Goal: Answer question/provide support: Share knowledge or assist other users

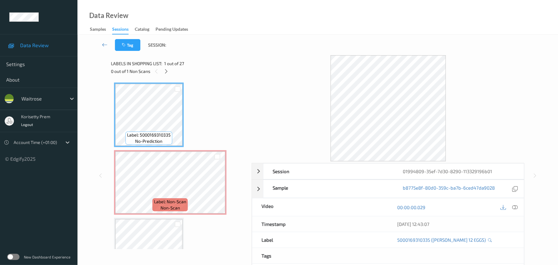
click at [307, 51] on div "Tag Session:" at bounding box center [317, 45] width 455 height 20
click at [520, 206] on div "00:00:00.029" at bounding box center [456, 207] width 136 height 18
click at [517, 207] on icon at bounding box center [515, 207] width 6 height 6
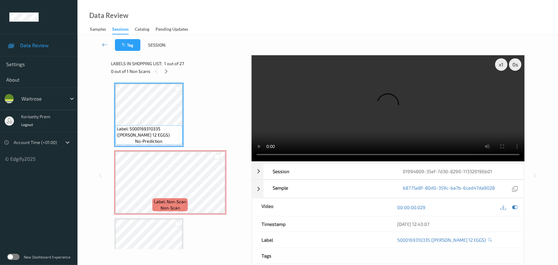
click at [341, 98] on video at bounding box center [388, 108] width 273 height 106
click at [401, 91] on video at bounding box center [388, 108] width 273 height 106
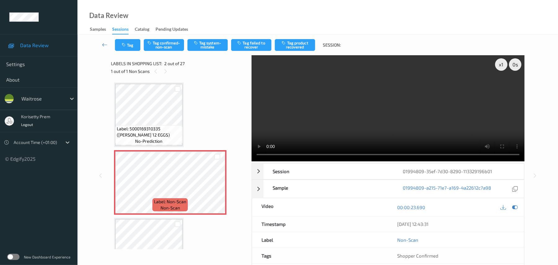
click at [410, 106] on video at bounding box center [388, 108] width 273 height 106
click at [211, 45] on button "Tag system-mistake" at bounding box center [207, 45] width 40 height 12
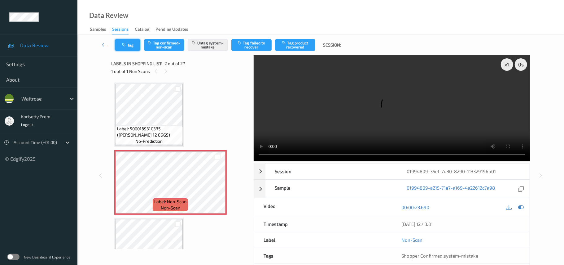
click at [132, 41] on button "Tag" at bounding box center [127, 45] width 25 height 12
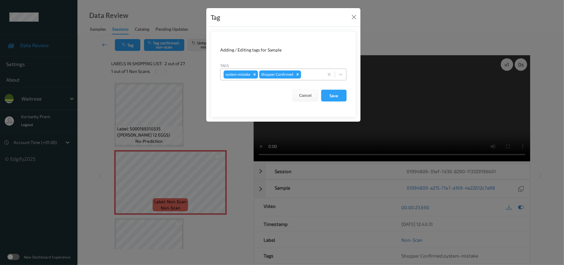
click at [312, 69] on div "system-mistake Shopper Confirmed" at bounding box center [272, 74] width 103 height 11
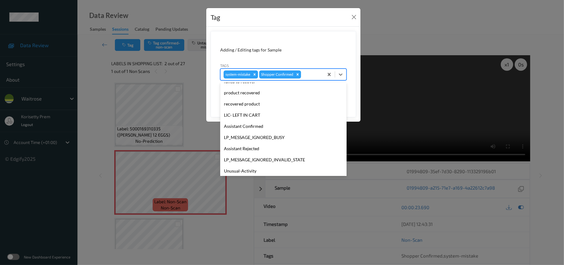
scroll to position [155, 0]
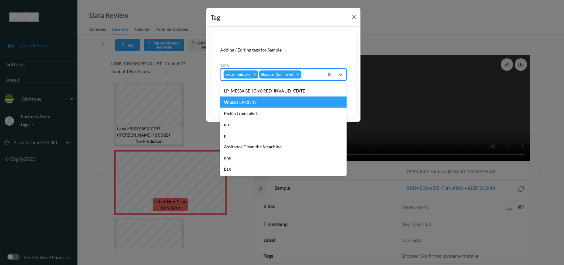
click at [277, 98] on div "Unusual-Activity" at bounding box center [283, 101] width 126 height 11
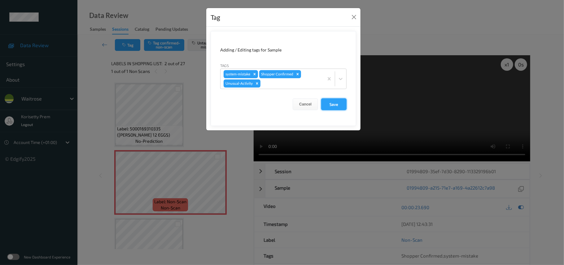
click at [334, 104] on button "Save" at bounding box center [333, 104] width 25 height 12
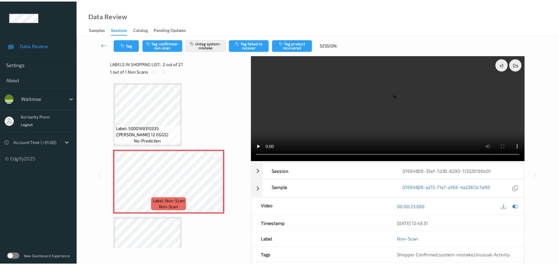
scroll to position [0, 0]
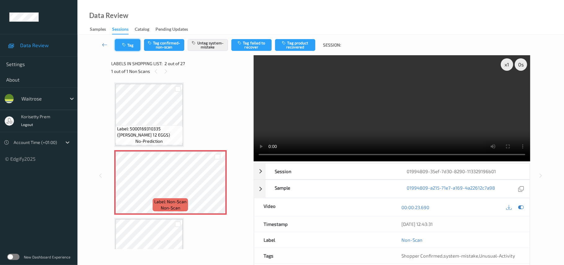
click at [135, 49] on button "Tag" at bounding box center [127, 45] width 25 height 12
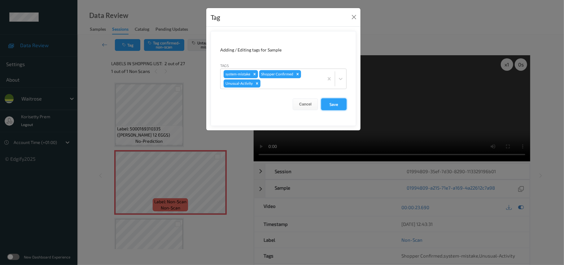
click at [328, 102] on button "Save" at bounding box center [333, 104] width 25 height 12
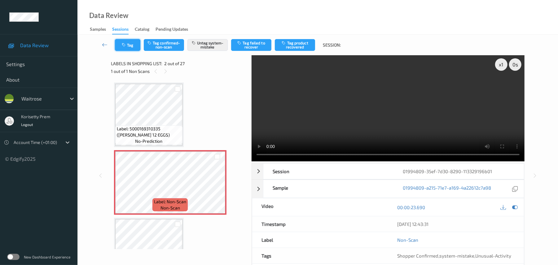
click at [133, 44] on button "Tag" at bounding box center [127, 45] width 25 height 12
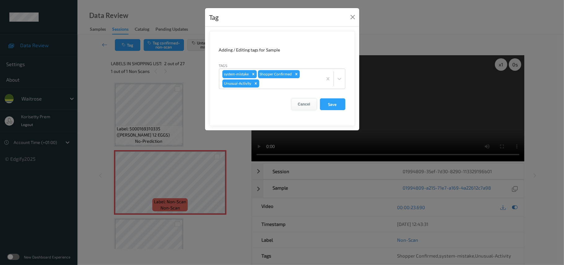
click at [300, 104] on button "Cancel" at bounding box center [304, 104] width 25 height 12
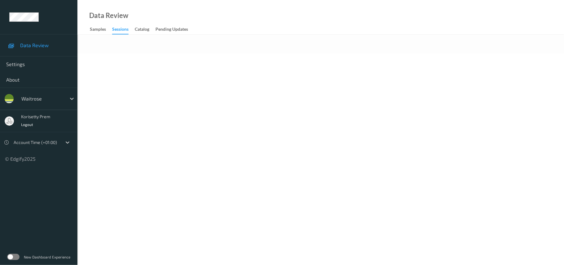
click at [299, 82] on body "Data Review Settings About waitrose korisetty prem Logout Account Time (+01:00)…" at bounding box center [282, 132] width 564 height 265
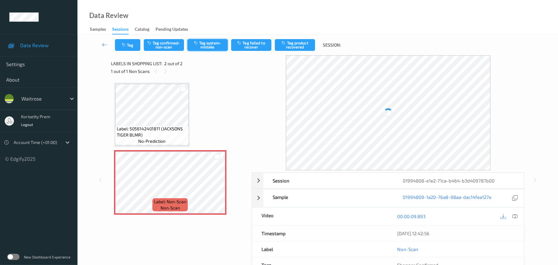
click at [214, 42] on button "Tag system-mistake" at bounding box center [207, 45] width 40 height 12
click at [206, 40] on button "Tag system-mistake" at bounding box center [207, 45] width 40 height 12
click at [200, 46] on button "Tag system-mistake" at bounding box center [207, 45] width 40 height 12
click at [209, 46] on button "Tag system-mistake" at bounding box center [207, 45] width 40 height 12
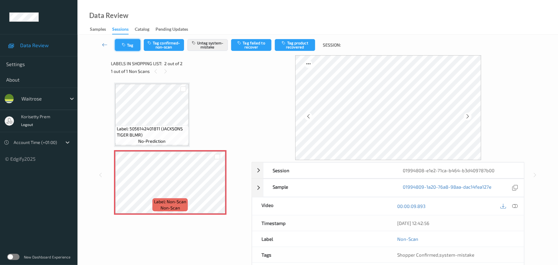
click at [124, 46] on icon "button" at bounding box center [124, 45] width 5 height 4
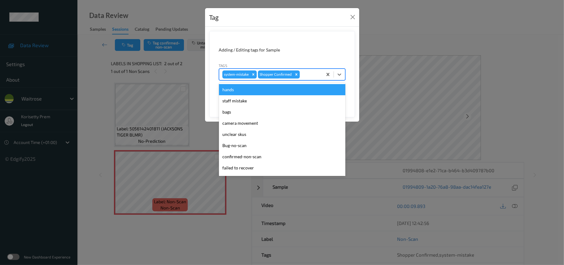
click at [310, 73] on div at bounding box center [310, 74] width 18 height 7
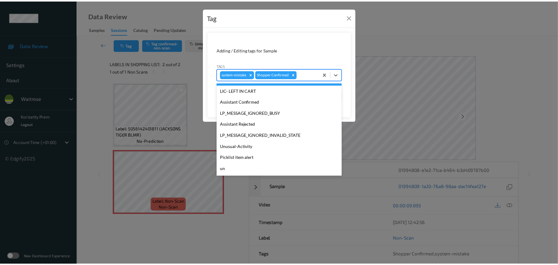
scroll to position [124, 0]
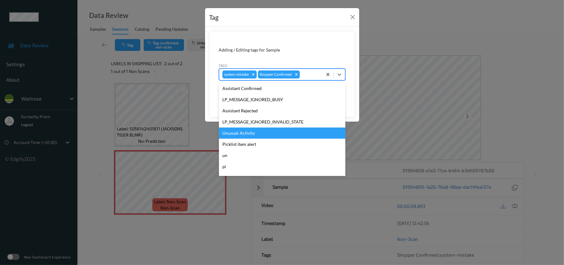
click at [240, 137] on div "Unusual-Activity" at bounding box center [282, 132] width 126 height 11
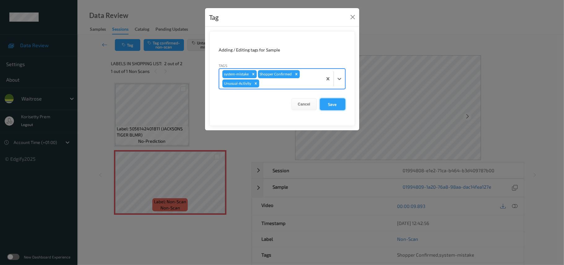
click at [330, 100] on button "Save" at bounding box center [332, 104] width 25 height 12
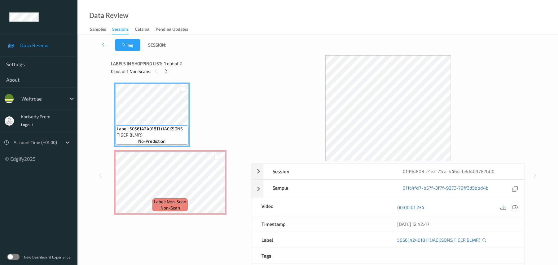
click at [516, 206] on icon at bounding box center [515, 207] width 6 height 6
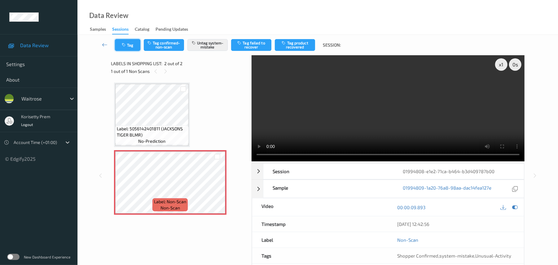
click at [134, 47] on button "Tag" at bounding box center [127, 45] width 25 height 12
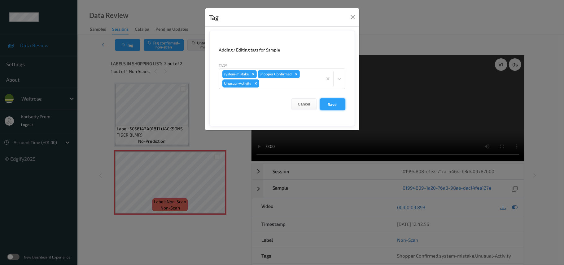
click at [324, 103] on button "Save" at bounding box center [332, 104] width 25 height 12
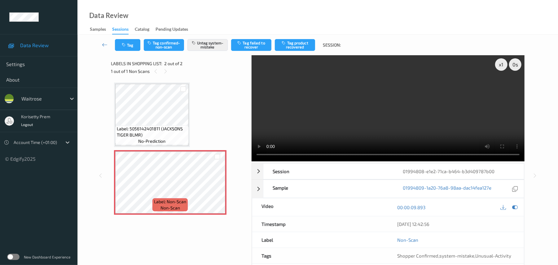
click at [128, 38] on div "Tag Tag confirmed-non-scan Untag system-mistake Tag failed to recover Tag produ…" at bounding box center [317, 45] width 455 height 20
click at [125, 46] on icon "button" at bounding box center [124, 45] width 5 height 4
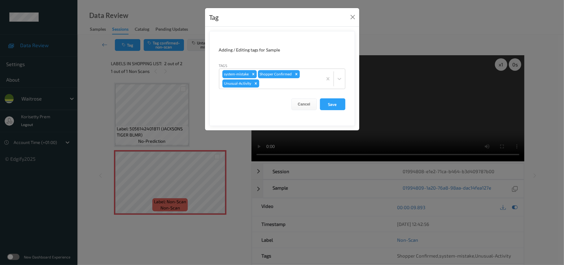
click at [336, 111] on form "Adding / Editing tags for Sample Tags system-mistake Shopper Confirmed Unusual-…" at bounding box center [282, 78] width 146 height 95
click at [333, 106] on button "Save" at bounding box center [332, 104] width 25 height 12
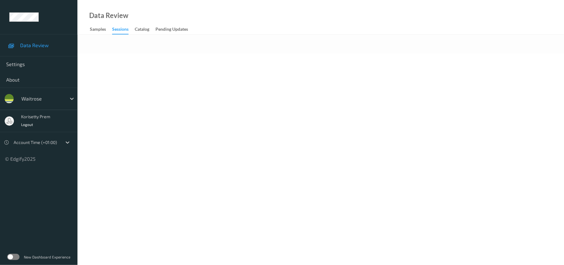
click at [243, 116] on body "Data Review Settings About waitrose korisetty prem Logout Account Time (+01:00)…" at bounding box center [282, 132] width 564 height 265
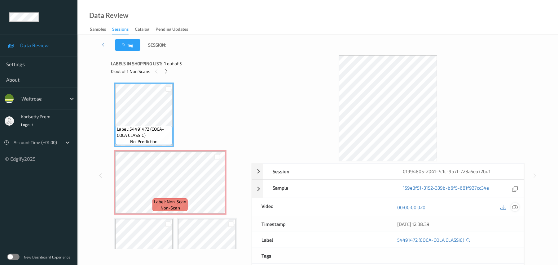
click at [517, 208] on icon at bounding box center [515, 207] width 6 height 6
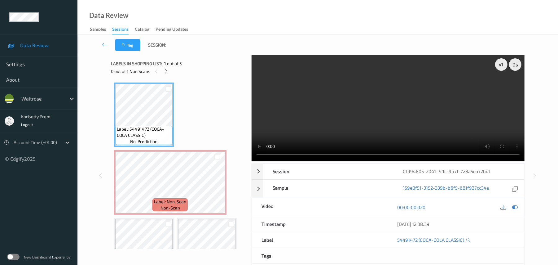
click at [328, 113] on video at bounding box center [388, 108] width 273 height 106
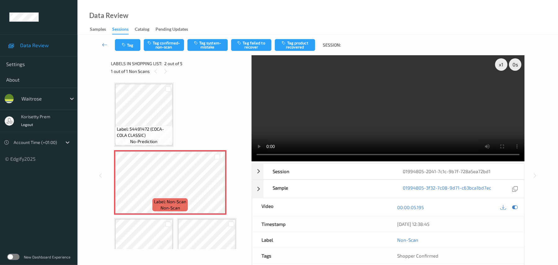
click at [304, 137] on video at bounding box center [388, 108] width 273 height 106
click at [327, 136] on video at bounding box center [388, 108] width 273 height 106
click at [340, 123] on video at bounding box center [388, 108] width 273 height 106
click at [216, 47] on button "Tag system-mistake" at bounding box center [207, 45] width 40 height 12
click at [338, 86] on video at bounding box center [388, 108] width 273 height 106
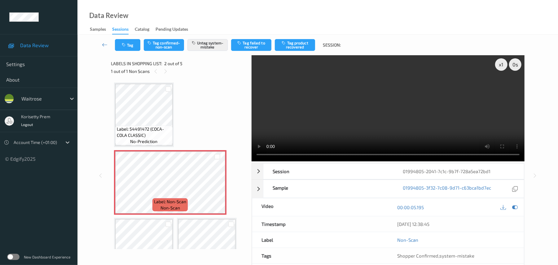
click at [308, 103] on video at bounding box center [388, 108] width 273 height 106
click at [125, 50] on button "Tag" at bounding box center [127, 45] width 25 height 12
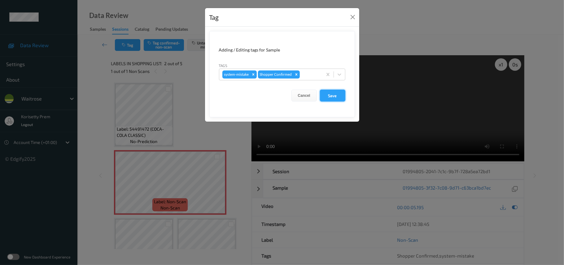
click at [328, 98] on button "Save" at bounding box center [332, 96] width 25 height 12
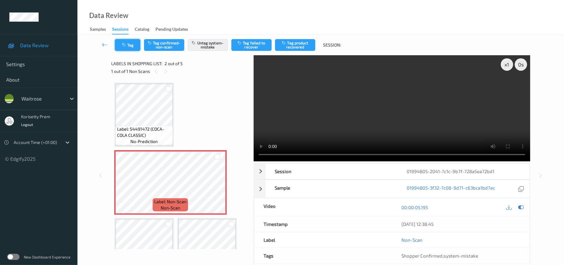
click at [130, 48] on button "Tag" at bounding box center [127, 45] width 25 height 12
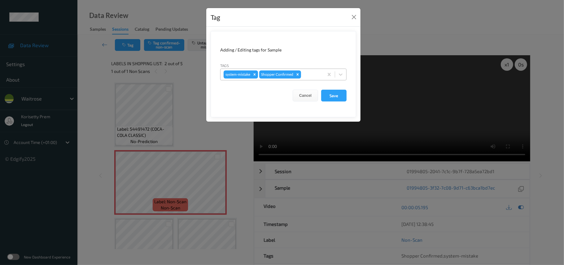
click at [314, 75] on div at bounding box center [311, 74] width 18 height 7
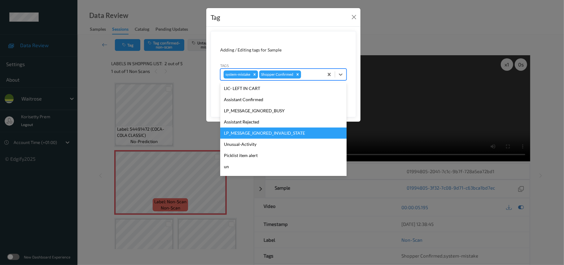
scroll to position [155, 0]
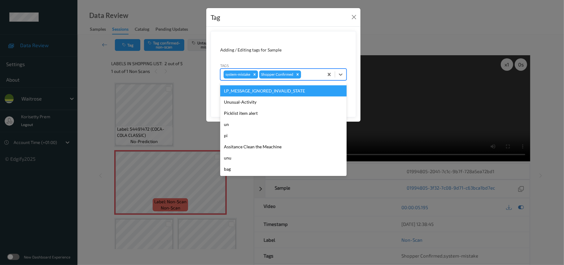
click at [250, 96] on div "LP_MESSAGE_IGNORED_INVALID_STATE" at bounding box center [283, 90] width 126 height 11
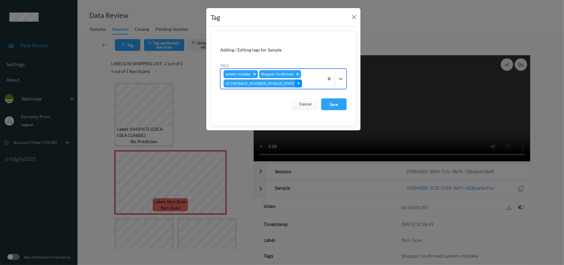
click at [297, 84] on icon "Remove LP_MESSAGE_IGNORED_INVALID_STATE" at bounding box center [299, 83] width 4 height 4
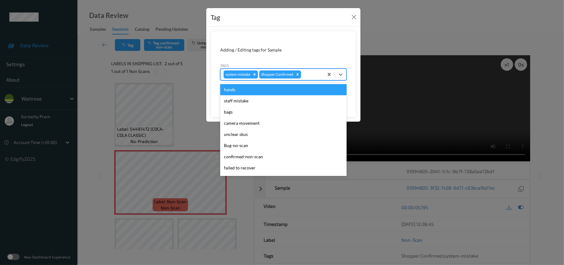
click at [303, 77] on input "text" at bounding box center [302, 74] width 1 height 6
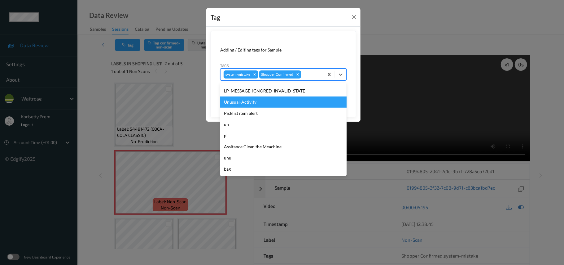
click at [254, 105] on div "Unusual-Activity" at bounding box center [283, 101] width 126 height 11
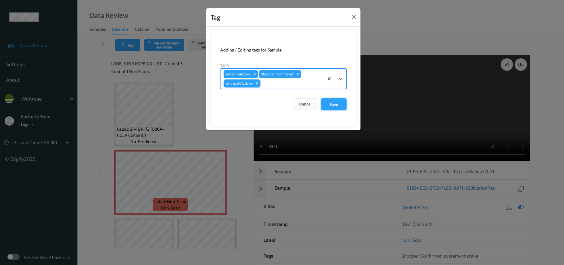
click at [329, 104] on button "Save" at bounding box center [333, 104] width 25 height 12
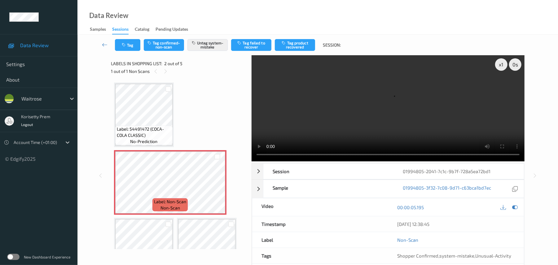
click at [125, 37] on div "Tag Tag confirmed-non-scan Untag system-mistake Tag failed to recover Tag produ…" at bounding box center [317, 45] width 455 height 20
click at [131, 50] on button "Tag" at bounding box center [127, 45] width 25 height 12
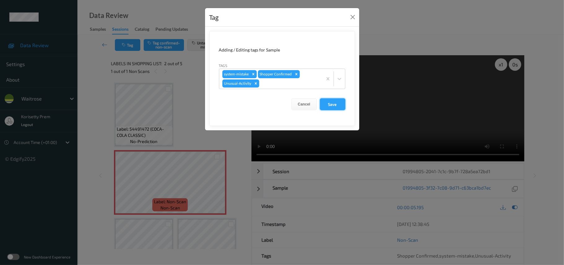
click at [333, 109] on button "Save" at bounding box center [332, 104] width 25 height 12
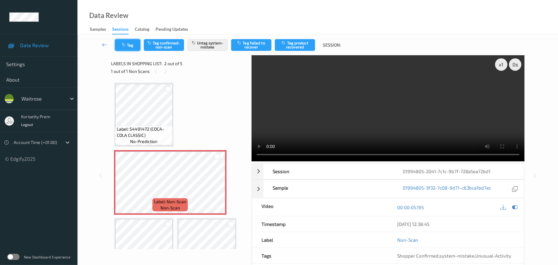
click at [126, 41] on button "Tag" at bounding box center [127, 45] width 25 height 12
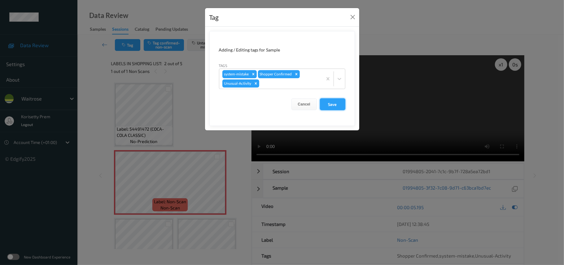
click at [331, 99] on button "Save" at bounding box center [332, 104] width 25 height 12
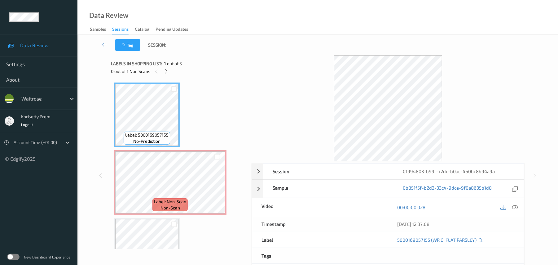
click at [252, 39] on div "Tag Session:" at bounding box center [317, 45] width 455 height 20
click at [515, 206] on icon at bounding box center [515, 207] width 6 height 6
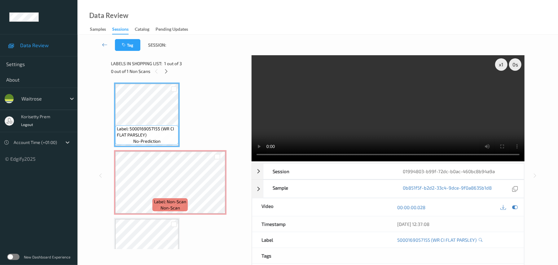
click at [453, 102] on video at bounding box center [388, 108] width 273 height 106
click at [381, 111] on video at bounding box center [388, 108] width 273 height 106
click at [356, 117] on video at bounding box center [388, 108] width 273 height 106
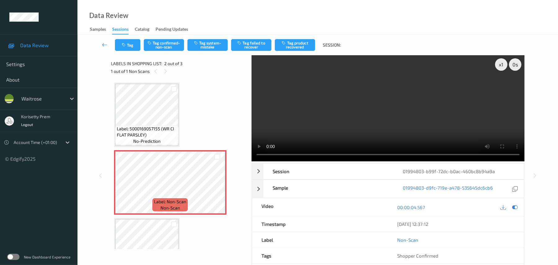
click at [380, 121] on video at bounding box center [388, 108] width 273 height 106
click at [210, 44] on button "Tag system-mistake" at bounding box center [207, 45] width 40 height 12
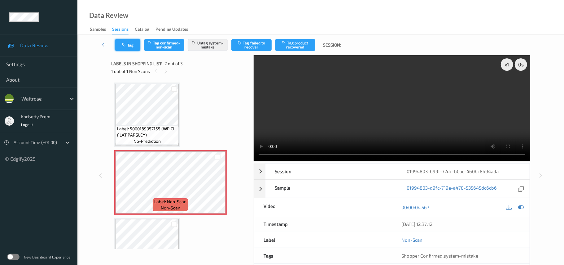
click at [125, 44] on icon "button" at bounding box center [124, 45] width 5 height 4
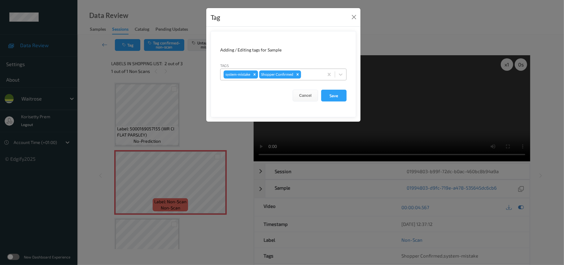
click at [313, 72] on div at bounding box center [311, 74] width 18 height 7
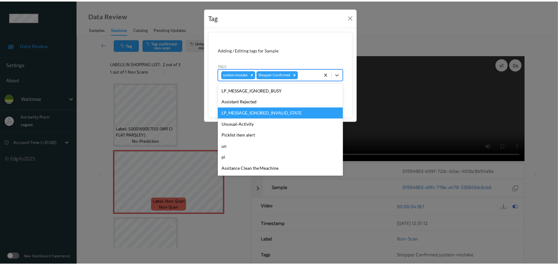
scroll to position [155, 0]
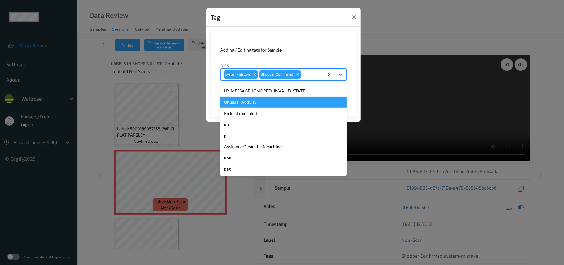
click at [251, 103] on div "Unusual-Activity" at bounding box center [283, 101] width 126 height 11
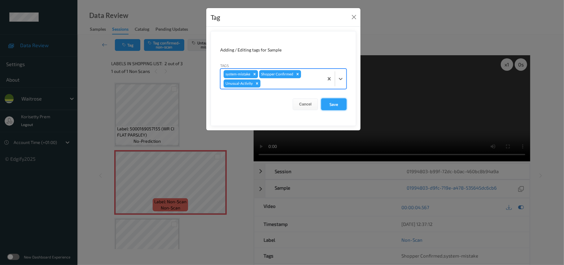
click at [330, 104] on button "Save" at bounding box center [333, 104] width 25 height 12
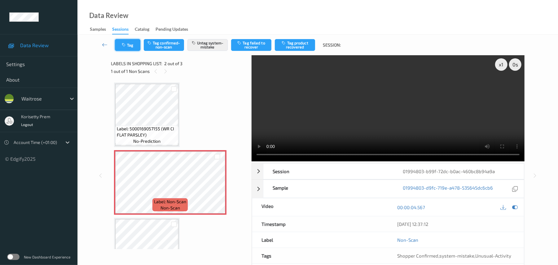
click at [125, 45] on icon "button" at bounding box center [124, 45] width 5 height 4
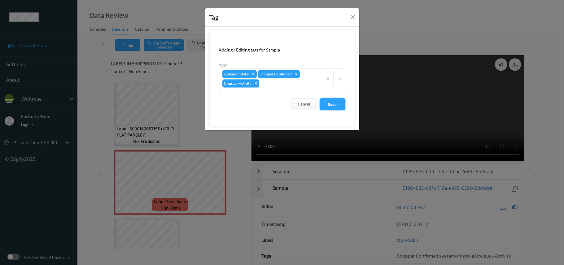
click at [337, 105] on button "Save" at bounding box center [332, 104] width 25 height 12
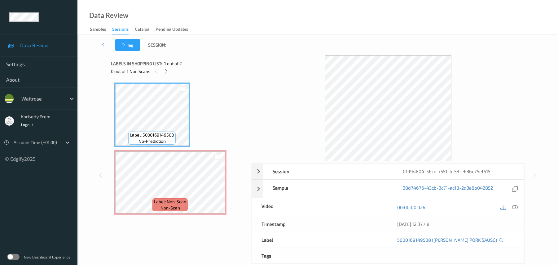
click at [206, 51] on div "Tag Session:" at bounding box center [317, 45] width 455 height 20
click at [517, 205] on icon at bounding box center [515, 207] width 6 height 6
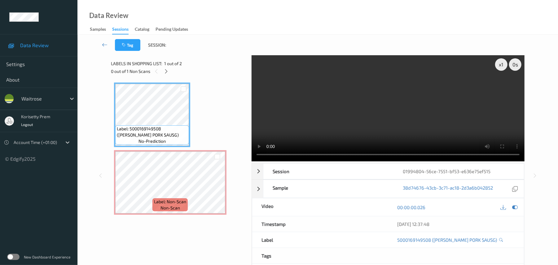
click at [303, 114] on video at bounding box center [388, 108] width 273 height 106
click at [152, 202] on div "Label: Non-Scan non-scan" at bounding box center [169, 204] width 35 height 13
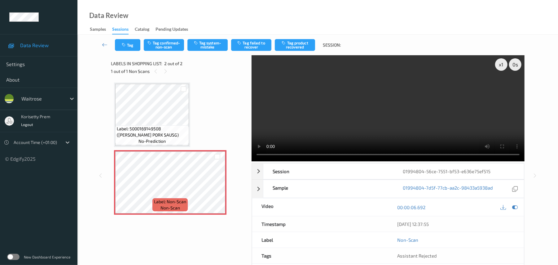
click at [361, 109] on video at bounding box center [388, 108] width 273 height 106
click at [363, 111] on video at bounding box center [388, 108] width 273 height 106
click at [357, 117] on video at bounding box center [388, 108] width 273 height 106
click at [343, 94] on video at bounding box center [388, 108] width 273 height 106
click at [275, 62] on video at bounding box center [388, 108] width 273 height 106
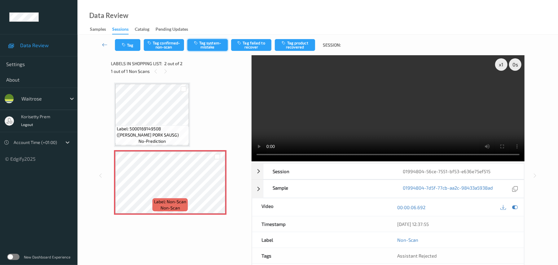
click at [212, 45] on button "Tag system-mistake" at bounding box center [207, 45] width 40 height 12
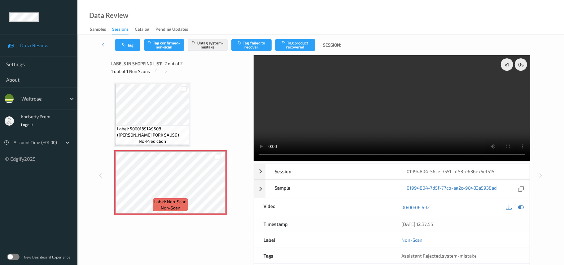
click at [124, 46] on icon "button" at bounding box center [124, 45] width 5 height 4
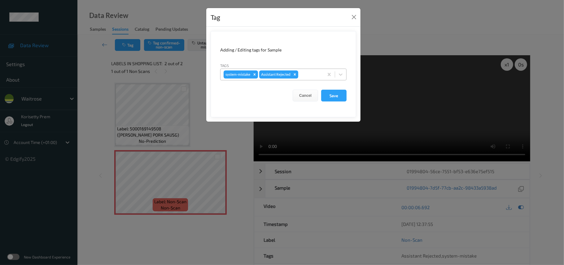
click at [304, 75] on div at bounding box center [310, 74] width 21 height 7
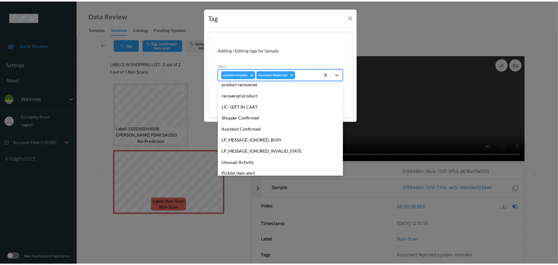
scroll to position [155, 0]
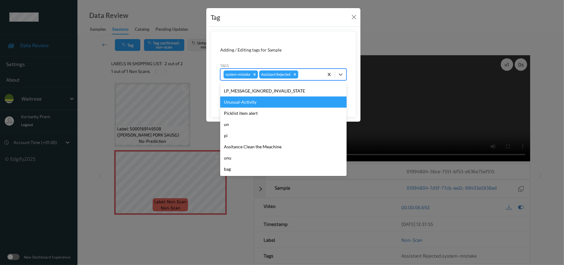
click at [258, 102] on div "Unusual-Activity" at bounding box center [283, 101] width 126 height 11
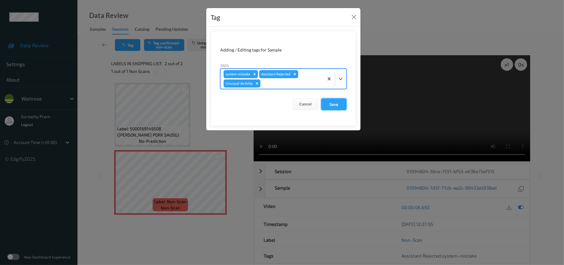
click at [342, 103] on button "Save" at bounding box center [333, 104] width 25 height 12
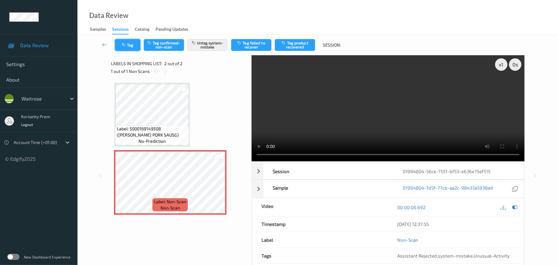
click at [132, 44] on button "Tag" at bounding box center [127, 45] width 25 height 12
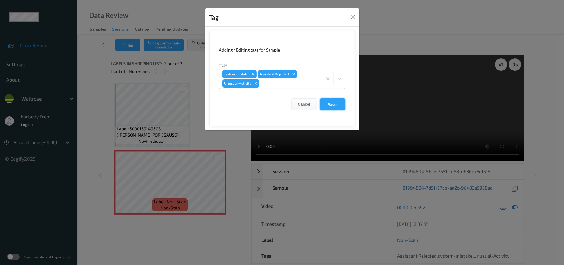
click at [335, 104] on button "Save" at bounding box center [332, 104] width 25 height 12
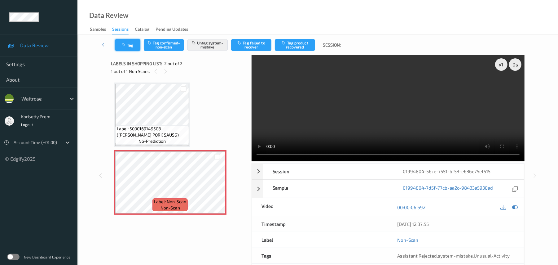
click at [122, 43] on icon "button" at bounding box center [124, 45] width 5 height 4
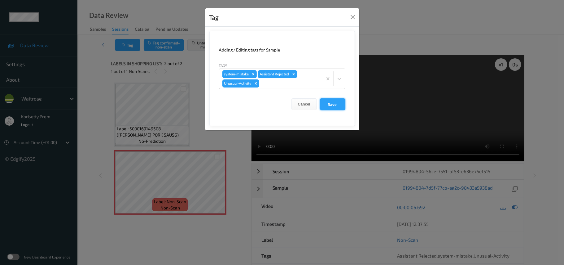
click at [340, 103] on button "Save" at bounding box center [332, 104] width 25 height 12
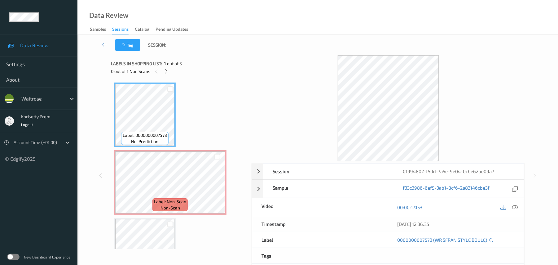
click at [375, 2] on div "Data Review Samples Sessions Catalog Pending Updates" at bounding box center [317, 17] width 481 height 35
click at [230, 45] on div "Tag Session:" at bounding box center [317, 45] width 455 height 20
click at [514, 207] on icon at bounding box center [515, 207] width 6 height 6
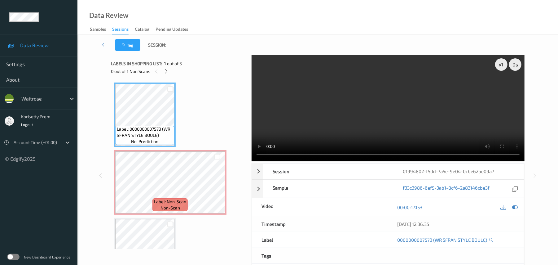
click at [326, 93] on video at bounding box center [388, 108] width 273 height 106
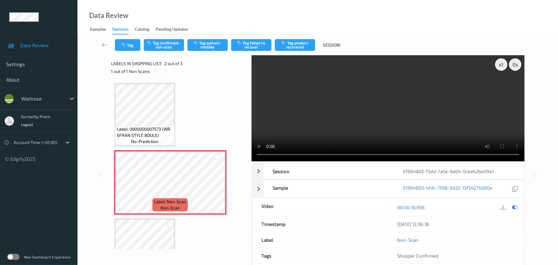
click at [381, 106] on video at bounding box center [388, 108] width 273 height 106
click at [202, 39] on button "Tag system-mistake" at bounding box center [207, 45] width 40 height 12
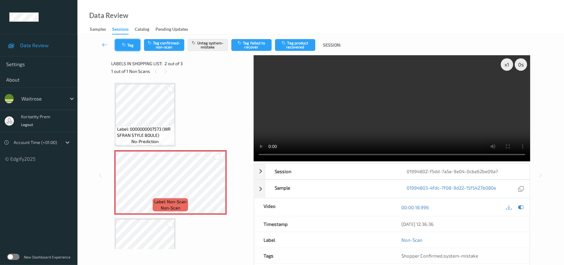
click at [129, 47] on button "Tag" at bounding box center [127, 45] width 25 height 12
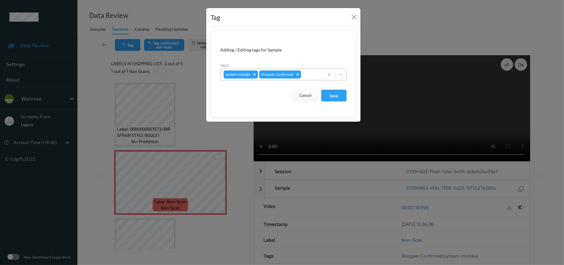
click at [314, 73] on div at bounding box center [311, 74] width 18 height 7
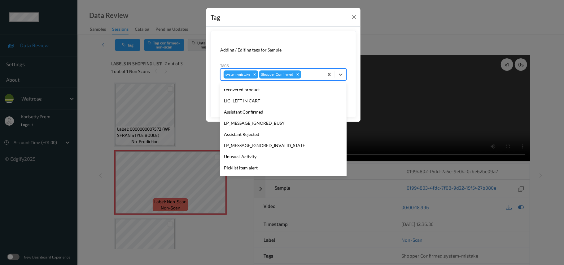
scroll to position [155, 0]
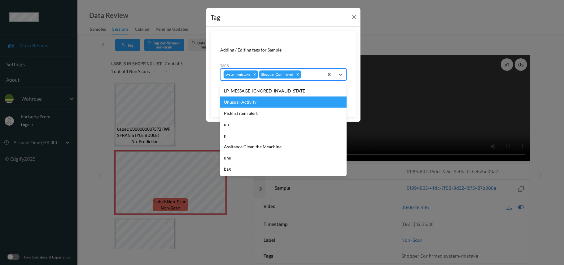
click at [241, 96] on div "LP_MESSAGE_IGNORED_INVALID_STATE" at bounding box center [283, 90] width 126 height 11
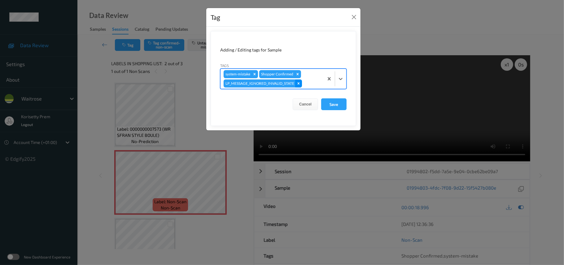
click at [300, 84] on icon "Remove LP_MESSAGE_IGNORED_INVALID_STATE" at bounding box center [299, 83] width 4 height 4
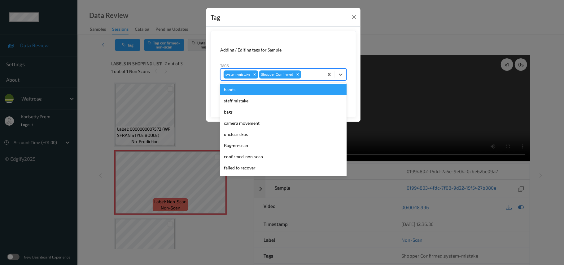
click at [309, 80] on div "system-mistake Shopper Confirmed" at bounding box center [283, 74] width 126 height 12
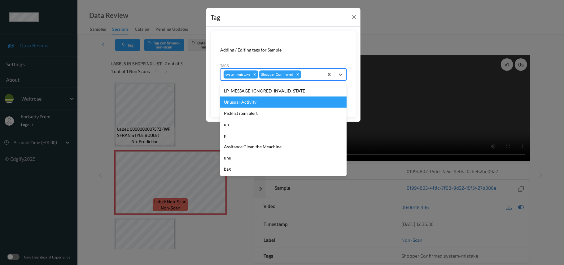
drag, startPoint x: 247, startPoint y: 101, endPoint x: 270, endPoint y: 100, distance: 22.3
click at [248, 100] on div "Unusual-Activity" at bounding box center [283, 101] width 126 height 11
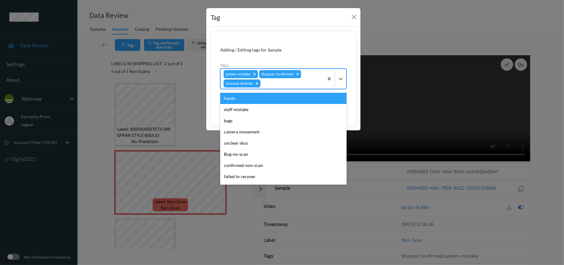
click at [299, 79] on div "system-mistake Shopper Confirmed Unusual-Activity" at bounding box center [272, 79] width 103 height 20
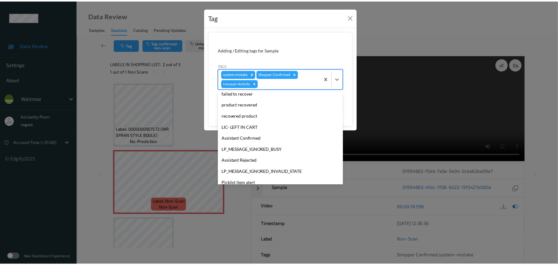
scroll to position [144, 0]
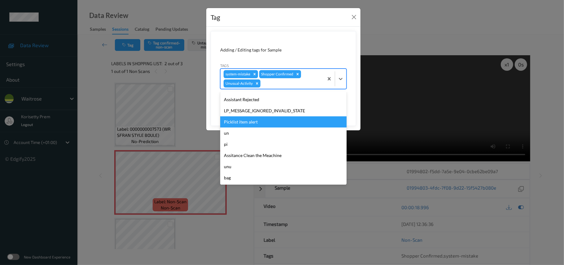
click at [240, 118] on div "Picklist item alert" at bounding box center [283, 121] width 126 height 11
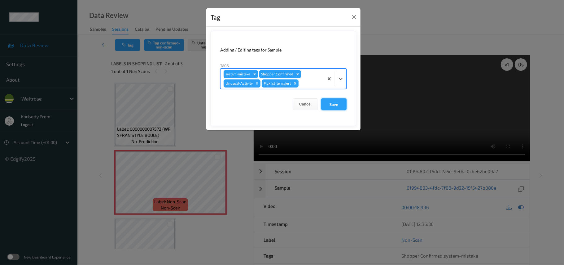
click at [337, 106] on button "Save" at bounding box center [333, 104] width 25 height 12
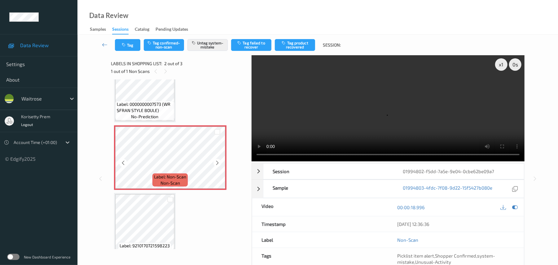
scroll to position [36, 0]
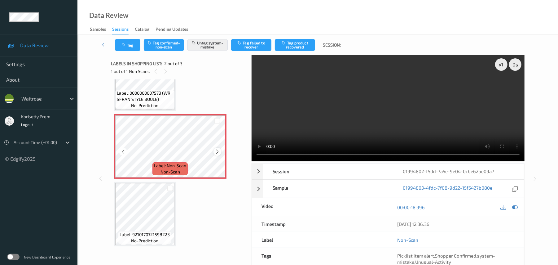
click at [216, 150] on icon at bounding box center [217, 152] width 5 height 6
click at [131, 45] on button "Tag" at bounding box center [127, 45] width 25 height 12
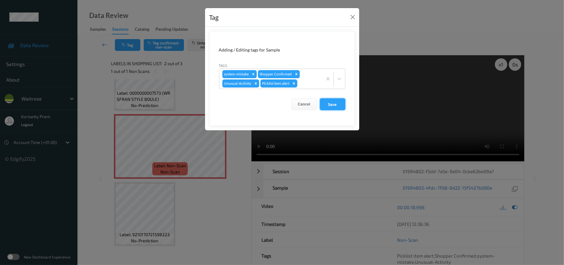
click at [342, 107] on button "Save" at bounding box center [332, 104] width 25 height 12
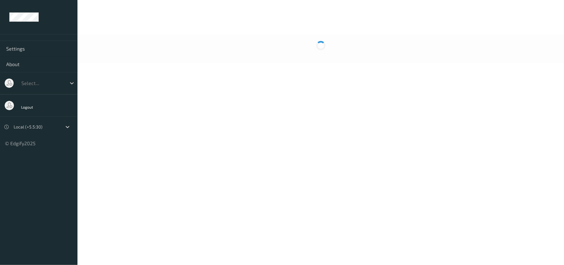
click at [251, 92] on body "Settings About Select... Logout Local (+5.5:30) © Edgify 2025 New Dashboard Exp…" at bounding box center [282, 132] width 564 height 265
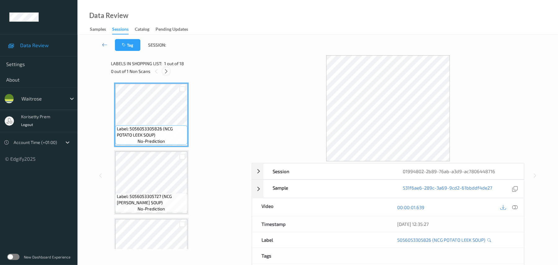
click at [164, 70] on icon at bounding box center [166, 71] width 5 height 6
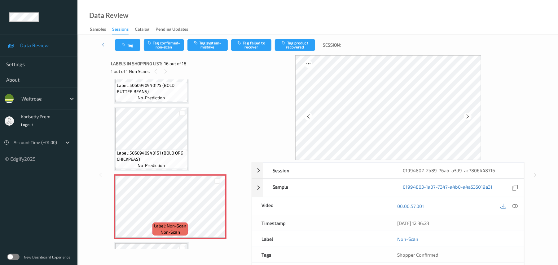
scroll to position [908, 0]
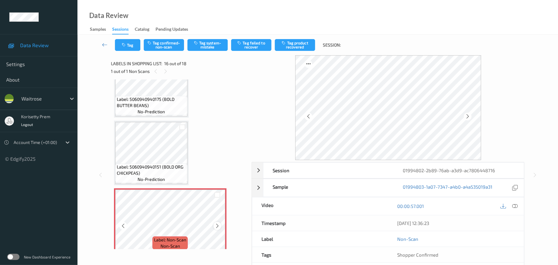
click at [218, 224] on icon at bounding box center [217, 226] width 5 height 6
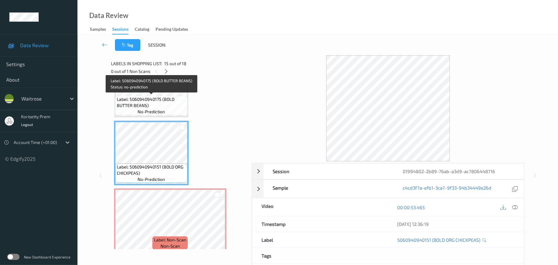
click at [162, 96] on span "Label: 5060940940175 (BOLD BUTTER BEANS)" at bounding box center [151, 102] width 69 height 12
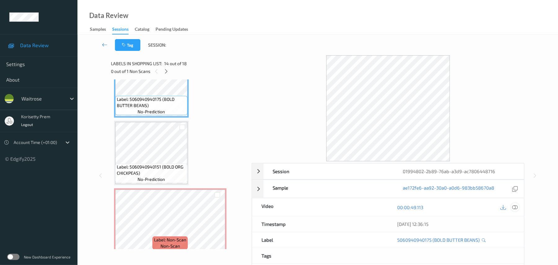
click at [514, 209] on icon at bounding box center [515, 207] width 6 height 6
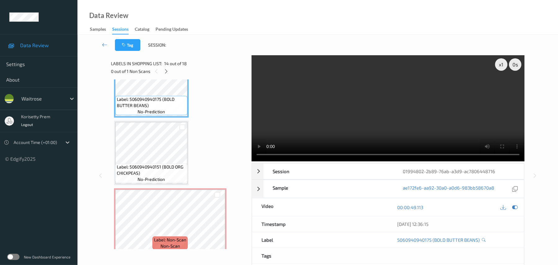
click at [356, 125] on video at bounding box center [388, 108] width 273 height 106
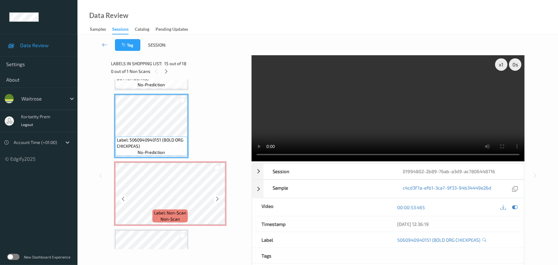
scroll to position [949, 0]
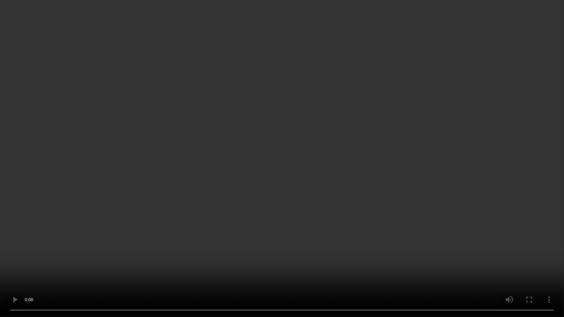
click at [23, 179] on video at bounding box center [282, 158] width 564 height 317
click at [350, 154] on video at bounding box center [282, 158] width 564 height 317
click at [556, 113] on video at bounding box center [282, 158] width 564 height 317
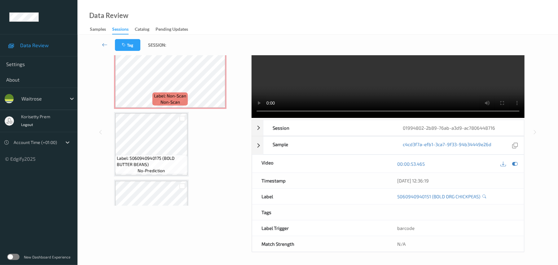
scroll to position [967, 0]
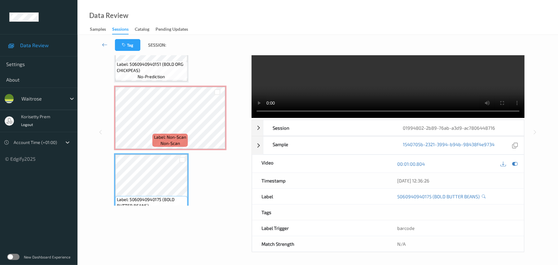
click at [345, 68] on video at bounding box center [388, 65] width 273 height 106
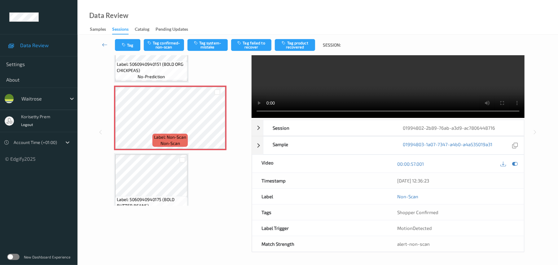
click at [356, 80] on video at bounding box center [388, 65] width 273 height 106
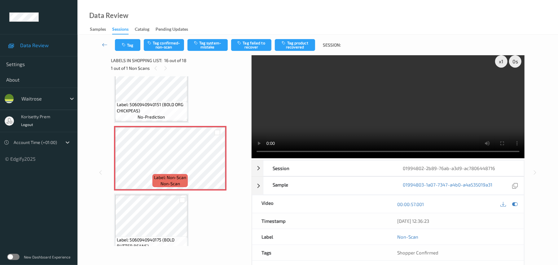
scroll to position [0, 0]
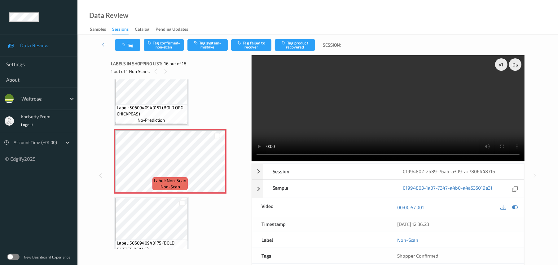
click at [366, 116] on video at bounding box center [388, 108] width 273 height 106
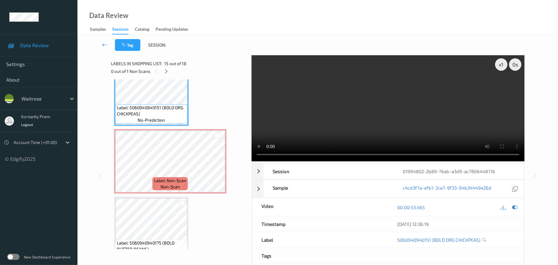
click at [328, 107] on video at bounding box center [388, 108] width 273 height 106
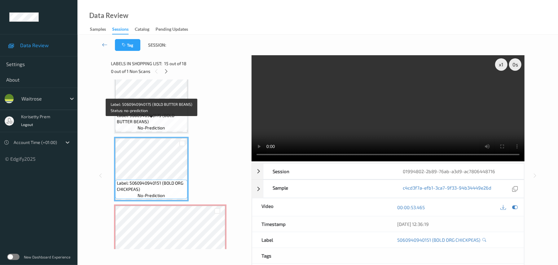
scroll to position [884, 0]
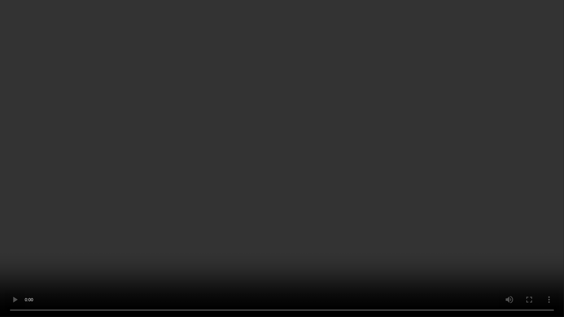
click at [375, 165] on video at bounding box center [282, 158] width 564 height 317
click at [382, 60] on video at bounding box center [282, 158] width 564 height 317
click at [373, 95] on video at bounding box center [282, 158] width 564 height 317
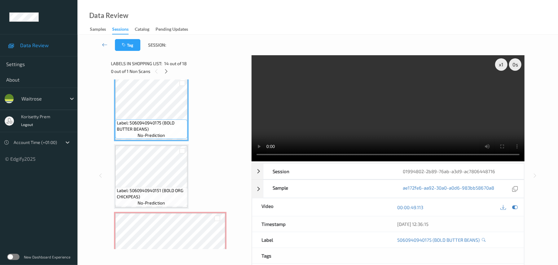
click at [316, 117] on video at bounding box center [388, 108] width 273 height 106
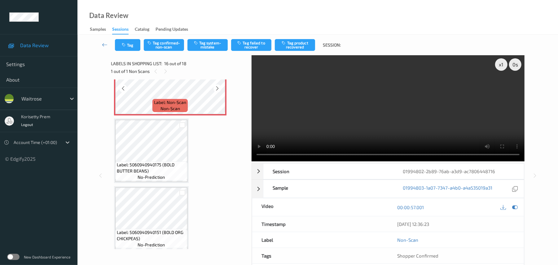
scroll to position [1049, 0]
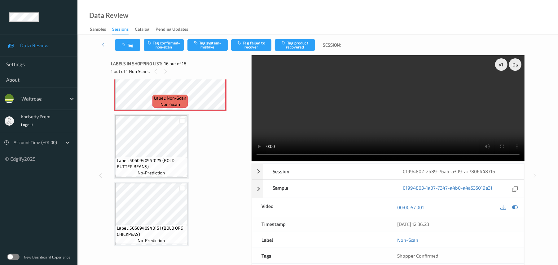
click at [383, 108] on video at bounding box center [388, 108] width 273 height 106
click at [422, 111] on video at bounding box center [388, 108] width 273 height 106
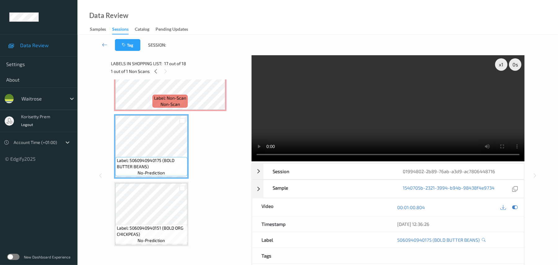
click at [387, 123] on video at bounding box center [388, 108] width 273 height 106
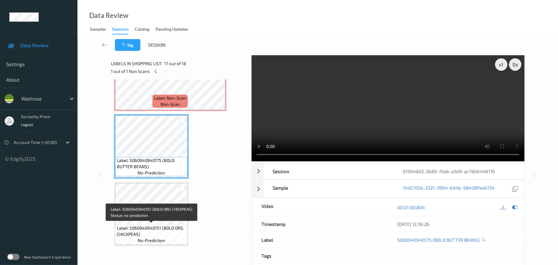
scroll to position [41, 0]
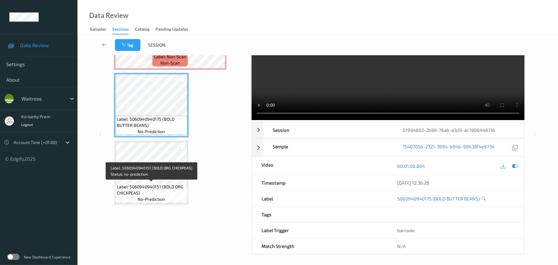
click at [174, 183] on div "Label: 5060940940151 (BOLD ORG CHICKPEAS) no-prediction" at bounding box center [151, 192] width 72 height 19
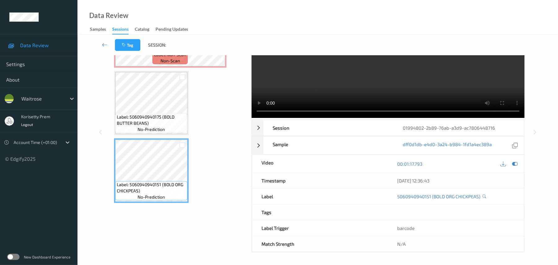
scroll to position [0, 0]
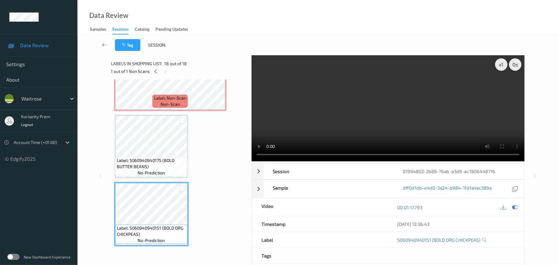
click at [341, 133] on video at bounding box center [388, 108] width 273 height 106
click at [163, 77] on div "Labels in shopping list: 18 out of 18 1 out of 1 Non Scans" at bounding box center [179, 67] width 136 height 24
click at [169, 99] on span "Label: Non-Scan" at bounding box center [170, 98] width 32 height 6
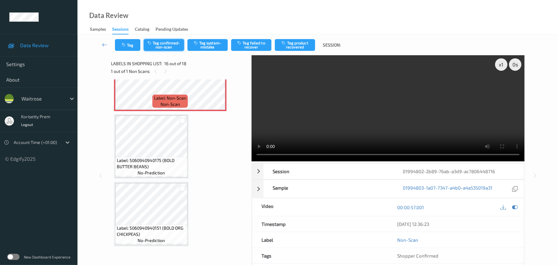
click at [160, 42] on button "Tag confirmed-non-scan" at bounding box center [164, 45] width 40 height 12
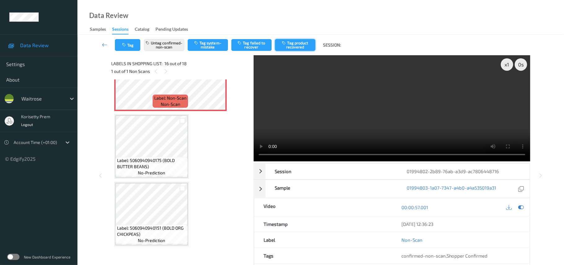
click at [297, 44] on button "Tag product recovered" at bounding box center [295, 45] width 40 height 12
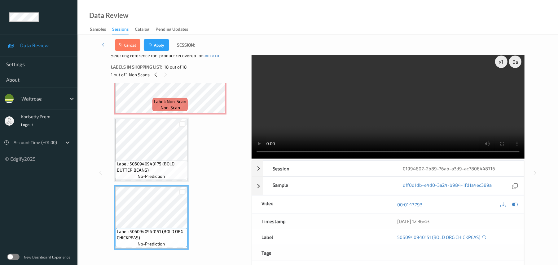
scroll to position [3, 0]
click at [160, 44] on button "Apply" at bounding box center [156, 45] width 25 height 12
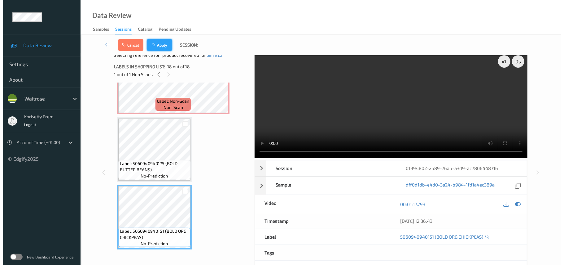
scroll to position [949, 0]
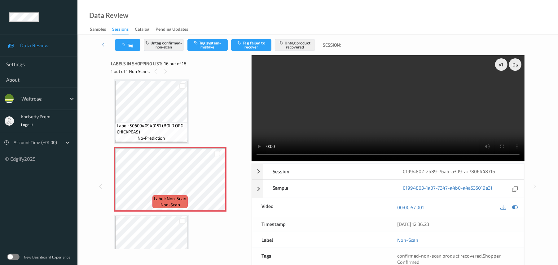
click at [131, 35] on div "Tag Untag confirmed-non-scan Tag system-mistake Tag failed to recover Untag pro…" at bounding box center [317, 45] width 455 height 20
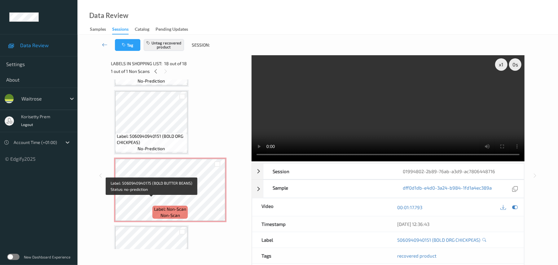
scroll to position [925, 0]
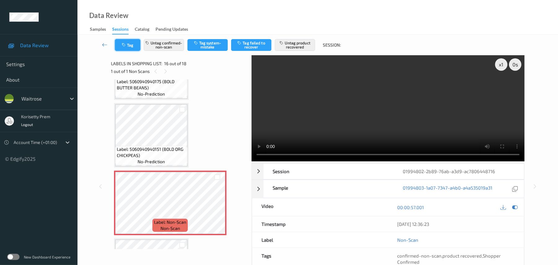
click at [128, 46] on button "Tag" at bounding box center [127, 45] width 25 height 12
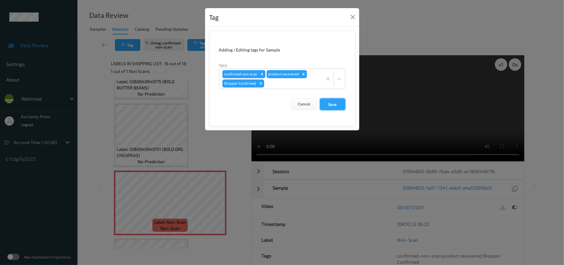
click at [337, 107] on button "Save" at bounding box center [332, 104] width 25 height 12
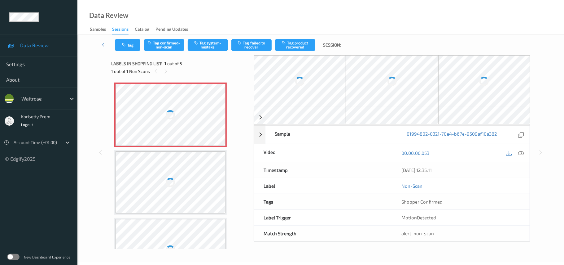
click at [240, 117] on div "Label: Non-Scan non-scan Label: Non-Scan non-scan Label: Non-Scan non-scan Labe…" at bounding box center [180, 249] width 132 height 334
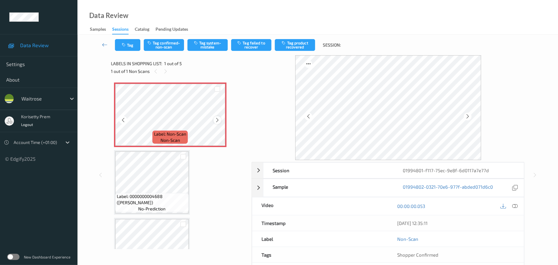
click at [218, 120] on icon at bounding box center [217, 120] width 5 height 6
click at [511, 205] on div at bounding box center [515, 206] width 8 height 8
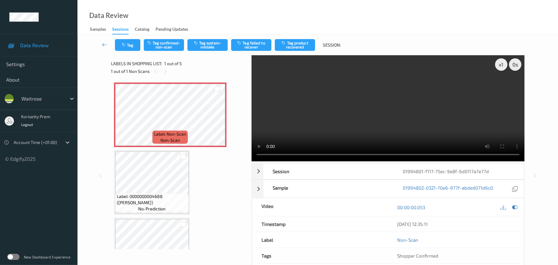
click at [357, 115] on video at bounding box center [388, 108] width 273 height 106
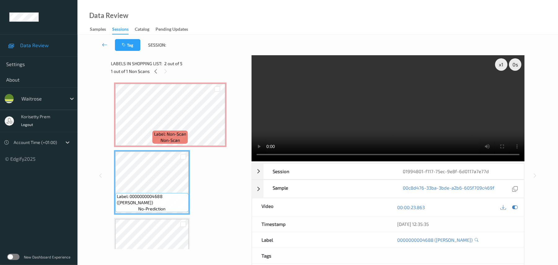
click at [371, 127] on video at bounding box center [388, 108] width 273 height 106
click at [303, 135] on video at bounding box center [388, 108] width 273 height 106
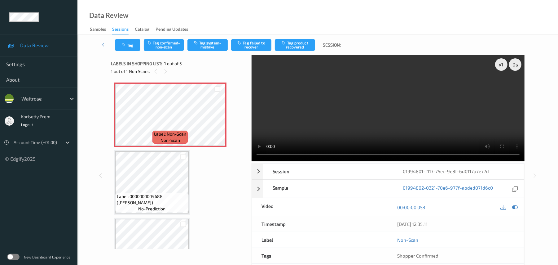
click at [380, 123] on video at bounding box center [388, 108] width 273 height 106
click at [167, 45] on button "Tag confirmed-non-scan" at bounding box center [164, 45] width 40 height 12
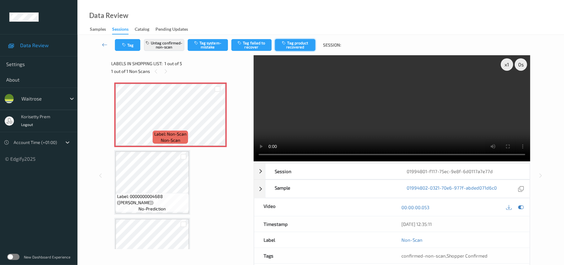
click at [296, 44] on button "Tag product recovered" at bounding box center [295, 45] width 40 height 12
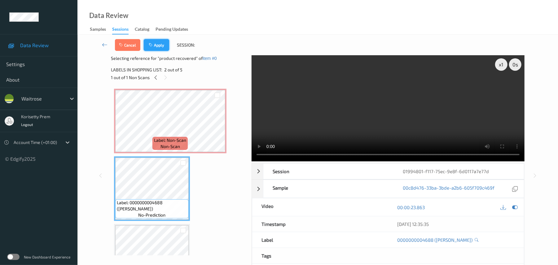
click at [162, 45] on button "Apply" at bounding box center [156, 45] width 25 height 12
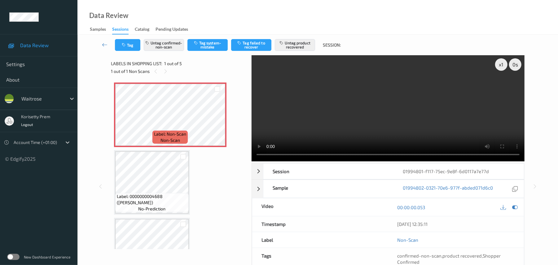
click at [408, 107] on video at bounding box center [388, 108] width 273 height 106
click at [285, 118] on video at bounding box center [388, 108] width 273 height 106
click at [130, 44] on button "Tag" at bounding box center [127, 45] width 25 height 12
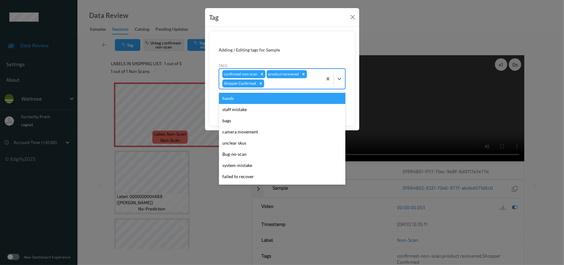
click at [275, 87] on div at bounding box center [293, 83] width 54 height 7
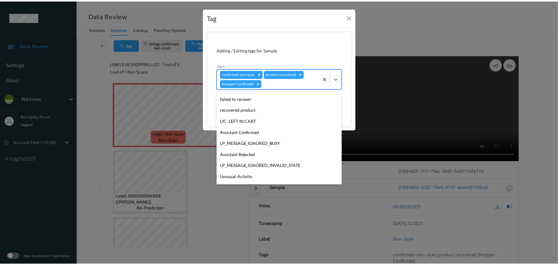
scroll to position [144, 0]
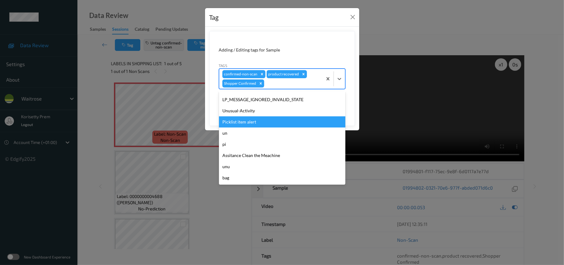
click at [240, 125] on div "Picklist item alert" at bounding box center [282, 121] width 126 height 11
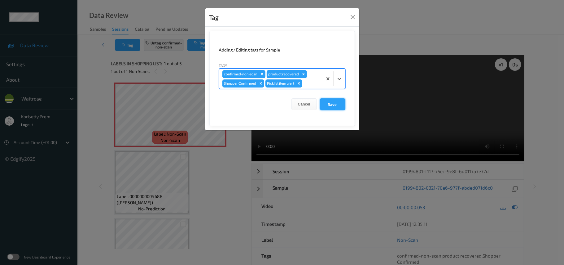
click at [328, 105] on button "Save" at bounding box center [332, 104] width 25 height 12
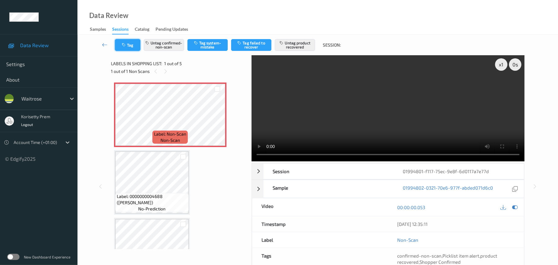
click at [119, 48] on button "Tag" at bounding box center [127, 45] width 25 height 12
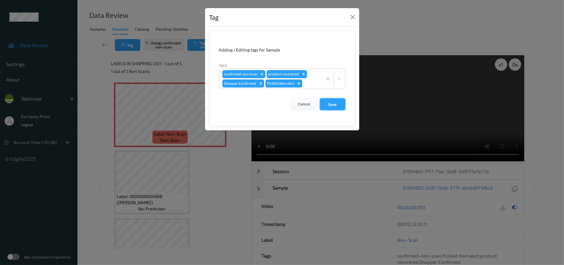
click at [343, 100] on button "Save" at bounding box center [332, 104] width 25 height 12
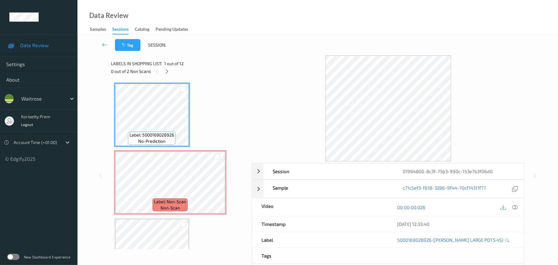
click at [288, 41] on div "Tag Session:" at bounding box center [317, 45] width 455 height 20
click at [515, 210] on icon at bounding box center [515, 207] width 6 height 6
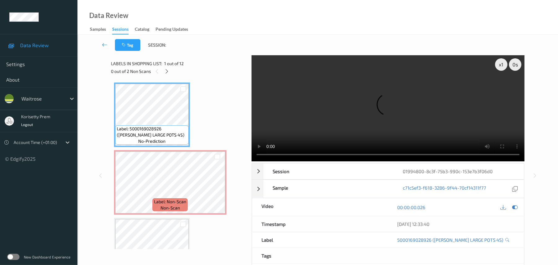
click at [371, 103] on video at bounding box center [388, 108] width 273 height 106
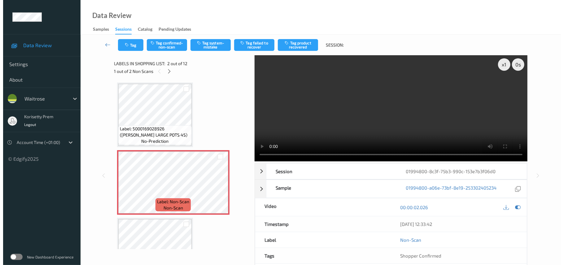
scroll to position [41, 0]
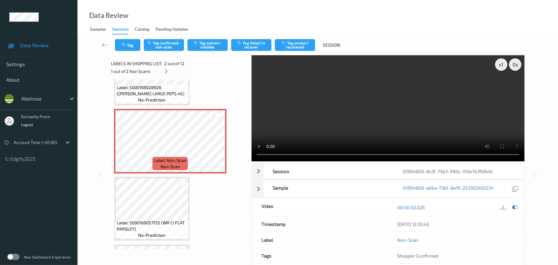
click at [345, 103] on video at bounding box center [388, 108] width 273 height 106
click at [203, 45] on button "Tag system-mistake" at bounding box center [207, 45] width 40 height 12
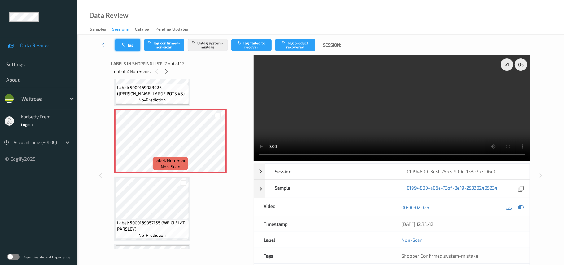
click at [129, 44] on button "Tag" at bounding box center [127, 45] width 25 height 12
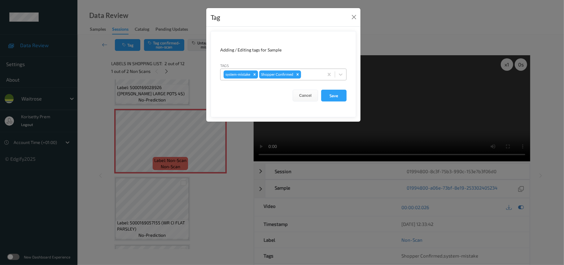
click at [311, 75] on div at bounding box center [311, 74] width 18 height 7
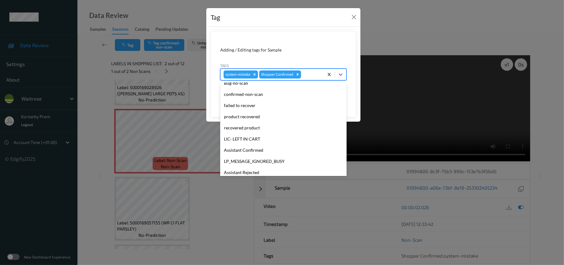
scroll to position [155, 0]
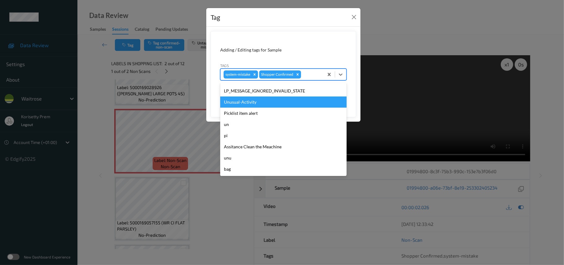
click at [232, 103] on div "Unusual-Activity" at bounding box center [283, 101] width 126 height 11
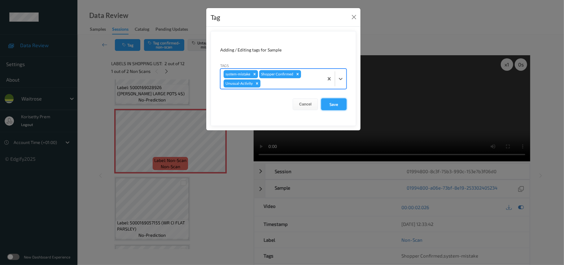
click at [328, 105] on button "Save" at bounding box center [333, 104] width 25 height 12
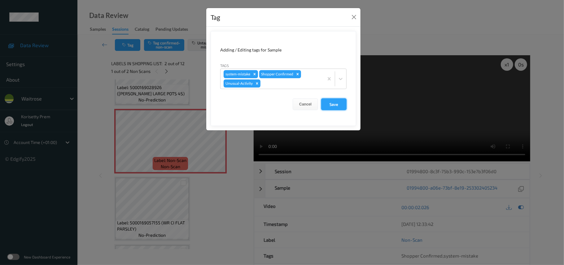
click at [325, 102] on button "Save" at bounding box center [333, 104] width 25 height 12
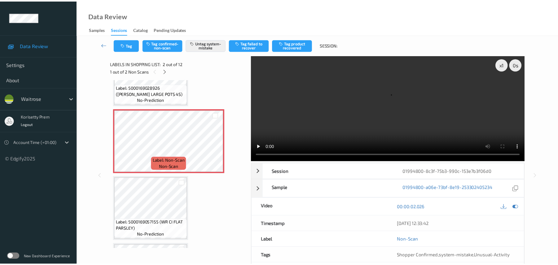
scroll to position [0, 0]
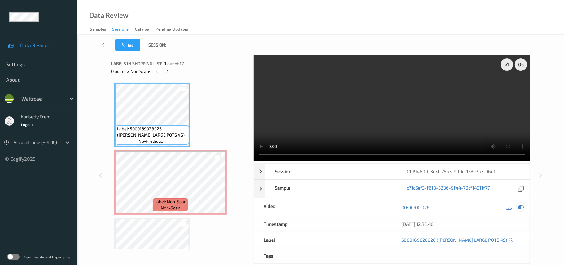
click at [521, 204] on icon at bounding box center [521, 207] width 6 height 6
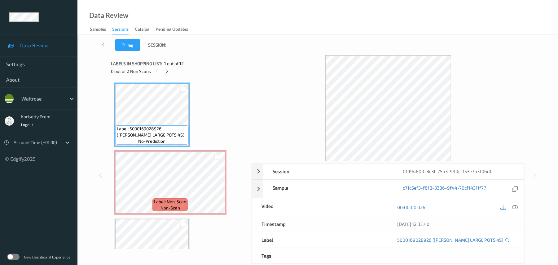
click at [508, 207] on div at bounding box center [509, 207] width 20 height 8
click at [513, 206] on icon at bounding box center [515, 207] width 6 height 6
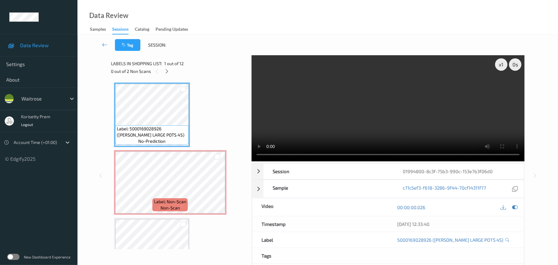
click at [435, 121] on video at bounding box center [388, 108] width 273 height 106
click at [365, 121] on video at bounding box center [388, 108] width 273 height 106
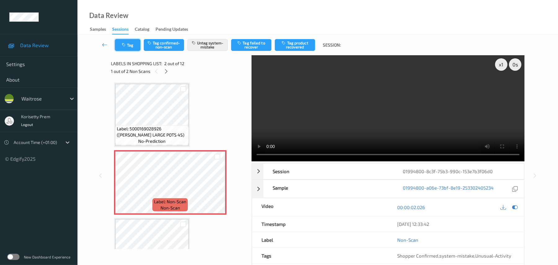
click at [123, 40] on button "Tag" at bounding box center [127, 45] width 25 height 12
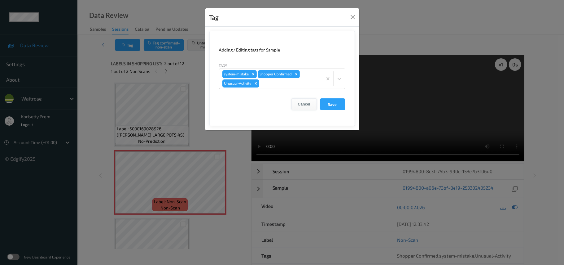
click at [307, 105] on button "Cancel" at bounding box center [304, 104] width 25 height 12
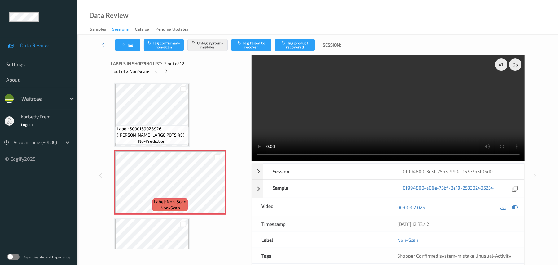
click at [323, 97] on video at bounding box center [388, 108] width 273 height 106
click at [365, 121] on video at bounding box center [388, 108] width 273 height 106
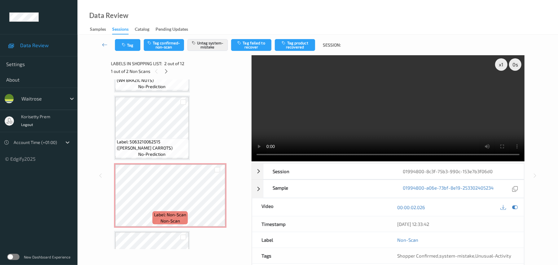
scroll to position [248, 0]
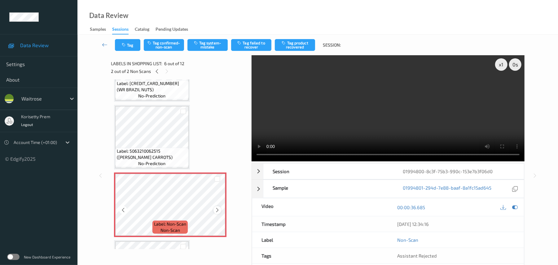
click at [217, 210] on icon at bounding box center [217, 210] width 5 height 6
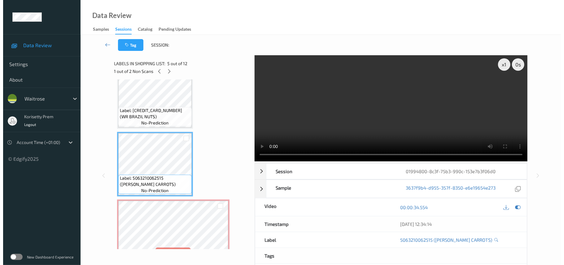
scroll to position [206, 0]
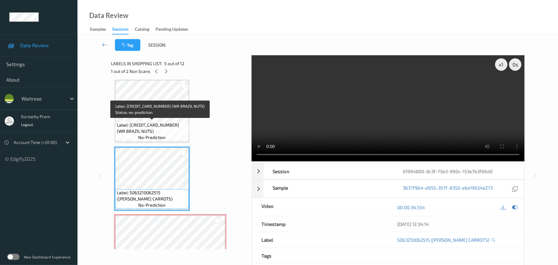
click at [154, 129] on span "Label: [CREDIT_CARD_NUMBER] (WR BRAZIL NUTS)" at bounding box center [152, 128] width 70 height 12
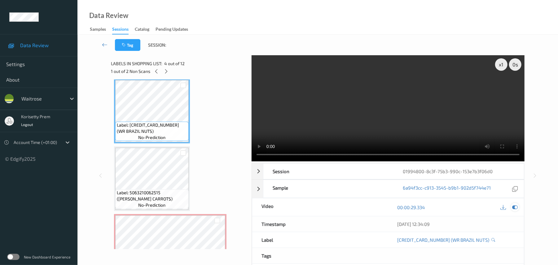
click at [511, 207] on div at bounding box center [515, 207] width 8 height 8
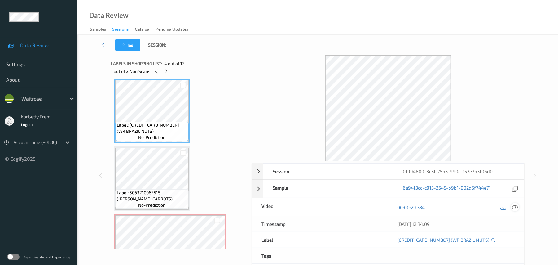
click at [515, 209] on icon at bounding box center [515, 207] width 6 height 6
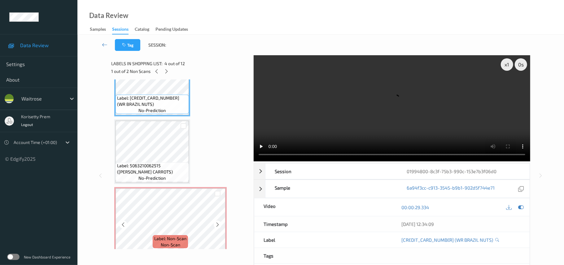
scroll to position [248, 0]
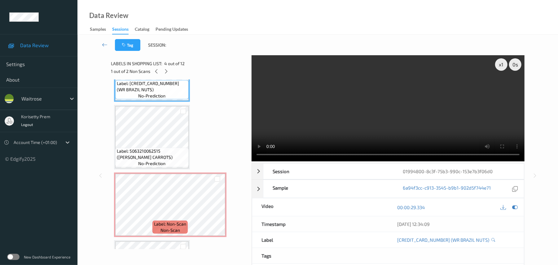
click at [452, 114] on video at bounding box center [388, 108] width 273 height 106
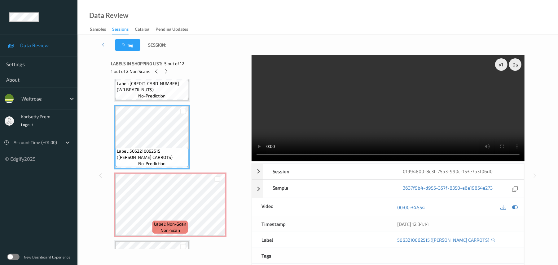
click at [389, 105] on video at bounding box center [388, 108] width 273 height 106
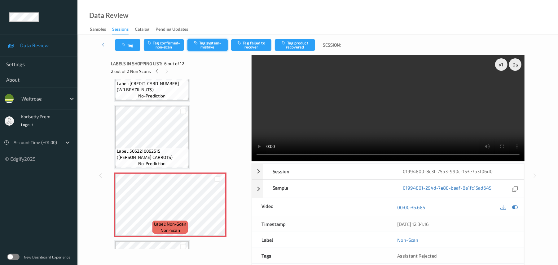
click at [216, 43] on button "Tag system-mistake" at bounding box center [207, 45] width 40 height 12
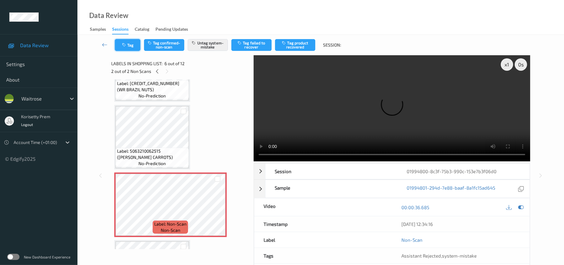
click at [121, 44] on button "Tag" at bounding box center [127, 45] width 25 height 12
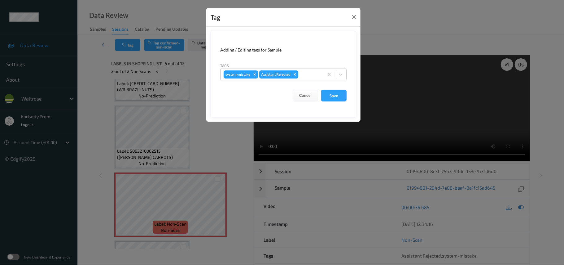
click at [314, 76] on div at bounding box center [310, 74] width 21 height 7
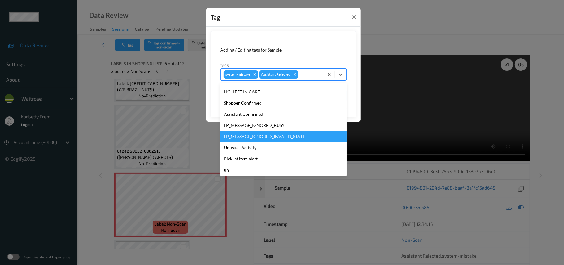
scroll to position [124, 0]
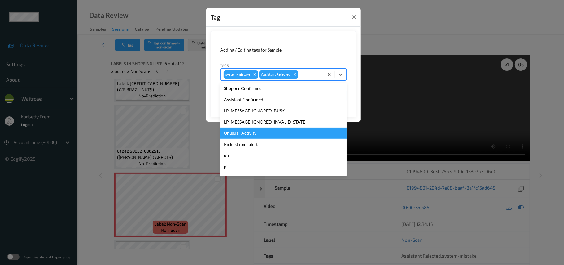
click at [250, 133] on div "Unusual-Activity" at bounding box center [283, 132] width 126 height 11
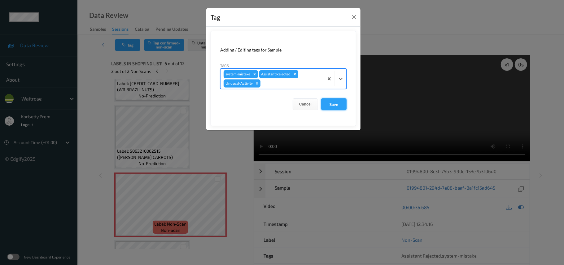
click at [340, 108] on button "Save" at bounding box center [333, 104] width 25 height 12
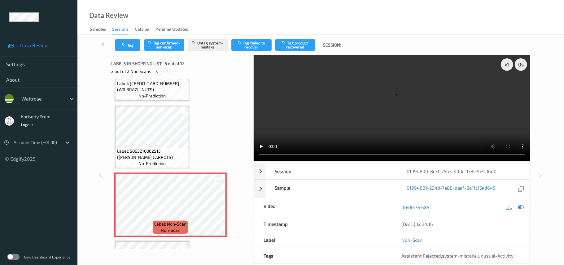
click at [155, 71] on icon at bounding box center [157, 71] width 5 height 6
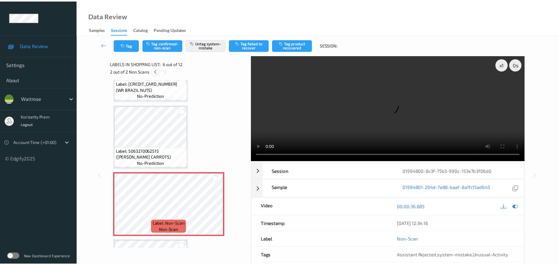
scroll to position [3, 0]
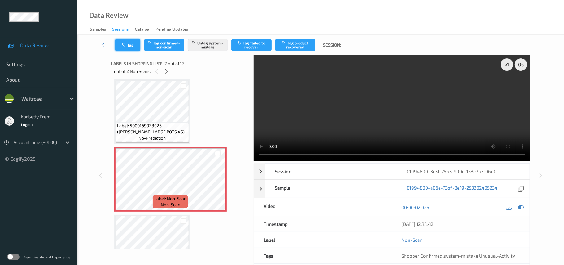
click at [131, 45] on button "Tag" at bounding box center [127, 45] width 25 height 12
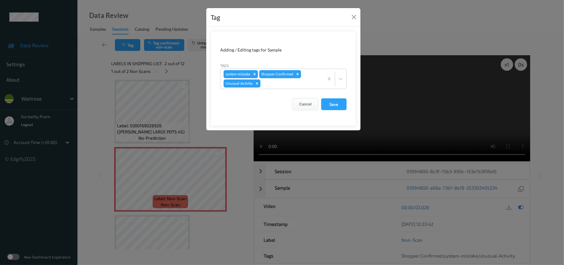
click at [305, 103] on button "Cancel" at bounding box center [305, 104] width 25 height 12
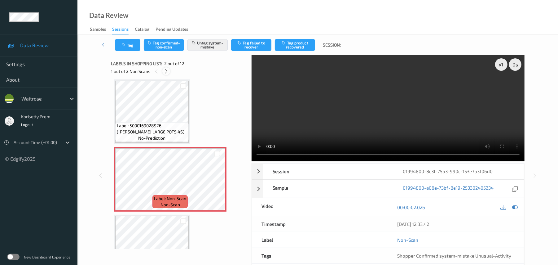
click at [168, 69] on icon at bounding box center [166, 71] width 5 height 6
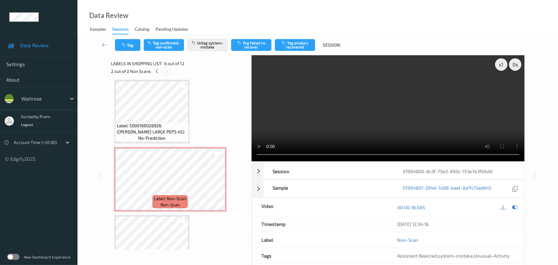
scroll to position [273, 0]
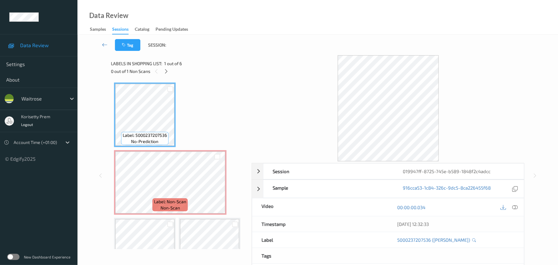
click at [336, 64] on div at bounding box center [388, 108] width 273 height 106
click at [517, 209] on icon at bounding box center [515, 207] width 6 height 6
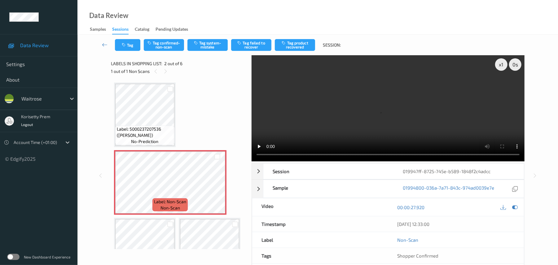
click at [325, 122] on video at bounding box center [388, 108] width 273 height 106
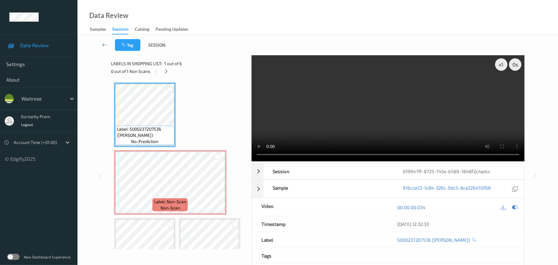
click at [343, 120] on video at bounding box center [388, 108] width 273 height 106
click at [345, 117] on video at bounding box center [388, 108] width 273 height 106
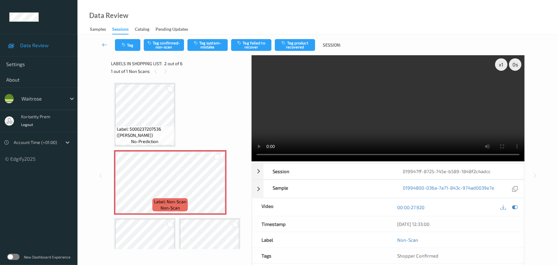
click at [378, 127] on video at bounding box center [388, 108] width 273 height 106
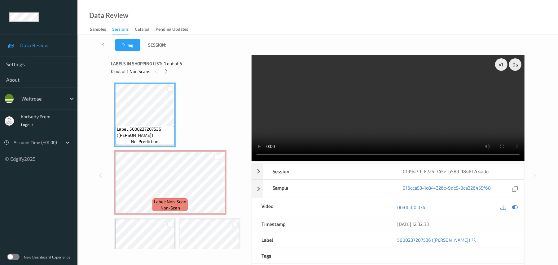
click at [449, 112] on video at bounding box center [388, 108] width 273 height 106
click at [349, 123] on video at bounding box center [388, 108] width 273 height 106
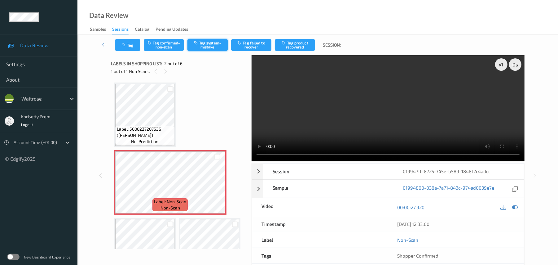
click at [212, 45] on button "Tag system-mistake" at bounding box center [207, 45] width 40 height 12
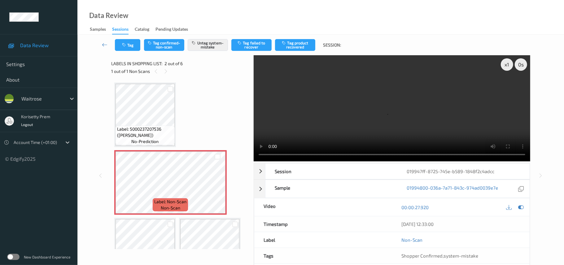
click at [122, 46] on icon "button" at bounding box center [124, 45] width 5 height 4
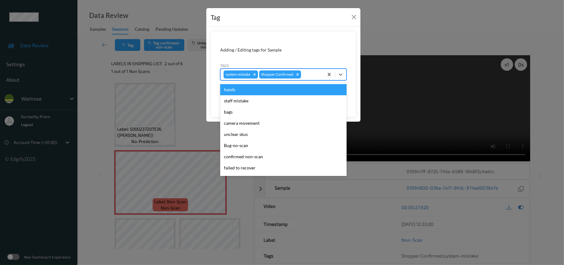
click at [312, 76] on div at bounding box center [311, 74] width 18 height 7
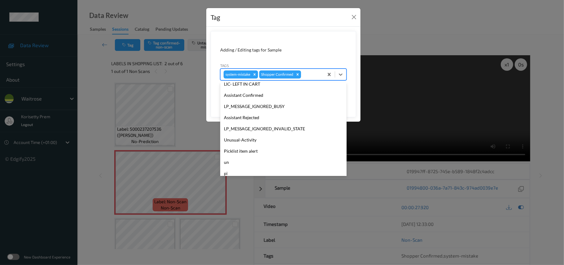
scroll to position [155, 0]
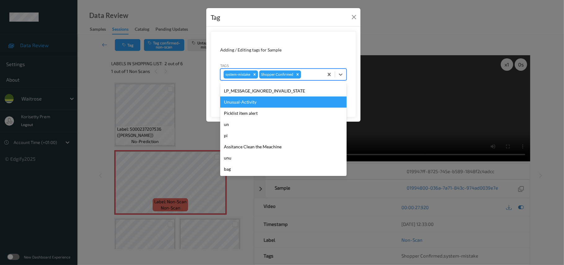
click at [249, 102] on div "Unusual-Activity" at bounding box center [283, 101] width 126 height 11
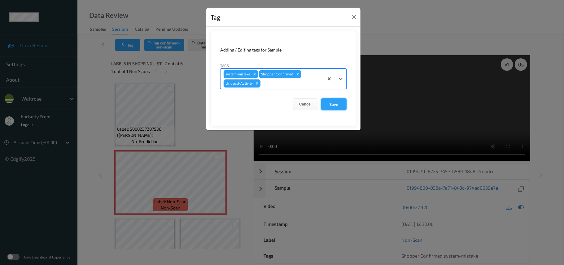
click at [336, 105] on button "Save" at bounding box center [333, 104] width 25 height 12
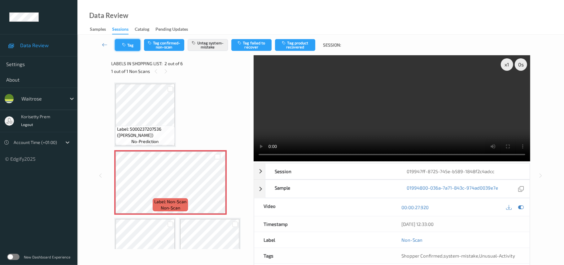
click at [137, 44] on button "Tag" at bounding box center [127, 45] width 25 height 12
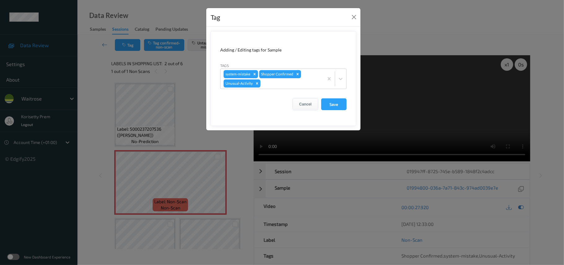
click at [311, 103] on button "Cancel" at bounding box center [305, 104] width 25 height 12
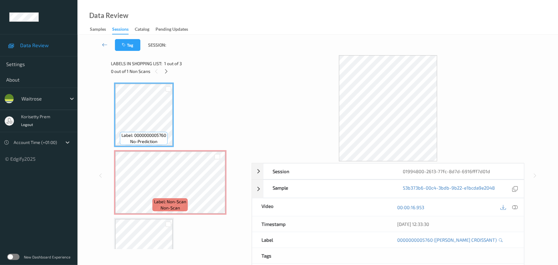
click at [249, 57] on div "Session 01994800-2613-77fc-8d7d-6916fff7d01d Session ID 01994800-2613-77fc-8d7d…" at bounding box center [318, 175] width 414 height 240
click at [517, 206] on icon at bounding box center [515, 207] width 6 height 6
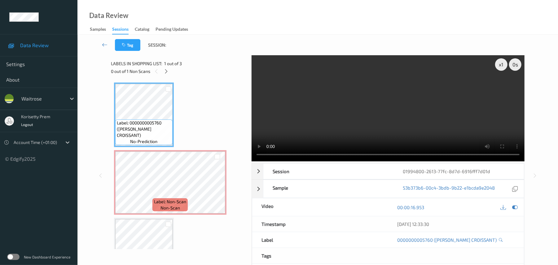
click at [387, 112] on video at bounding box center [388, 108] width 273 height 106
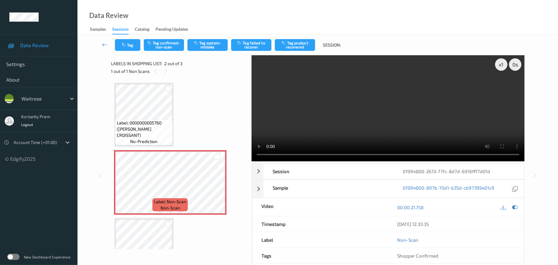
click at [337, 113] on video at bounding box center [388, 108] width 273 height 106
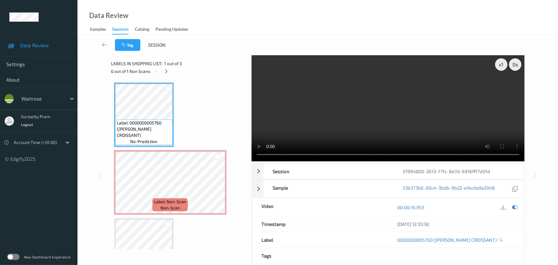
click at [380, 126] on video at bounding box center [388, 108] width 273 height 106
click at [356, 93] on video at bounding box center [388, 108] width 273 height 106
click at [384, 91] on video at bounding box center [388, 108] width 273 height 106
click at [360, 120] on video at bounding box center [388, 108] width 273 height 106
click at [341, 128] on video at bounding box center [388, 108] width 273 height 106
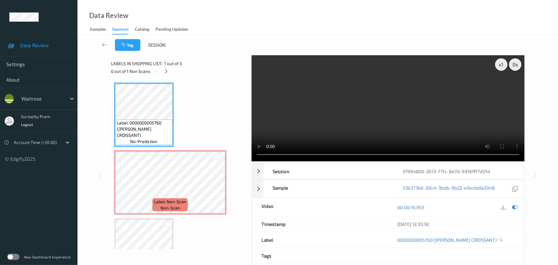
click at [371, 116] on video at bounding box center [388, 108] width 273 height 106
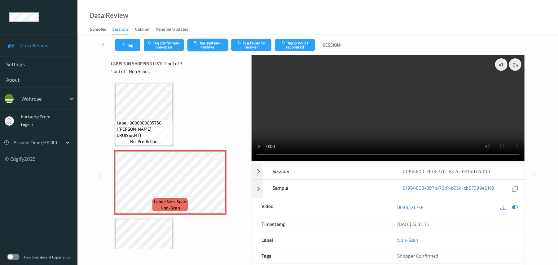
click at [211, 45] on button "Tag system-mistake" at bounding box center [207, 45] width 40 height 12
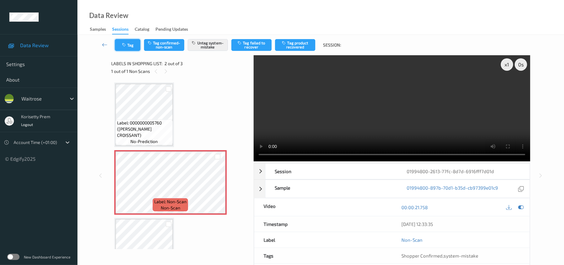
click at [124, 46] on icon "button" at bounding box center [124, 45] width 5 height 4
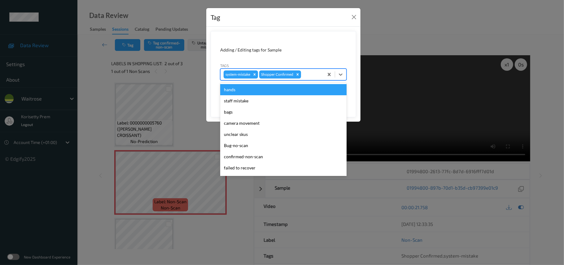
click at [319, 74] on div at bounding box center [311, 74] width 18 height 7
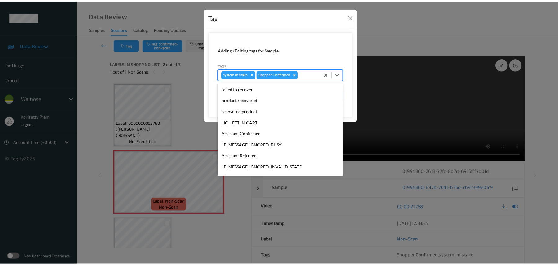
scroll to position [155, 0]
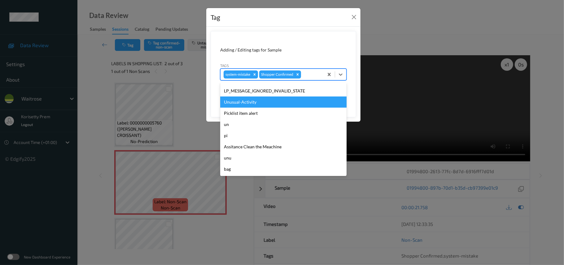
click at [251, 103] on div "Unusual-Activity" at bounding box center [283, 101] width 126 height 11
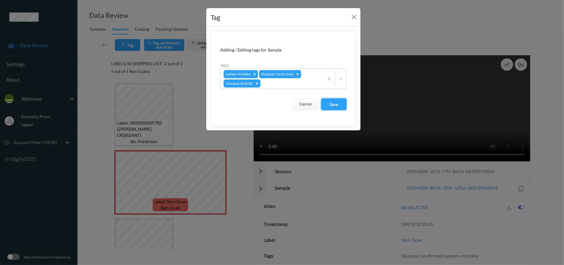
click at [331, 103] on button "Save" at bounding box center [333, 104] width 25 height 12
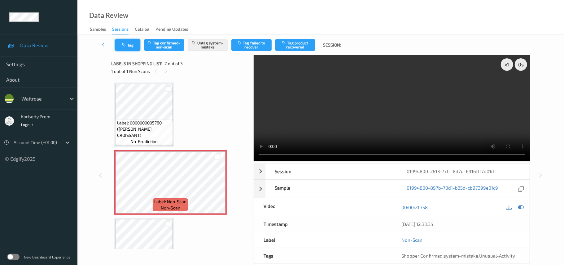
click at [129, 44] on button "Tag" at bounding box center [127, 45] width 25 height 12
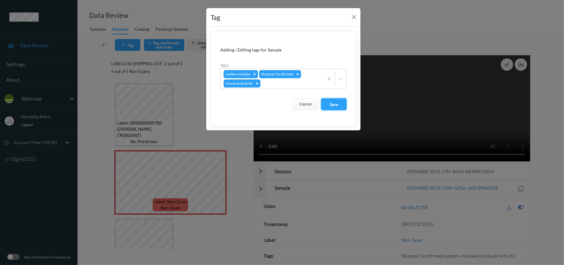
click at [330, 107] on button "Save" at bounding box center [333, 104] width 25 height 12
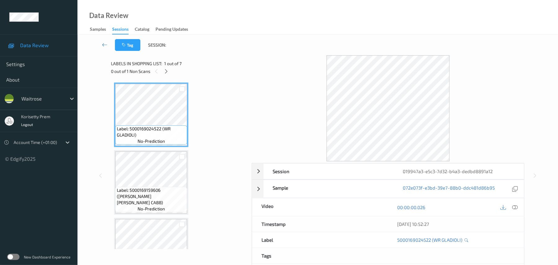
click at [231, 53] on div "Tag Session:" at bounding box center [317, 45] width 455 height 20
click at [164, 64] on div "Labels in shopping list: 1 out of 7" at bounding box center [179, 63] width 136 height 8
click at [164, 68] on div at bounding box center [166, 71] width 8 height 8
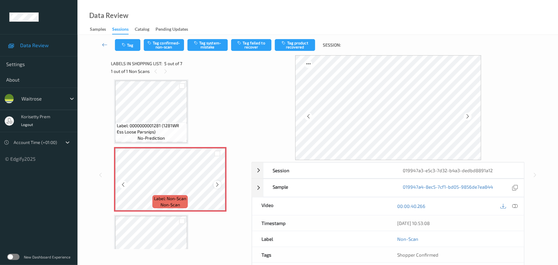
click at [216, 184] on icon at bounding box center [217, 185] width 5 height 6
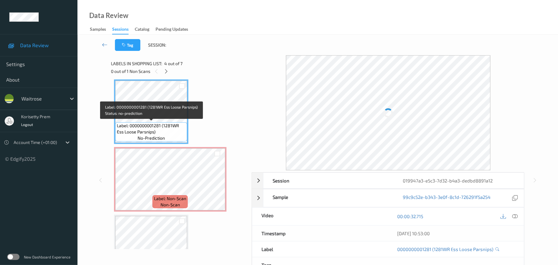
scroll to position [164, 0]
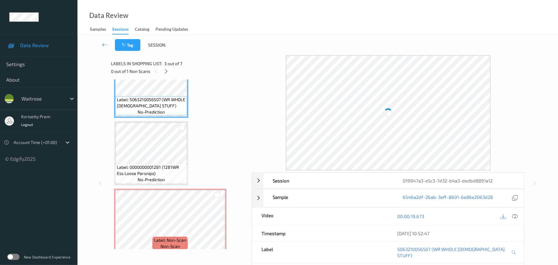
click at [514, 216] on icon at bounding box center [515, 216] width 6 height 6
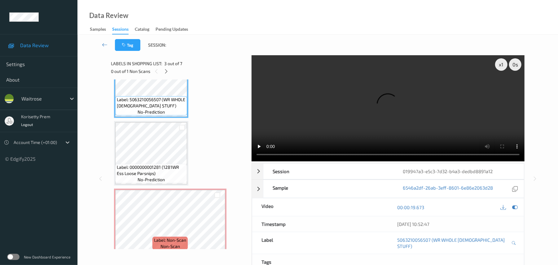
click at [316, 106] on video at bounding box center [388, 108] width 273 height 106
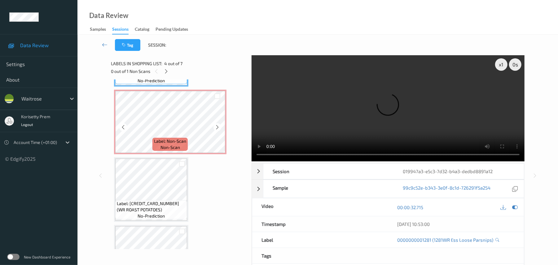
scroll to position [288, 0]
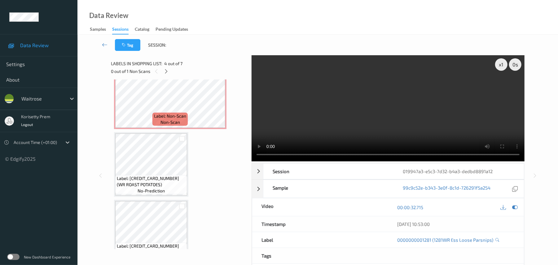
click at [379, 111] on video at bounding box center [388, 108] width 273 height 106
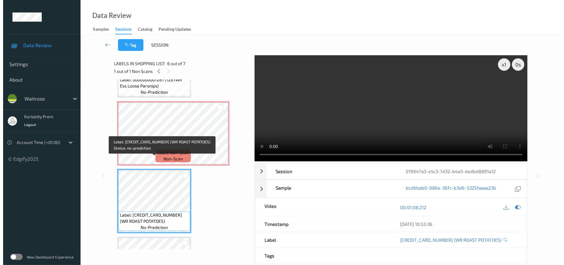
scroll to position [182, 0]
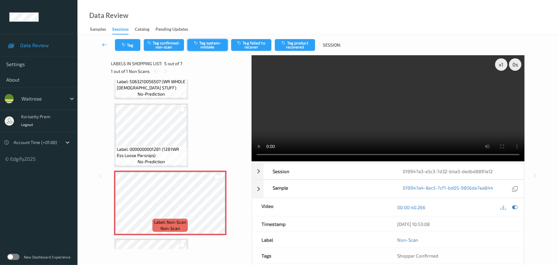
click at [205, 44] on button "Tag system-mistake" at bounding box center [207, 45] width 40 height 12
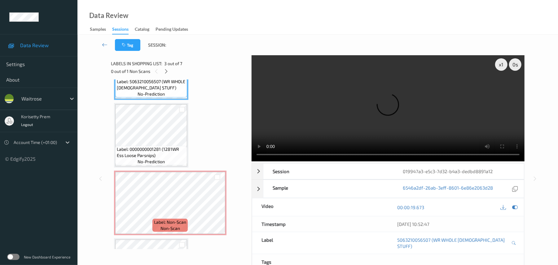
click at [433, 91] on video at bounding box center [388, 108] width 273 height 106
click at [413, 113] on video at bounding box center [388, 108] width 273 height 106
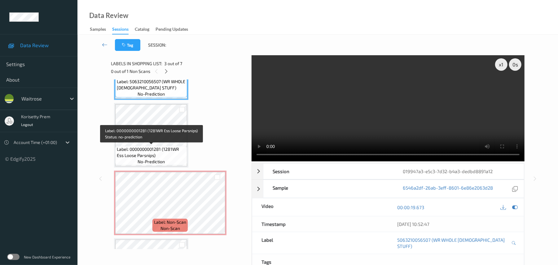
click at [149, 148] on span "Label: 0000000001281 (1281WR Ess Loose Parsnips)" at bounding box center [151, 152] width 69 height 12
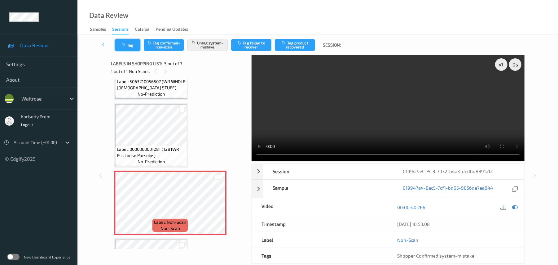
click at [139, 44] on button "Tag" at bounding box center [127, 45] width 25 height 12
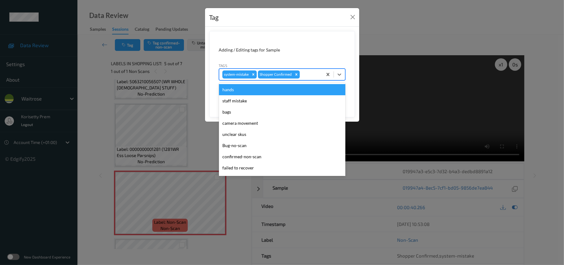
click at [303, 77] on div at bounding box center [310, 74] width 18 height 7
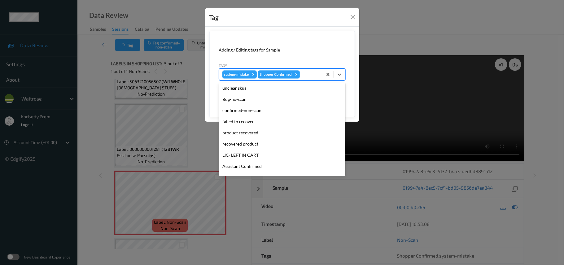
scroll to position [155, 0]
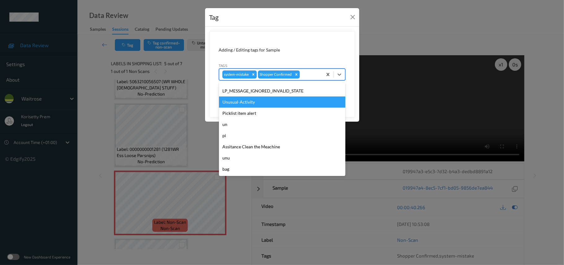
click at [250, 102] on div "Unusual-Activity" at bounding box center [282, 101] width 126 height 11
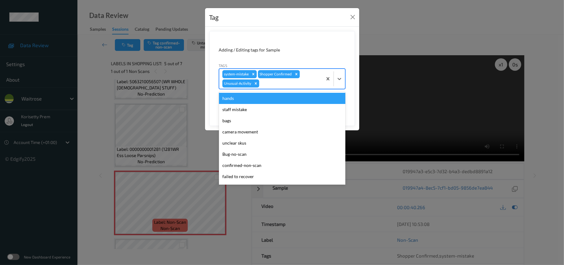
click at [284, 79] on div "system-mistake Shopper Confirmed Unusual-Activity" at bounding box center [270, 79] width 103 height 20
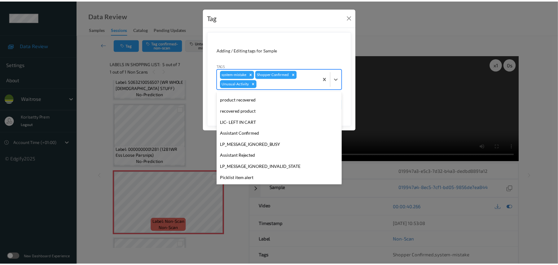
scroll to position [144, 0]
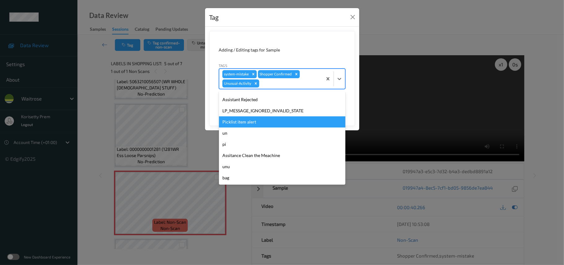
click at [249, 122] on div "Picklist item alert" at bounding box center [282, 121] width 126 height 11
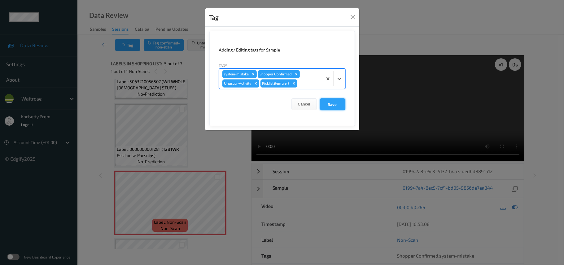
click at [332, 102] on button "Save" at bounding box center [332, 104] width 25 height 12
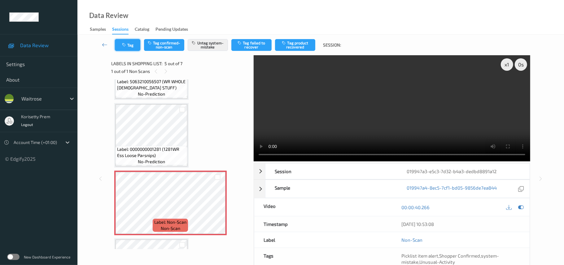
click at [130, 43] on button "Tag" at bounding box center [127, 45] width 25 height 12
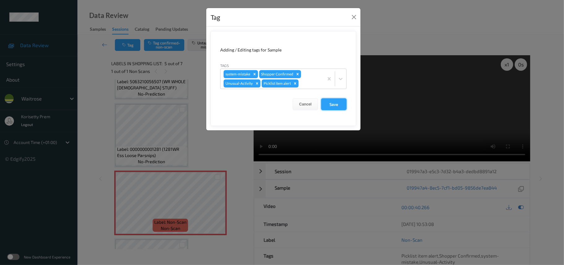
click at [334, 102] on button "Save" at bounding box center [333, 104] width 25 height 12
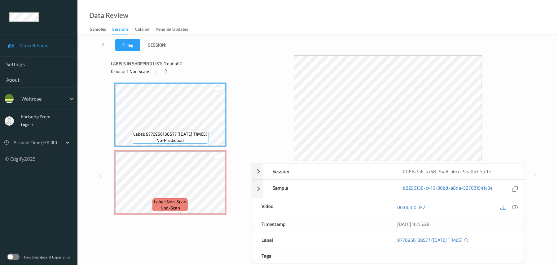
click at [276, 35] on div "Tag Session:" at bounding box center [317, 45] width 455 height 20
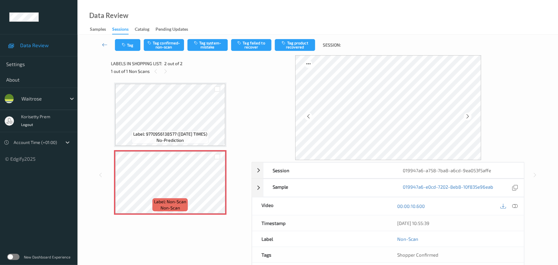
click at [209, 38] on div "Tag Tag confirmed-non-scan Tag system-mistake Tag failed to recover Tag product…" at bounding box center [317, 45] width 455 height 20
click at [210, 40] on button "Tag system-mistake" at bounding box center [207, 45] width 40 height 12
click at [126, 42] on button "Tag" at bounding box center [127, 45] width 25 height 12
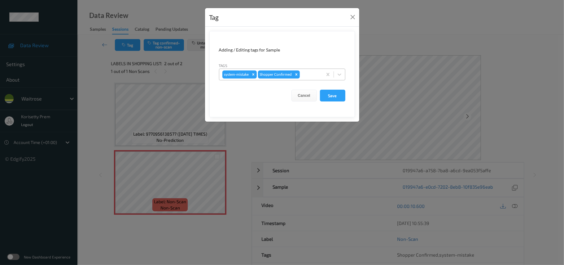
click at [310, 74] on div at bounding box center [310, 74] width 18 height 7
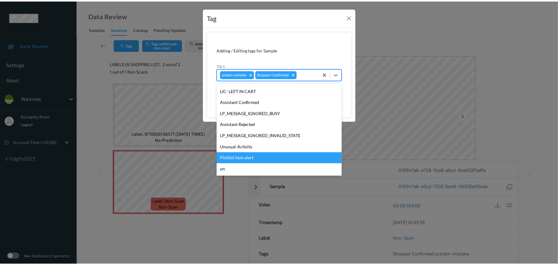
scroll to position [155, 0]
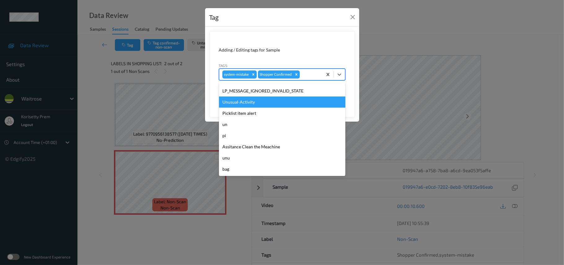
click at [260, 104] on div "Unusual-Activity" at bounding box center [282, 101] width 126 height 11
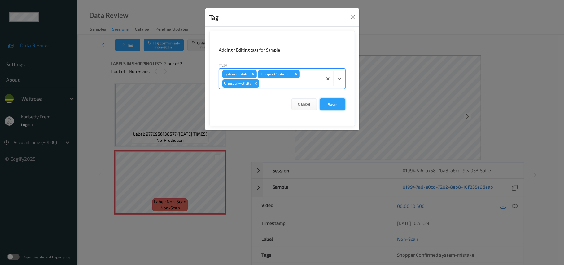
click at [324, 103] on button "Save" at bounding box center [332, 104] width 25 height 12
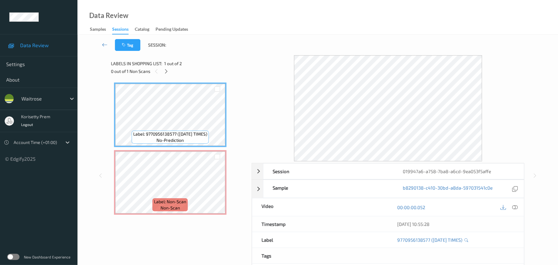
click at [510, 204] on div at bounding box center [509, 207] width 20 height 8
click at [513, 206] on icon at bounding box center [515, 207] width 6 height 6
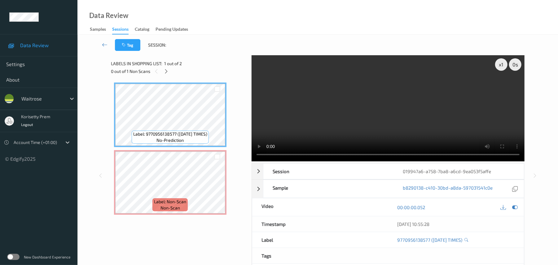
click at [434, 99] on video at bounding box center [388, 108] width 273 height 106
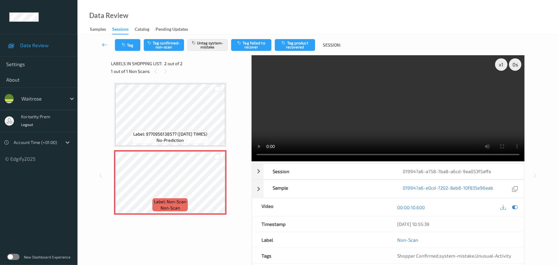
click at [380, 125] on video at bounding box center [388, 108] width 273 height 106
click at [340, 109] on video at bounding box center [388, 108] width 273 height 106
click at [117, 40] on button "Tag" at bounding box center [127, 45] width 25 height 12
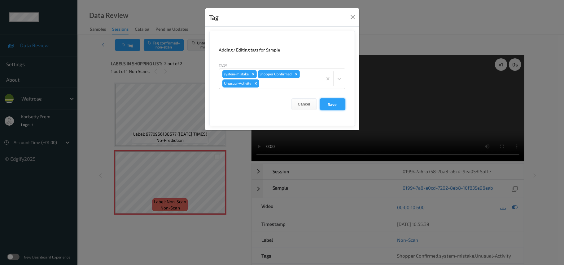
click at [330, 101] on button "Save" at bounding box center [332, 104] width 25 height 12
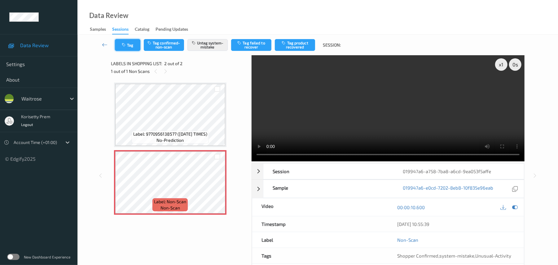
click at [127, 47] on button "Tag" at bounding box center [127, 45] width 25 height 12
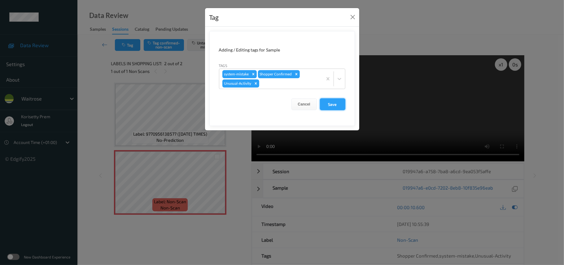
click at [337, 102] on button "Save" at bounding box center [332, 104] width 25 height 12
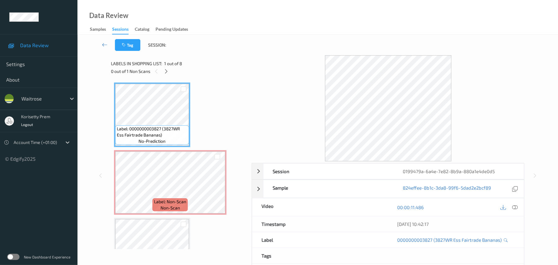
click at [278, 59] on div at bounding box center [388, 108] width 273 height 106
click at [514, 208] on icon at bounding box center [515, 207] width 6 height 6
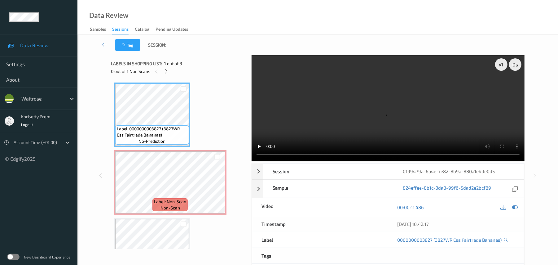
click at [363, 126] on video at bounding box center [388, 108] width 273 height 106
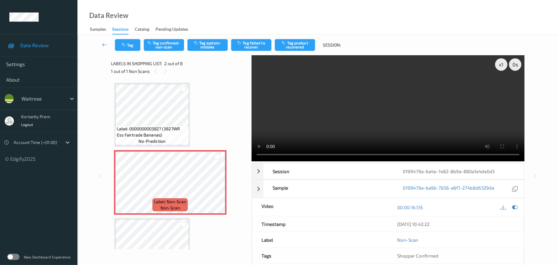
click at [397, 108] on video at bounding box center [388, 108] width 273 height 106
click at [212, 43] on button "Tag system-mistake" at bounding box center [207, 45] width 40 height 12
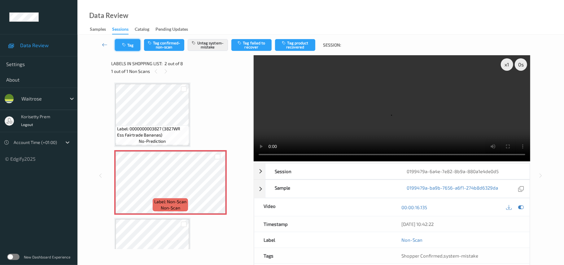
click at [128, 45] on button "Tag" at bounding box center [127, 45] width 25 height 12
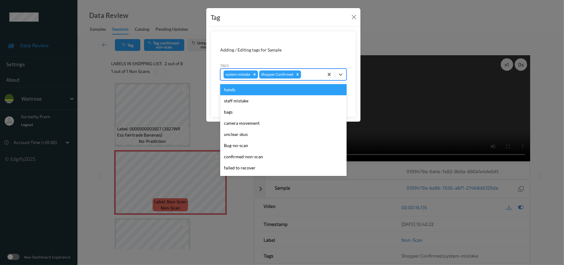
click at [320, 75] on div at bounding box center [311, 74] width 18 height 7
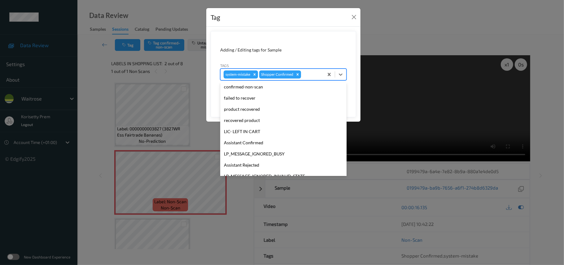
scroll to position [155, 0]
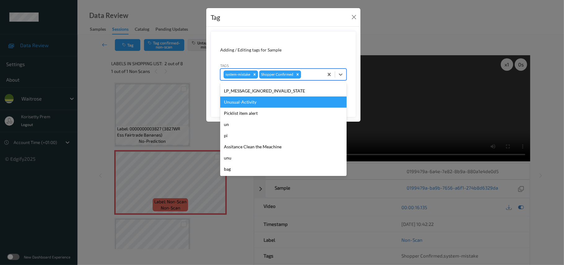
click at [254, 101] on div "Unusual-Activity" at bounding box center [283, 101] width 126 height 11
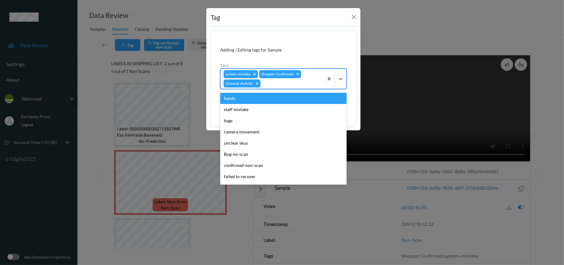
click at [271, 78] on div "system-mistake Shopper Confirmed Unusual-Activity" at bounding box center [272, 79] width 103 height 20
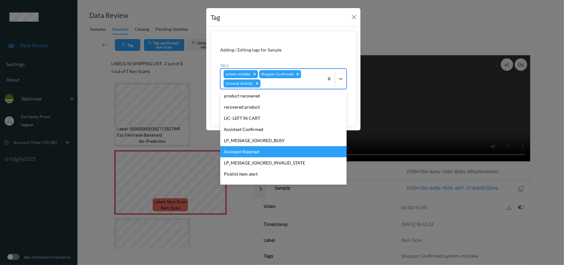
scroll to position [144, 0]
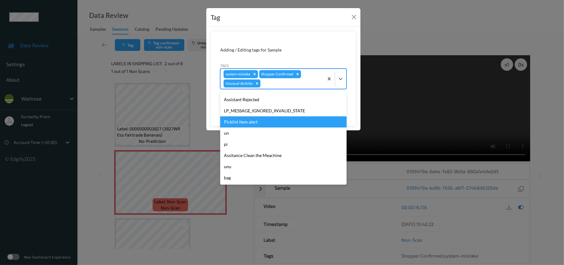
click at [244, 122] on div "Picklist item alert" at bounding box center [283, 121] width 126 height 11
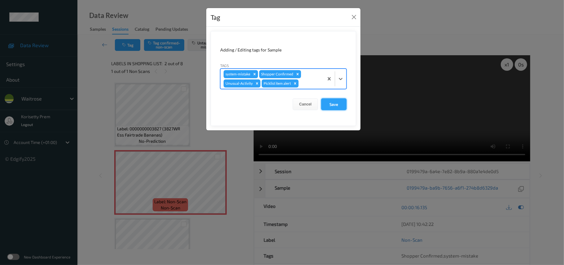
click at [340, 104] on button "Save" at bounding box center [333, 104] width 25 height 12
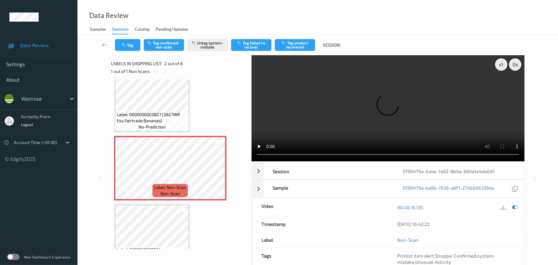
scroll to position [0, 0]
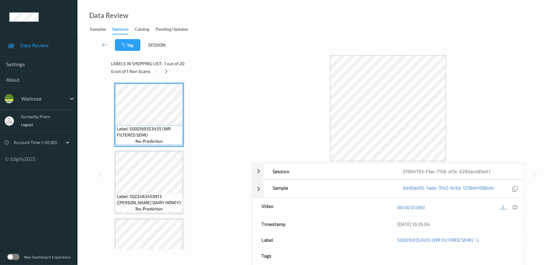
click at [240, 55] on div "Labels in shopping list: 1 out of 20 0 out of 1 Non Scans" at bounding box center [179, 67] width 136 height 24
click at [168, 70] on icon at bounding box center [166, 71] width 5 height 6
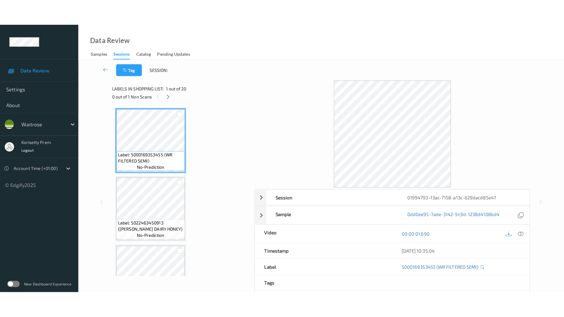
scroll to position [1184, 0]
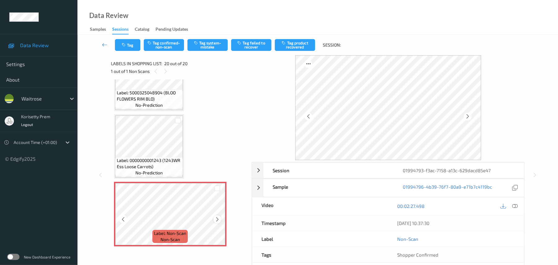
click at [217, 220] on icon at bounding box center [217, 219] width 5 height 6
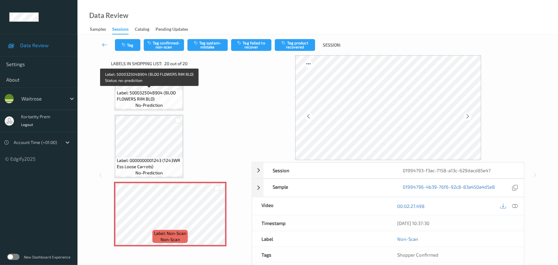
click at [143, 95] on span "Label: 5000325048904 (BLOO FLOWERS RIM BLO)" at bounding box center [149, 96] width 64 height 12
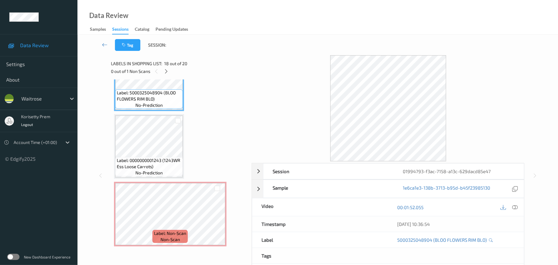
click at [517, 203] on div at bounding box center [509, 207] width 20 height 8
click at [510, 214] on div "00:01:52.055" at bounding box center [456, 207] width 136 height 18
click at [521, 208] on div "00:01:52.055" at bounding box center [456, 207] width 136 height 18
click at [517, 208] on icon at bounding box center [515, 207] width 6 height 6
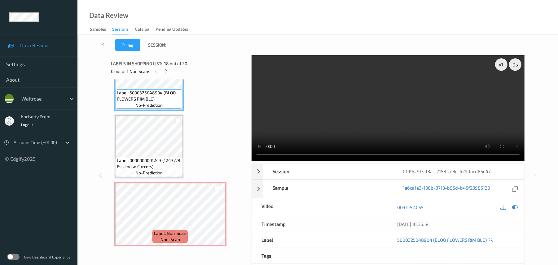
click at [299, 104] on video at bounding box center [388, 108] width 273 height 106
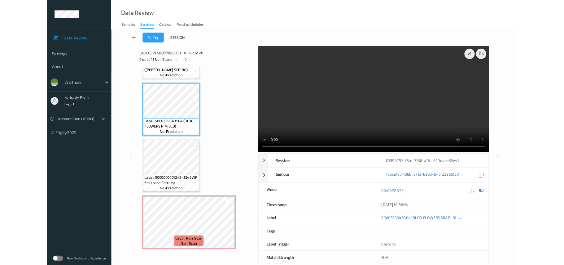
scroll to position [1132, 0]
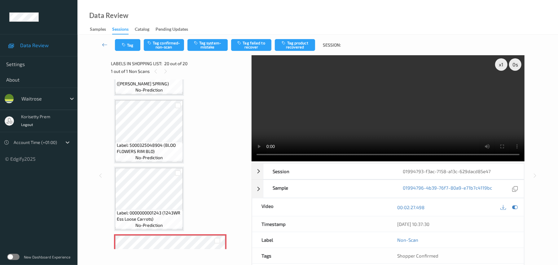
click at [384, 118] on video at bounding box center [388, 108] width 273 height 106
click at [210, 45] on button "Tag system-mistake" at bounding box center [207, 45] width 40 height 12
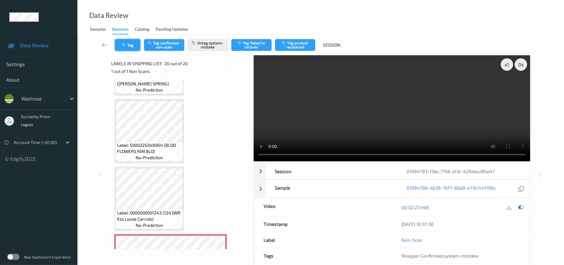
click at [127, 45] on icon "button" at bounding box center [124, 45] width 5 height 4
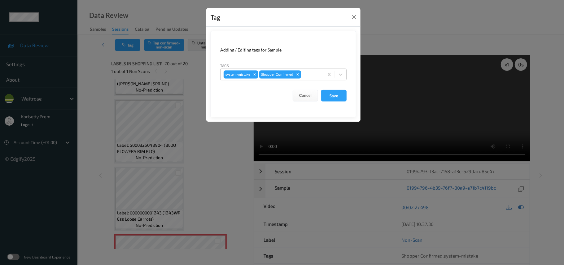
click at [317, 77] on div at bounding box center [311, 74] width 18 height 7
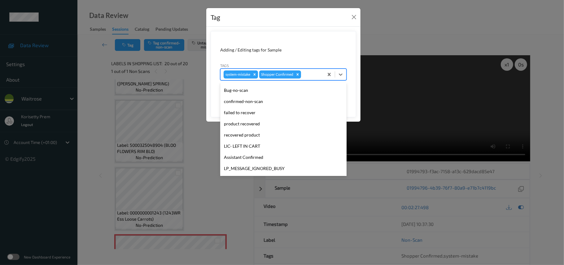
scroll to position [155, 0]
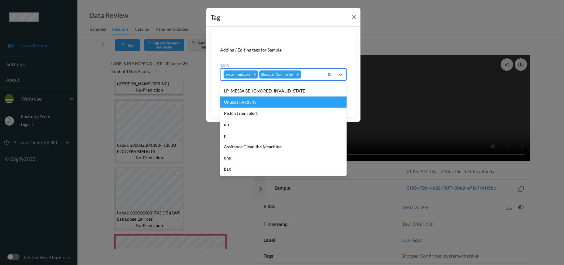
click at [247, 99] on div "Unusual-Activity" at bounding box center [283, 101] width 126 height 11
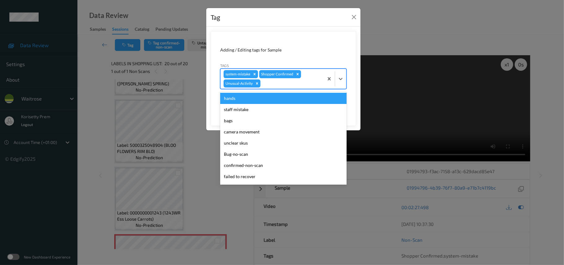
click at [281, 82] on div at bounding box center [291, 83] width 59 height 7
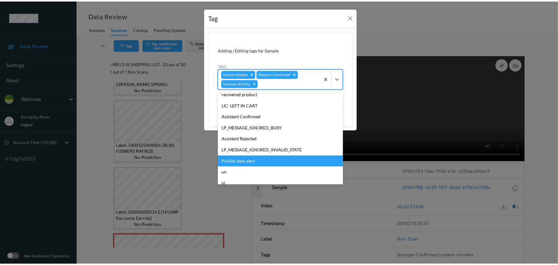
scroll to position [144, 0]
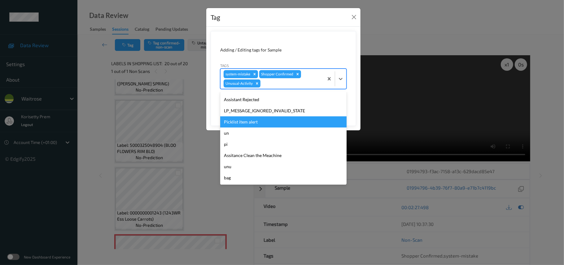
click at [246, 126] on div "Picklist item alert" at bounding box center [283, 121] width 126 height 11
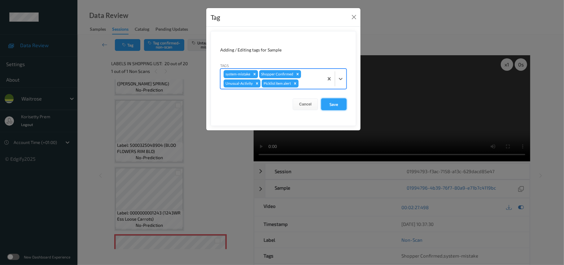
click at [326, 101] on button "Save" at bounding box center [333, 104] width 25 height 12
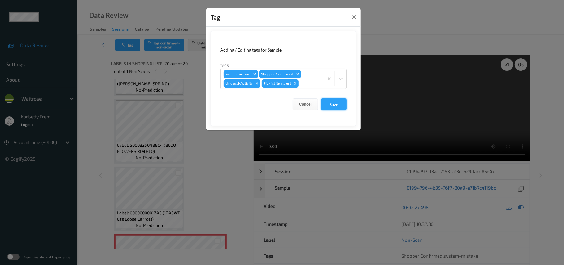
click at [344, 104] on button "Save" at bounding box center [333, 104] width 25 height 12
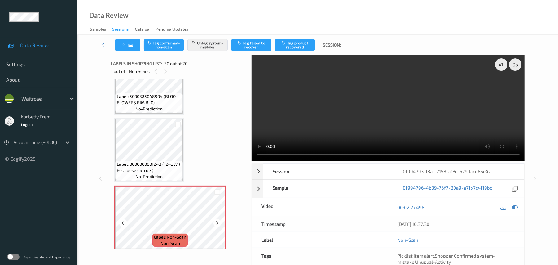
scroll to position [1184, 0]
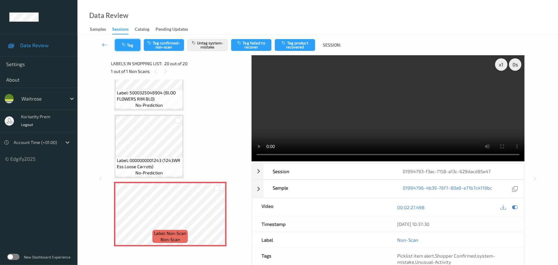
click at [126, 46] on icon "button" at bounding box center [124, 45] width 5 height 4
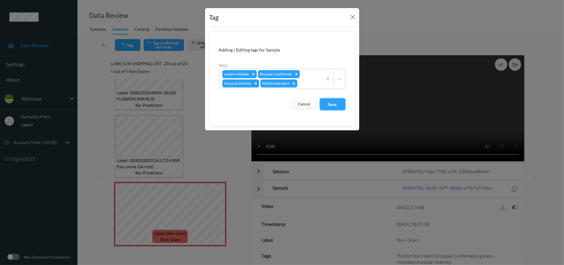
click at [328, 108] on button "Save" at bounding box center [332, 104] width 25 height 12
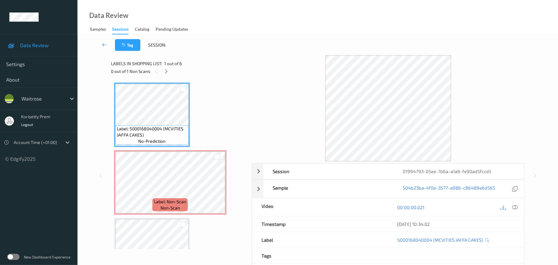
click at [404, 14] on div "Data Review Samples Sessions Catalog Pending Updates" at bounding box center [317, 17] width 481 height 35
click at [318, 48] on div "Tag Session:" at bounding box center [317, 45] width 455 height 20
click at [516, 207] on icon at bounding box center [515, 207] width 6 height 6
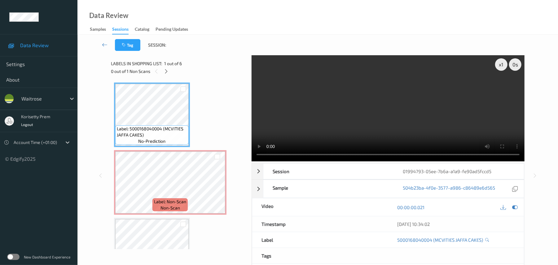
click at [389, 86] on video at bounding box center [388, 108] width 273 height 106
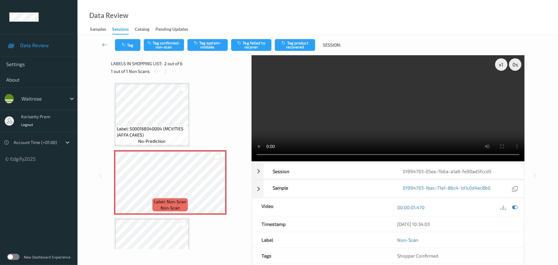
click at [354, 101] on video at bounding box center [388, 108] width 273 height 106
click at [227, 49] on button "Tag system-mistake" at bounding box center [207, 45] width 40 height 12
click at [207, 46] on button "Tag system-mistake" at bounding box center [207, 45] width 40 height 12
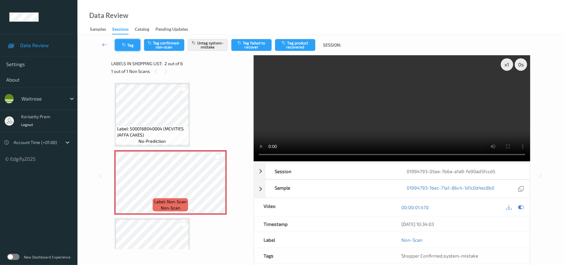
click at [126, 44] on icon "button" at bounding box center [124, 45] width 5 height 4
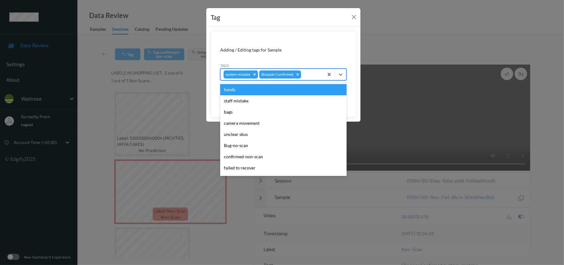
click at [318, 73] on div at bounding box center [311, 74] width 18 height 7
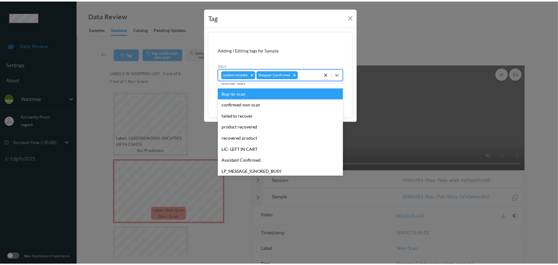
scroll to position [155, 0]
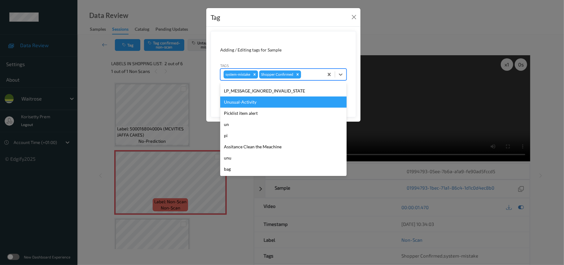
click at [258, 102] on div "Unusual-Activity" at bounding box center [283, 101] width 126 height 11
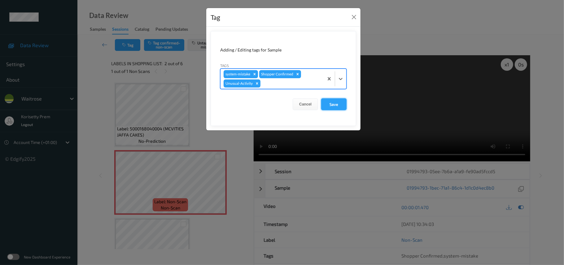
click at [335, 105] on button "Save" at bounding box center [333, 104] width 25 height 12
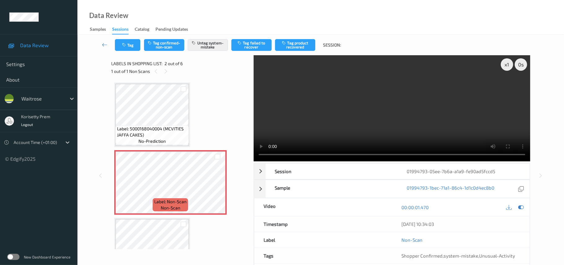
click at [137, 38] on div "Tag Tag confirmed-non-scan Untag system-mistake Tag failed to recover Tag produ…" at bounding box center [320, 45] width 461 height 20
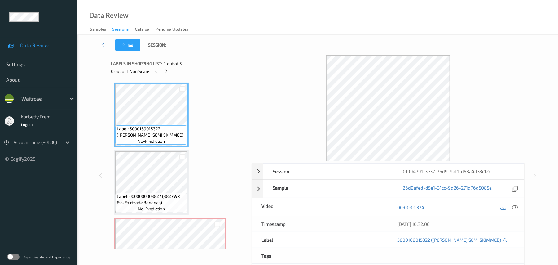
click at [317, 29] on div "Data Review Samples Sessions Catalog Pending Updates" at bounding box center [317, 17] width 481 height 35
click at [166, 73] on icon at bounding box center [166, 71] width 5 height 6
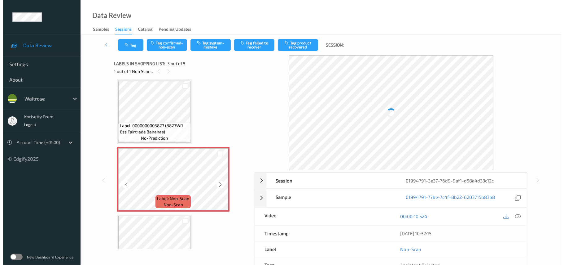
scroll to position [29, 0]
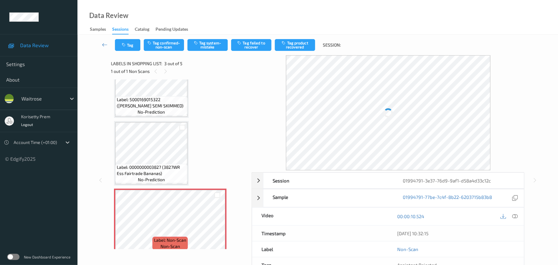
click at [144, 109] on span "no-prediction" at bounding box center [151, 112] width 27 height 6
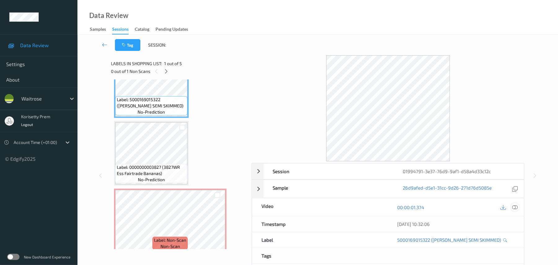
click at [517, 207] on icon at bounding box center [515, 207] width 6 height 6
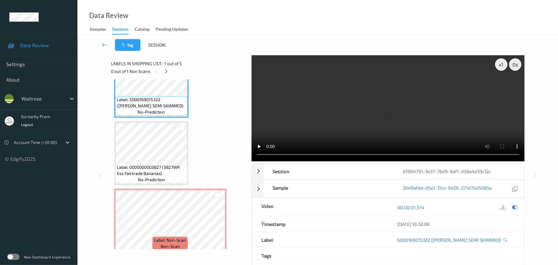
click at [351, 102] on video at bounding box center [388, 108] width 273 height 106
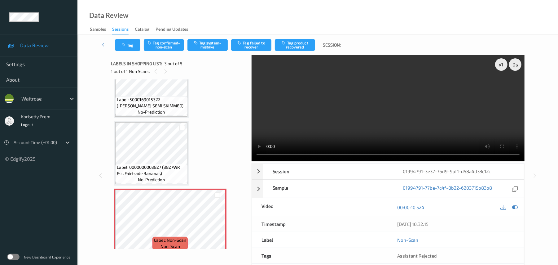
click at [283, 116] on video at bounding box center [388, 108] width 273 height 106
click at [214, 45] on button "Tag system-mistake" at bounding box center [207, 45] width 40 height 12
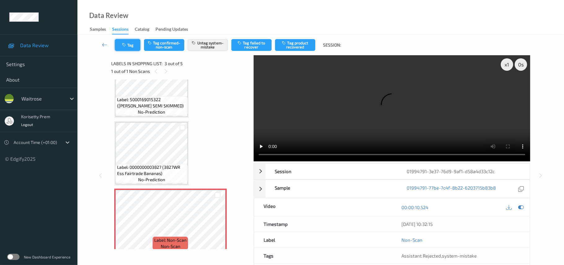
click at [130, 47] on button "Tag" at bounding box center [127, 45] width 25 height 12
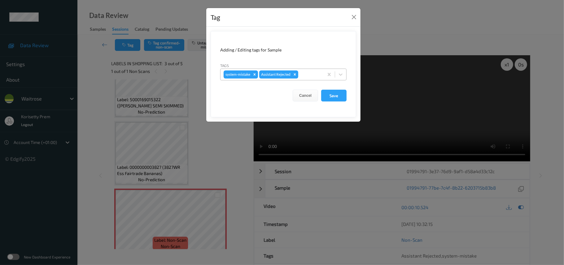
click at [306, 75] on div at bounding box center [310, 74] width 21 height 7
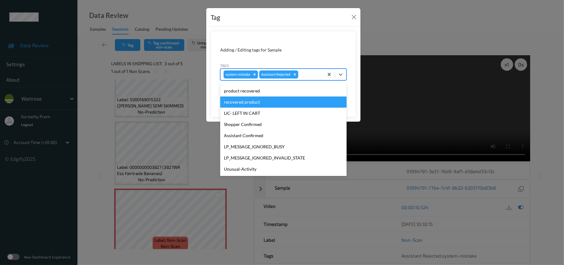
scroll to position [155, 0]
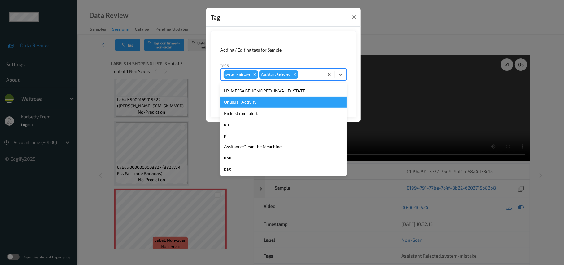
click at [246, 100] on div "Unusual-Activity" at bounding box center [283, 101] width 126 height 11
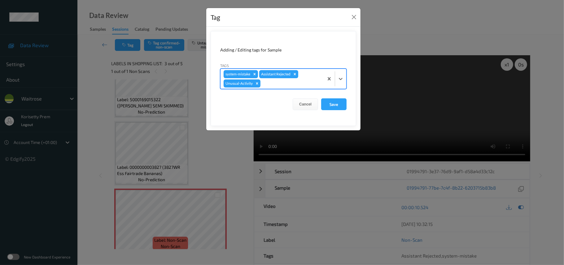
click at [278, 84] on div at bounding box center [291, 83] width 59 height 7
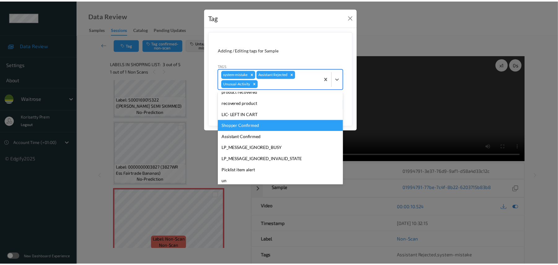
scroll to position [144, 0]
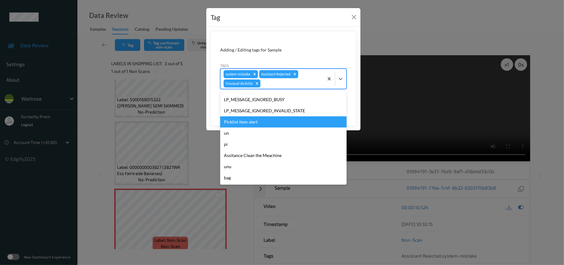
click at [251, 118] on div "Picklist item alert" at bounding box center [283, 121] width 126 height 11
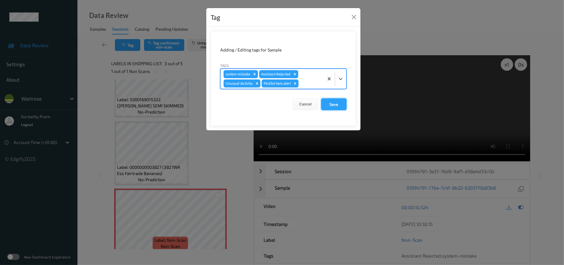
click at [331, 102] on button "Save" at bounding box center [333, 104] width 25 height 12
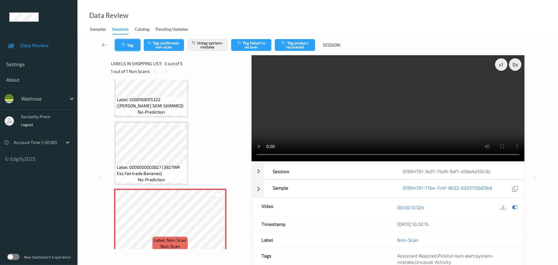
click at [135, 42] on button "Tag" at bounding box center [127, 45] width 25 height 12
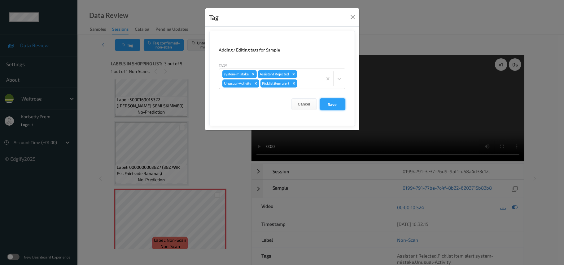
click at [332, 103] on button "Save" at bounding box center [332, 104] width 25 height 12
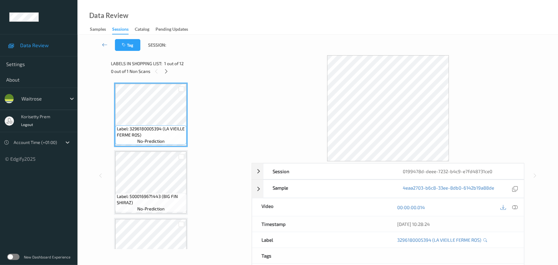
click at [227, 67] on div "0 out of 1 Non Scans" at bounding box center [179, 71] width 136 height 8
click at [168, 72] on icon at bounding box center [166, 71] width 5 height 6
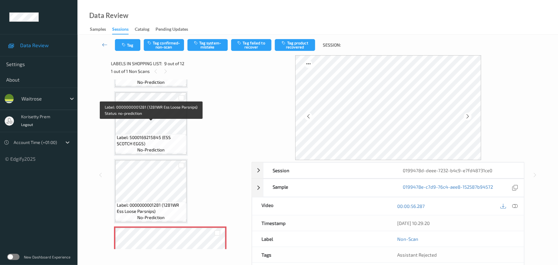
scroll to position [393, 0]
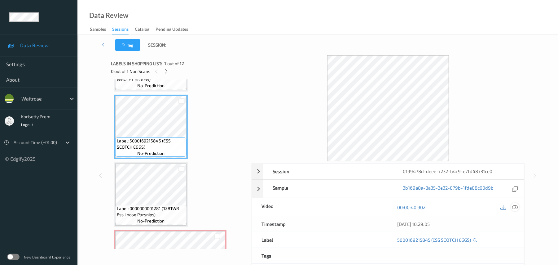
click at [516, 208] on icon at bounding box center [515, 207] width 6 height 6
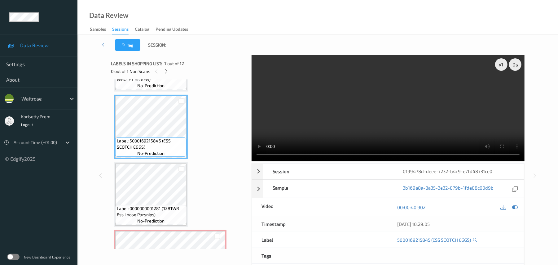
click at [376, 112] on video at bounding box center [388, 108] width 273 height 106
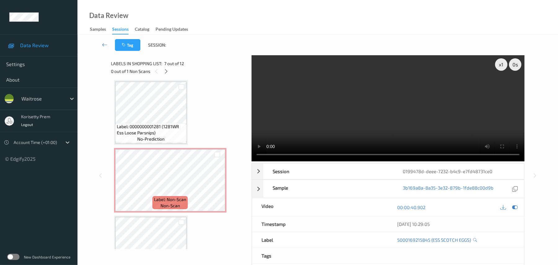
scroll to position [476, 0]
click at [399, 73] on video at bounding box center [388, 108] width 273 height 106
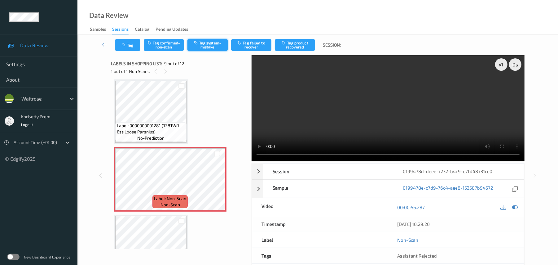
click at [206, 45] on button "Tag system-mistake" at bounding box center [207, 45] width 40 height 12
click at [118, 40] on button "Tag" at bounding box center [127, 45] width 25 height 12
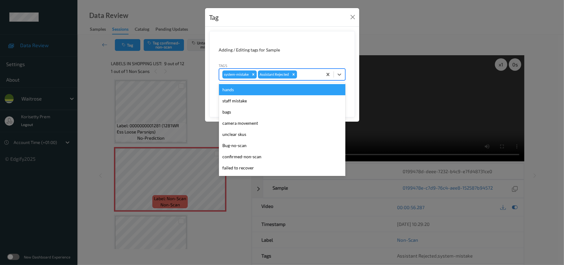
click at [299, 77] on input "text" at bounding box center [298, 74] width 1 height 6
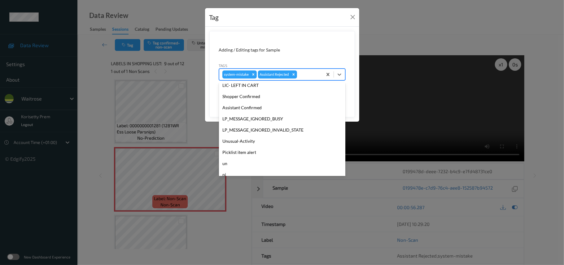
scroll to position [155, 0]
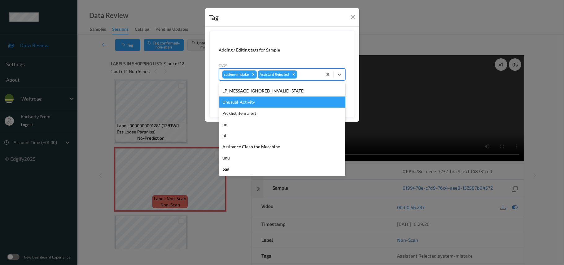
click at [254, 101] on div "Unusual-Activity" at bounding box center [282, 101] width 126 height 11
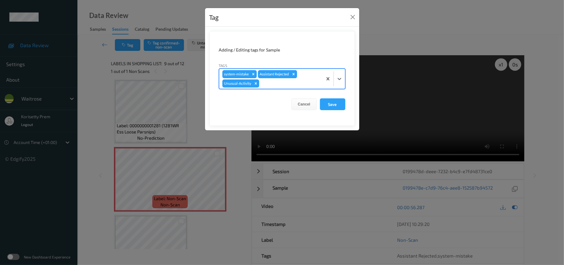
click at [297, 78] on div "Remove Assistant Rejected" at bounding box center [293, 74] width 7 height 8
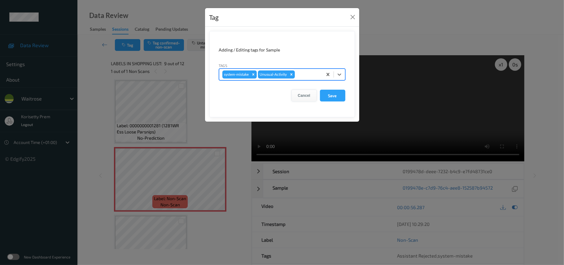
click at [306, 99] on button "Cancel" at bounding box center [304, 96] width 25 height 12
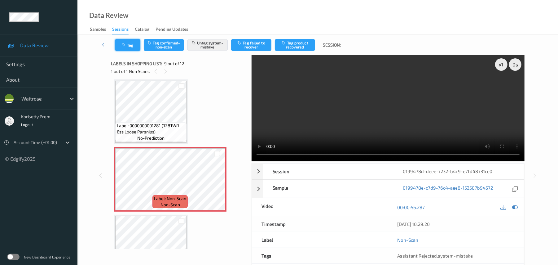
click at [128, 46] on button "Tag" at bounding box center [127, 45] width 25 height 12
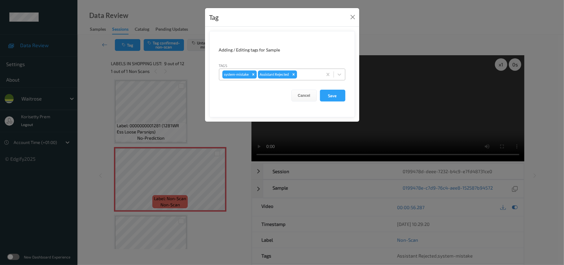
click at [312, 72] on div at bounding box center [308, 74] width 21 height 7
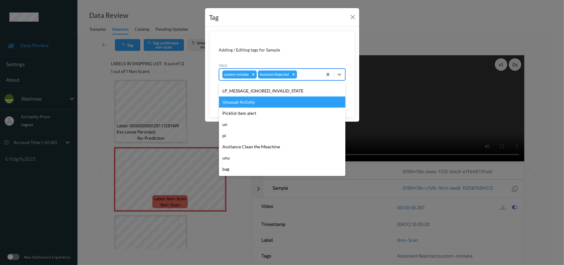
click at [261, 100] on div "Unusual-Activity" at bounding box center [282, 101] width 126 height 11
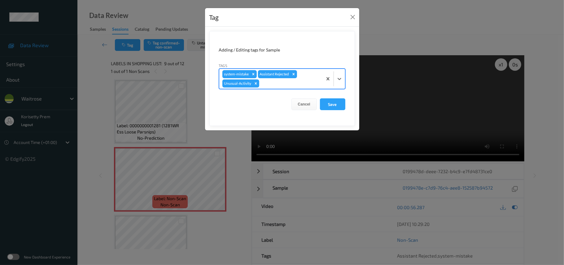
click at [279, 86] on div at bounding box center [290, 83] width 59 height 7
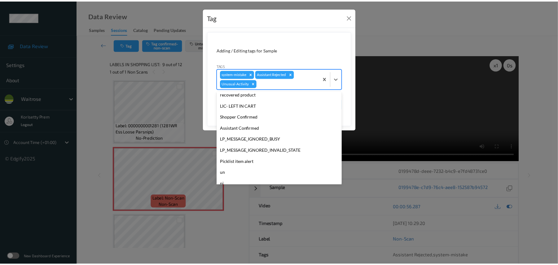
scroll to position [144, 0]
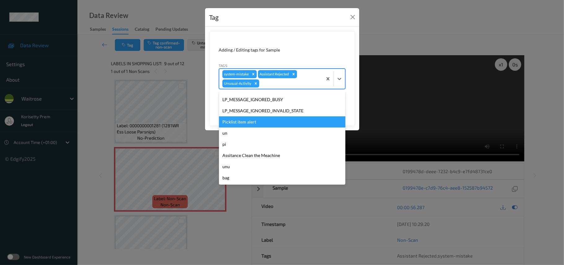
click at [237, 121] on div "Picklist item alert" at bounding box center [282, 121] width 126 height 11
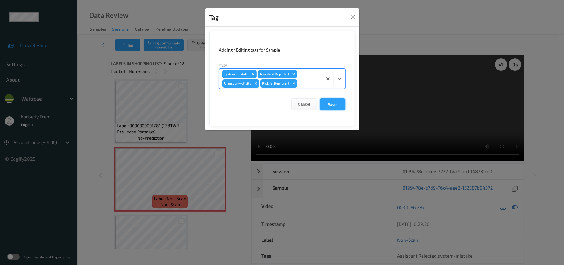
click at [328, 102] on button "Save" at bounding box center [332, 104] width 25 height 12
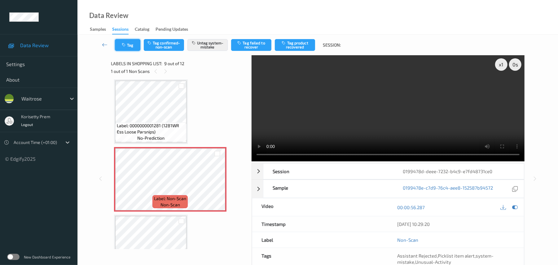
click at [130, 45] on button "Tag" at bounding box center [127, 45] width 25 height 12
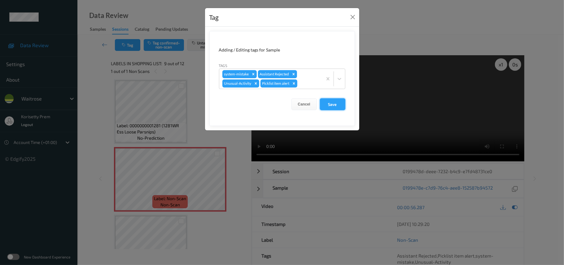
click at [328, 103] on button "Save" at bounding box center [332, 104] width 25 height 12
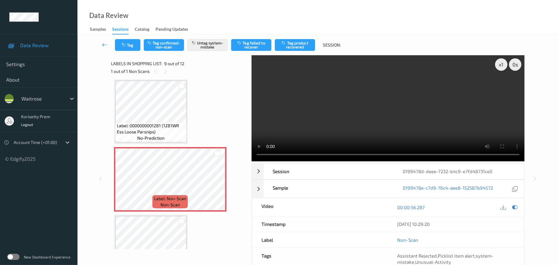
click at [326, 106] on video at bounding box center [388, 108] width 273 height 106
click at [302, 90] on video at bounding box center [388, 108] width 273 height 106
click at [127, 47] on button "Tag" at bounding box center [127, 45] width 25 height 12
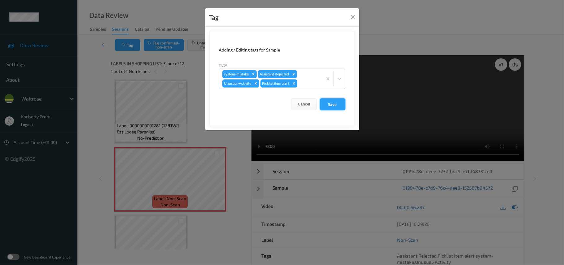
click at [330, 106] on button "Save" at bounding box center [332, 104] width 25 height 12
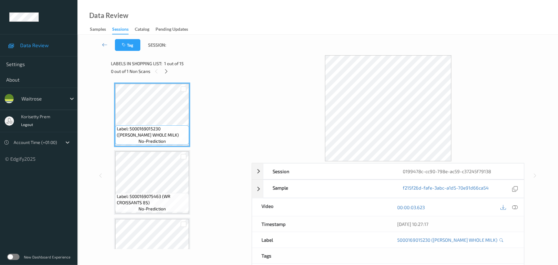
click at [275, 44] on div "Tag Session:" at bounding box center [317, 45] width 455 height 20
click at [167, 66] on div "Labels in shopping list: 1 out of 15" at bounding box center [179, 63] width 136 height 8
click at [168, 68] on icon at bounding box center [166, 71] width 5 height 6
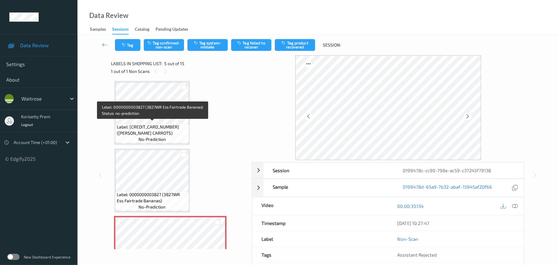
scroll to position [123, 0]
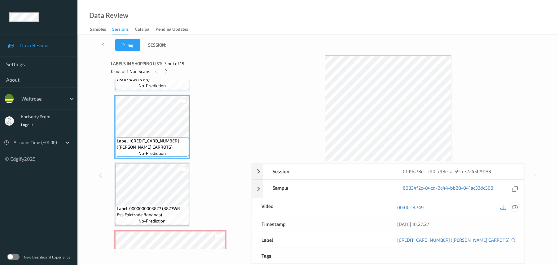
click at [517, 207] on icon at bounding box center [515, 207] width 6 height 6
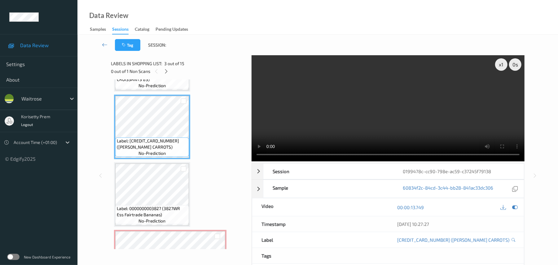
click at [396, 102] on video at bounding box center [388, 108] width 273 height 106
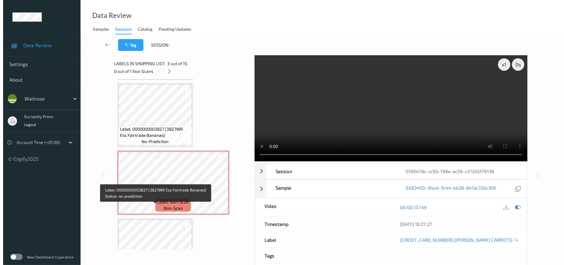
scroll to position [206, 0]
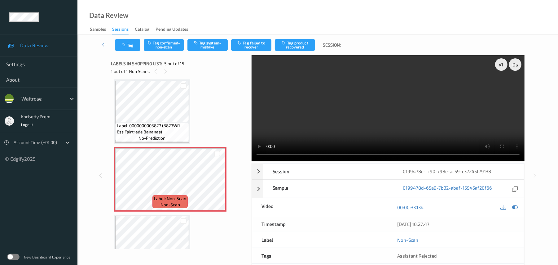
click at [320, 126] on video at bounding box center [388, 108] width 273 height 106
click at [210, 43] on button "Tag system-mistake" at bounding box center [207, 45] width 40 height 12
click at [205, 47] on button "Tag system-mistake" at bounding box center [207, 45] width 40 height 12
click at [143, 42] on div "Tag Tag confirmed-non-scan Untag system-mistake Tag failed to recover Tag produ…" at bounding box center [230, 45] width 231 height 12
click at [124, 42] on button "Tag" at bounding box center [127, 45] width 25 height 12
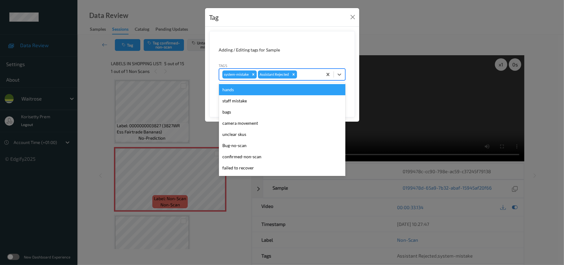
click at [310, 73] on div at bounding box center [308, 74] width 21 height 7
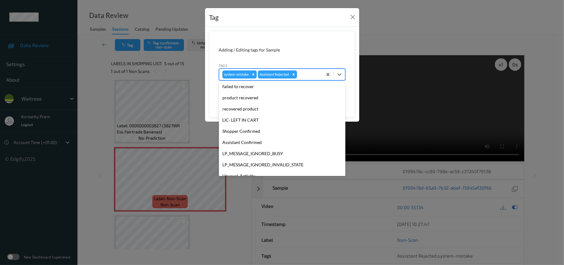
scroll to position [155, 0]
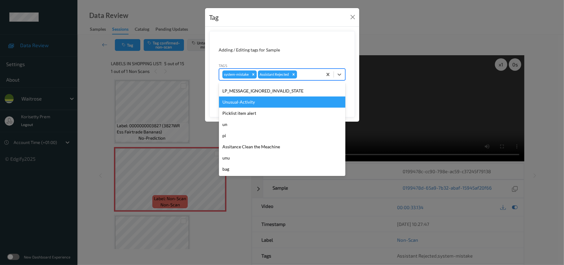
click at [257, 99] on div "Unusual-Activity" at bounding box center [282, 101] width 126 height 11
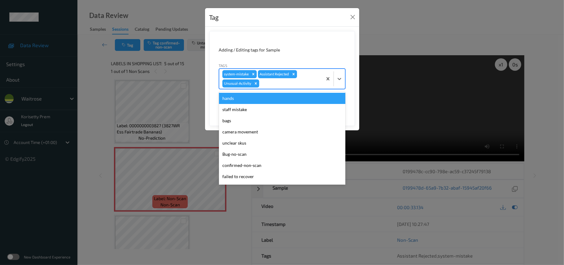
click at [294, 81] on div at bounding box center [290, 83] width 59 height 7
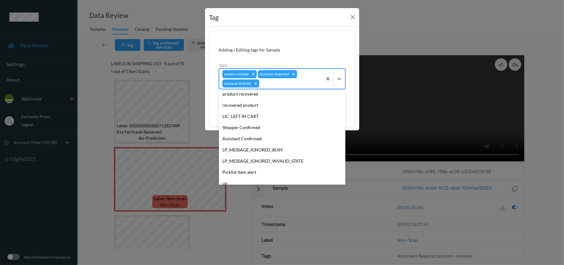
scroll to position [144, 0]
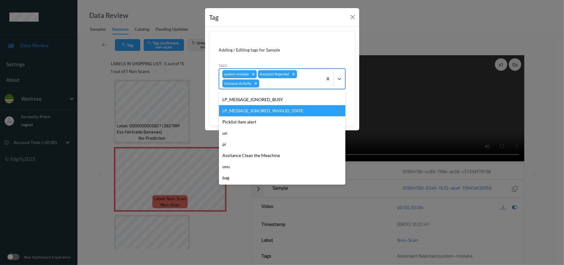
click at [253, 113] on div "LP_MESSAGE_IGNORED_INVALID_STATE" at bounding box center [282, 110] width 126 height 11
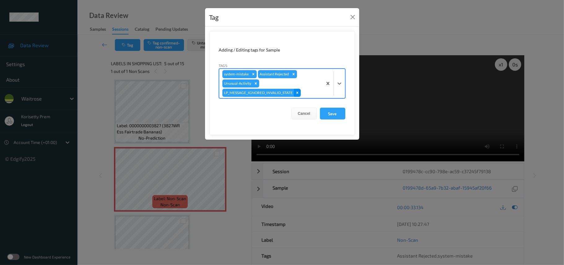
click at [299, 94] on icon "Remove LP_MESSAGE_IGNORED_INVALID_STATE" at bounding box center [297, 92] width 4 height 4
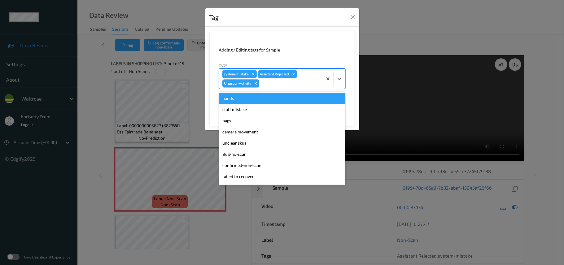
click at [302, 84] on div at bounding box center [290, 83] width 59 height 7
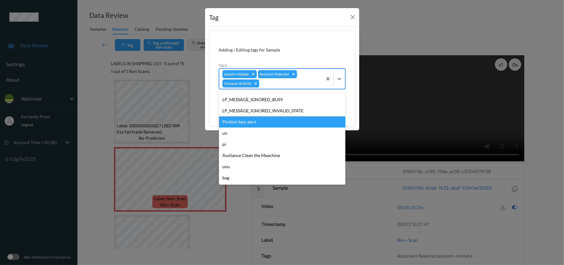
click at [251, 119] on div "Picklist item alert" at bounding box center [282, 121] width 126 height 11
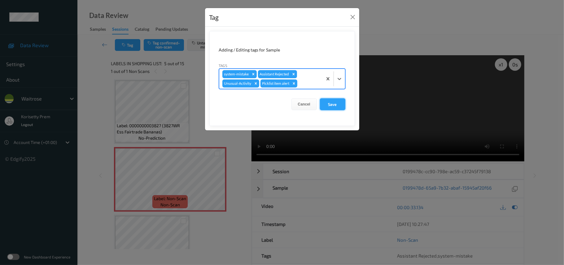
click at [332, 103] on button "Save" at bounding box center [332, 104] width 25 height 12
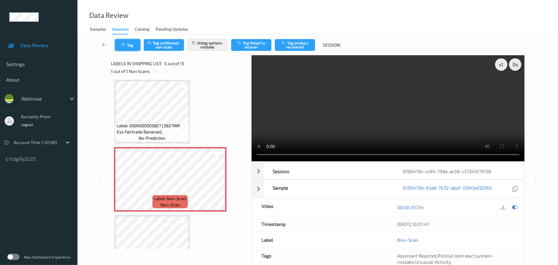
click at [134, 43] on button "Tag" at bounding box center [127, 45] width 25 height 12
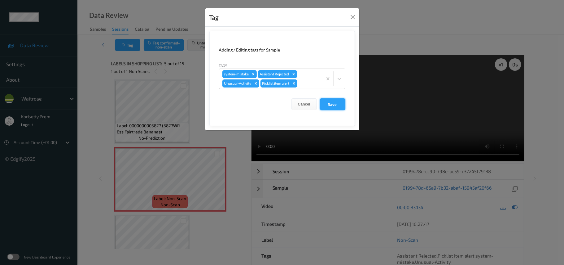
click at [335, 103] on button "Save" at bounding box center [332, 104] width 25 height 12
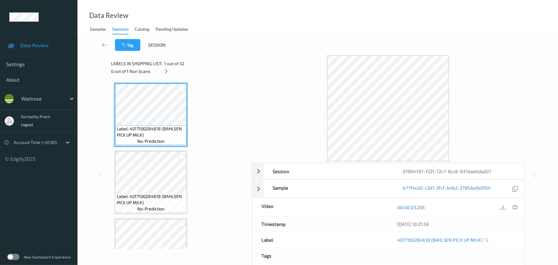
click at [276, 63] on div at bounding box center [388, 108] width 273 height 106
click at [166, 68] on div at bounding box center [166, 71] width 8 height 8
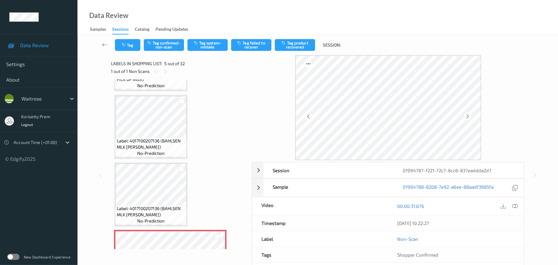
scroll to position [82, 0]
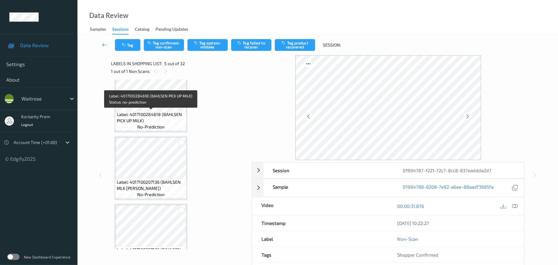
click at [149, 112] on span "Label: 4017100284618 (BAHLSEN PICK UP MILK)" at bounding box center [151, 117] width 68 height 12
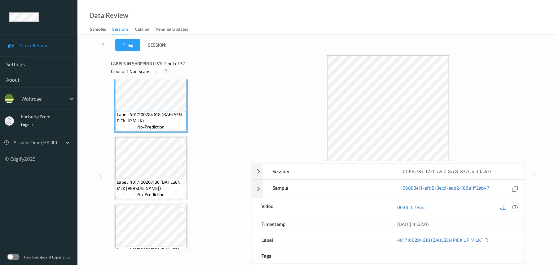
click at [513, 206] on icon at bounding box center [515, 207] width 6 height 6
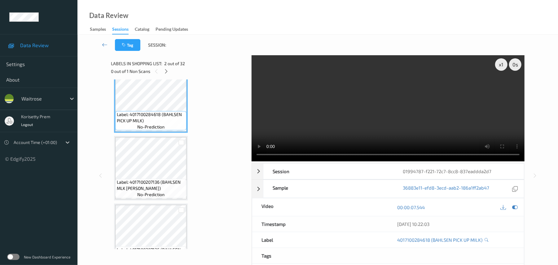
click at [343, 93] on video at bounding box center [388, 108] width 273 height 106
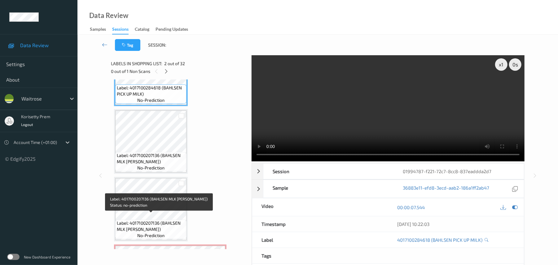
scroll to position [123, 0]
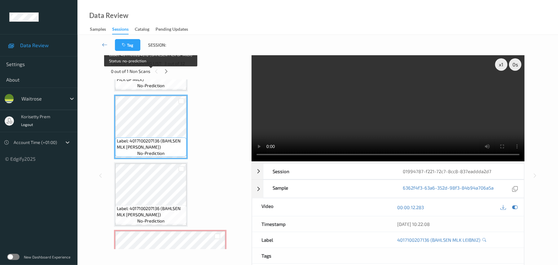
click at [144, 87] on span "no-prediction" at bounding box center [150, 85] width 27 height 6
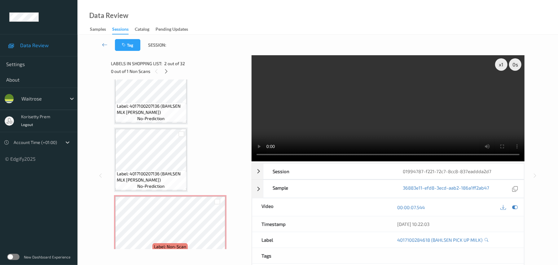
scroll to position [164, 0]
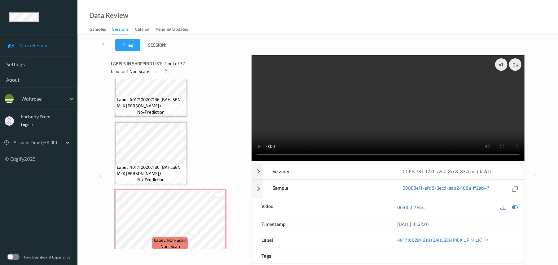
click at [152, 174] on span "Label: 4017100207136 (BAHLSEN MLK LEIBNIZ)" at bounding box center [151, 170] width 68 height 12
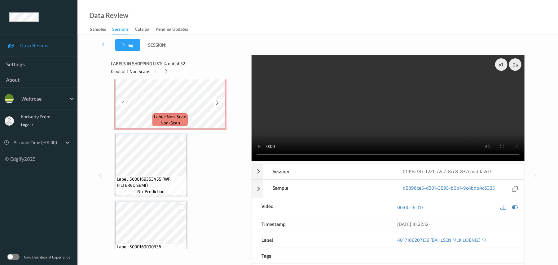
scroll to position [288, 0]
click at [354, 109] on video at bounding box center [388, 108] width 273 height 106
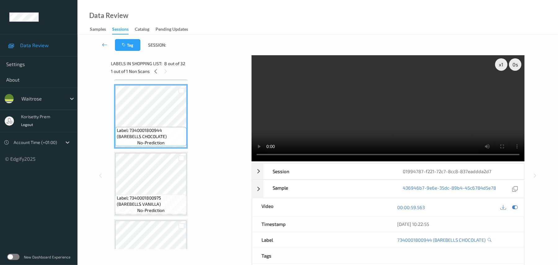
scroll to position [495, 0]
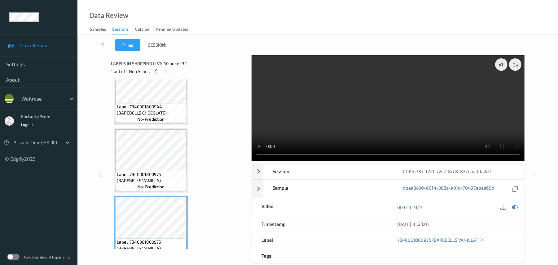
click at [330, 102] on video at bounding box center [388, 108] width 273 height 106
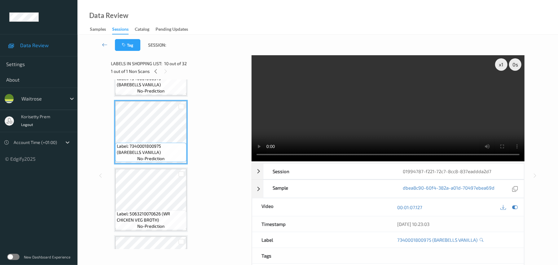
scroll to position [536, 0]
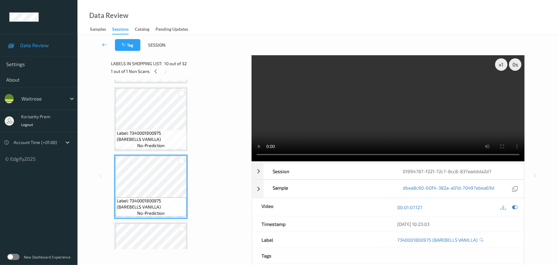
click at [341, 55] on video at bounding box center [388, 108] width 273 height 106
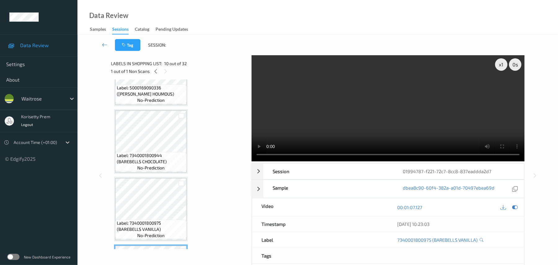
scroll to position [412, 0]
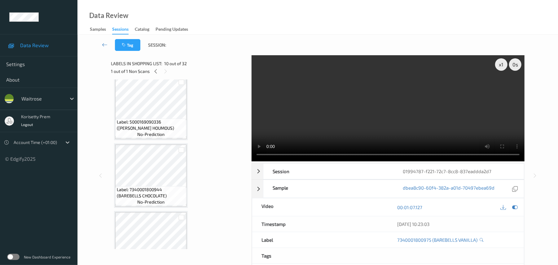
click at [157, 75] on div "1 out of 1 Non Scans" at bounding box center [179, 71] width 136 height 8
click at [157, 73] on icon at bounding box center [155, 71] width 5 height 6
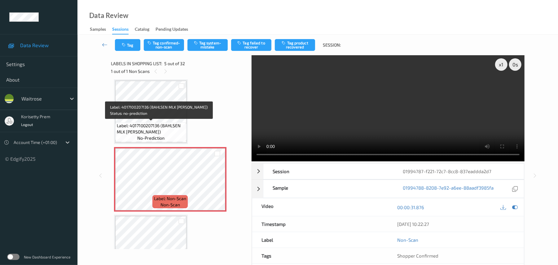
click at [148, 125] on span "Label: 4017100207136 (BAHLSEN MLK LEIBNIZ)" at bounding box center [151, 128] width 68 height 12
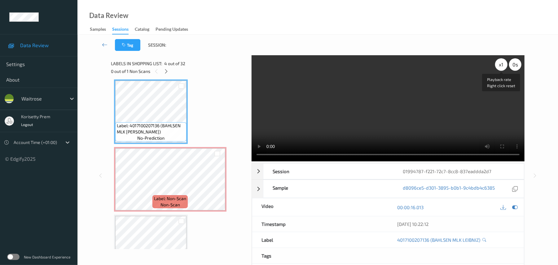
click at [496, 65] on div "x 1" at bounding box center [501, 64] width 12 height 12
click at [317, 109] on video at bounding box center [388, 108] width 273 height 106
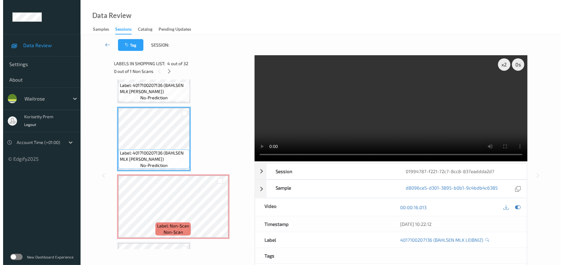
scroll to position [164, 0]
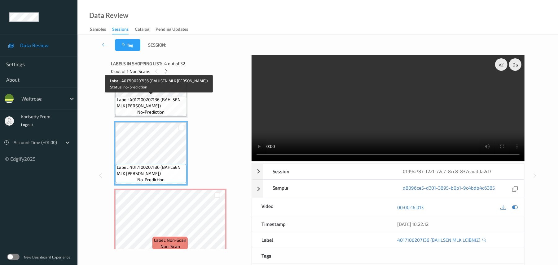
click at [147, 96] on span "Label: 4017100207136 (BAHLSEN MLK LEIBNIZ)" at bounding box center [151, 102] width 68 height 12
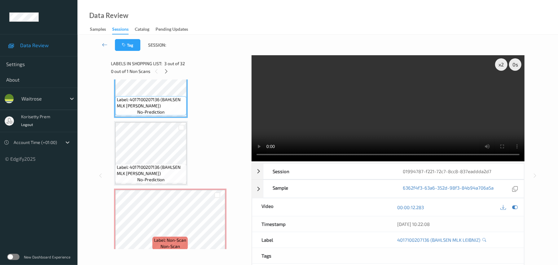
click at [335, 115] on video at bounding box center [388, 108] width 273 height 106
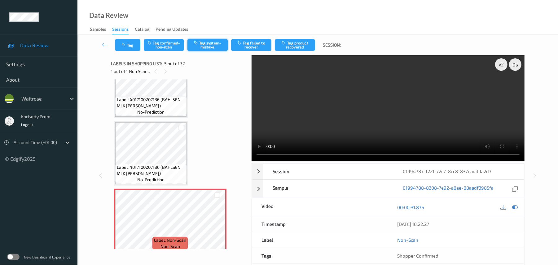
click at [213, 43] on button "Tag system-mistake" at bounding box center [207, 45] width 40 height 12
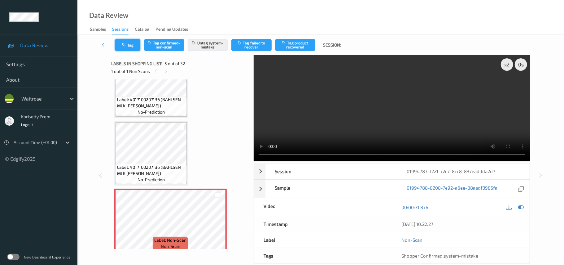
click at [128, 46] on button "Tag" at bounding box center [127, 45] width 25 height 12
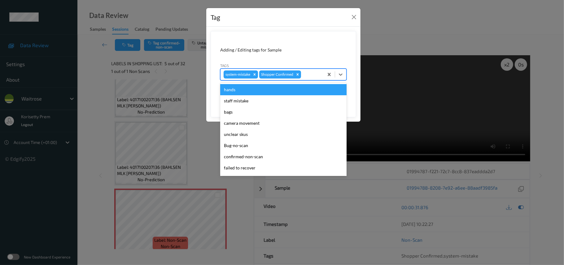
click at [312, 76] on div at bounding box center [311, 74] width 18 height 7
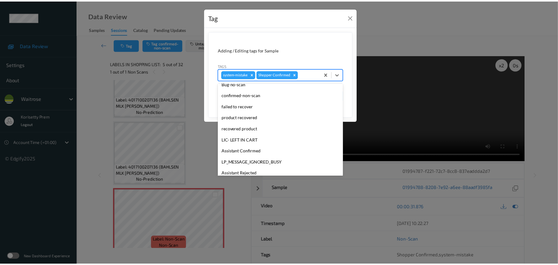
scroll to position [155, 0]
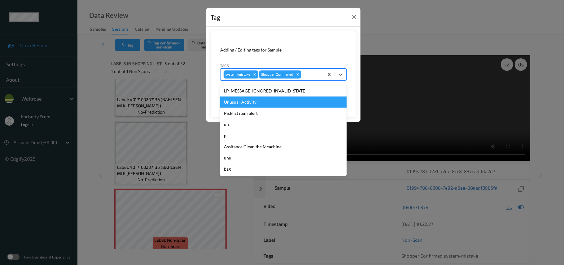
click at [260, 106] on div "Unusual-Activity" at bounding box center [283, 101] width 126 height 11
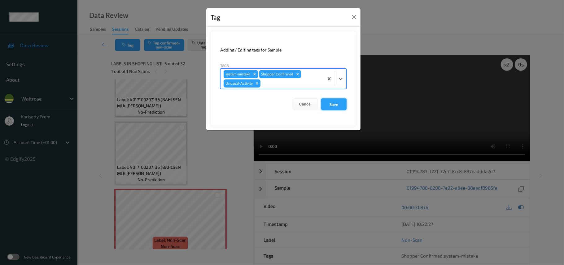
click at [323, 100] on button "Save" at bounding box center [333, 104] width 25 height 12
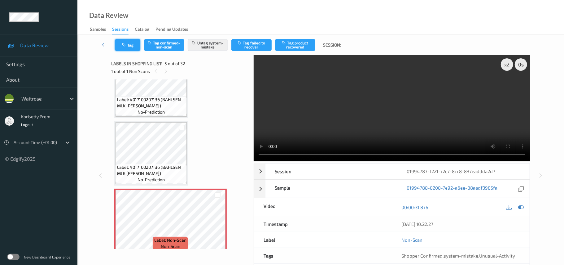
click at [130, 44] on button "Tag" at bounding box center [127, 45] width 25 height 12
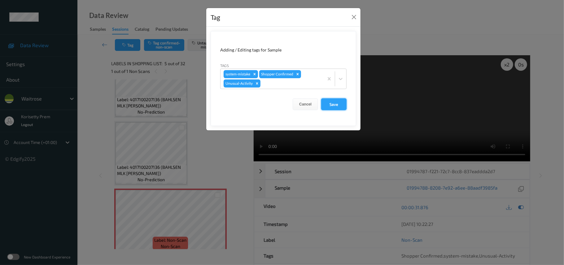
click at [335, 107] on button "Save" at bounding box center [333, 104] width 25 height 12
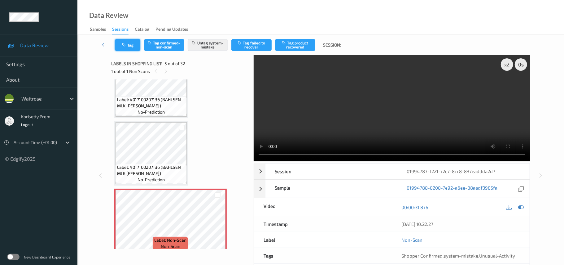
click at [123, 46] on icon "button" at bounding box center [124, 45] width 5 height 4
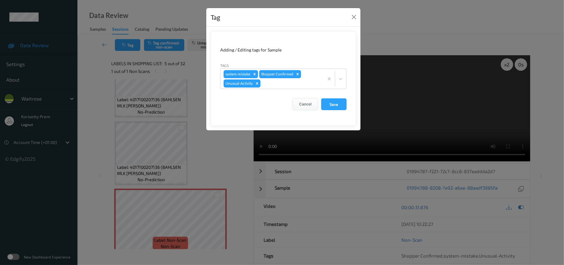
click at [309, 106] on button "Cancel" at bounding box center [305, 104] width 25 height 12
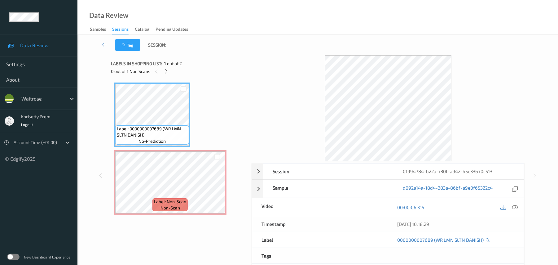
click at [284, 32] on div "Data Review Samples Sessions Catalog Pending Updates" at bounding box center [317, 17] width 481 height 35
click at [515, 207] on icon at bounding box center [515, 207] width 6 height 6
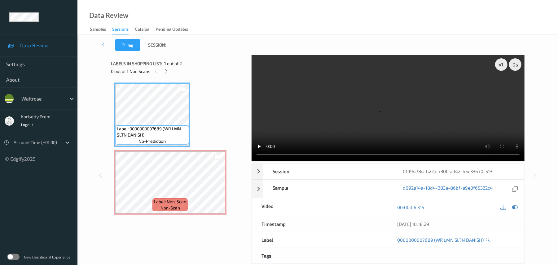
click at [294, 97] on video at bounding box center [388, 108] width 273 height 106
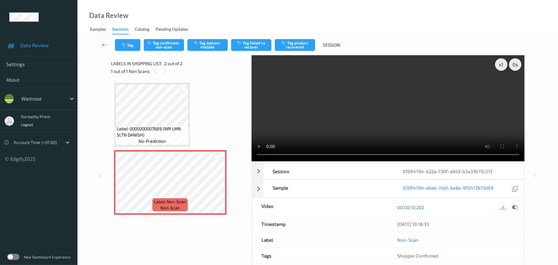
click at [382, 125] on video at bounding box center [388, 108] width 273 height 106
click at [217, 48] on button "Tag system-mistake" at bounding box center [207, 45] width 40 height 12
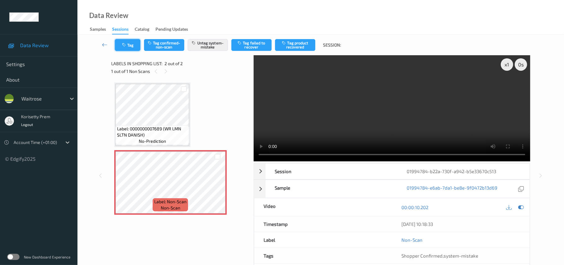
click at [128, 44] on button "Tag" at bounding box center [127, 45] width 25 height 12
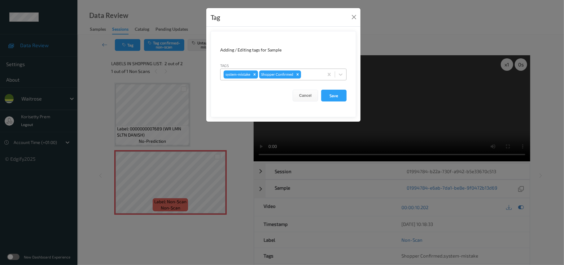
click at [310, 73] on div at bounding box center [311, 74] width 18 height 7
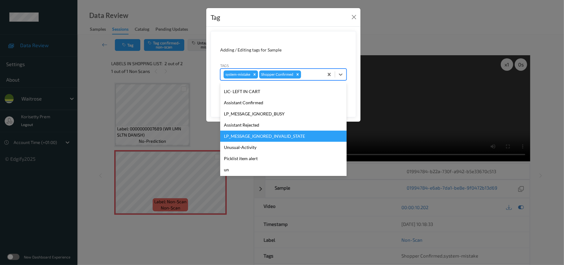
scroll to position [155, 0]
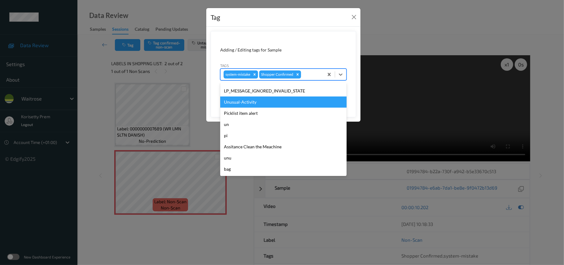
click at [242, 102] on div "Unusual-Activity" at bounding box center [283, 101] width 126 height 11
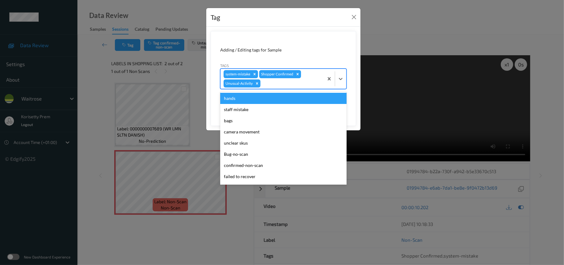
click at [283, 83] on div at bounding box center [291, 83] width 59 height 7
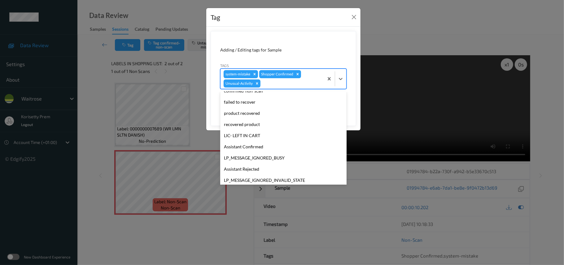
scroll to position [144, 0]
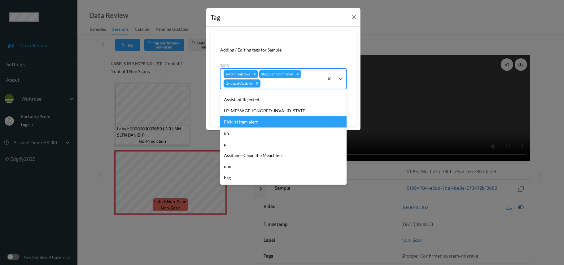
click at [247, 123] on div "Picklist item alert" at bounding box center [283, 121] width 126 height 11
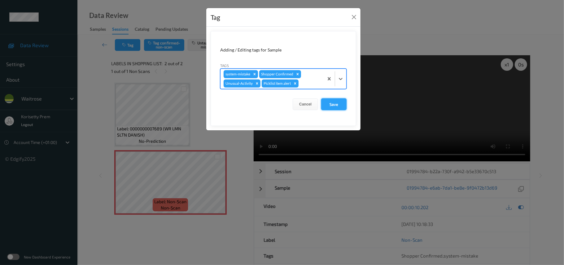
click at [338, 104] on button "Save" at bounding box center [333, 104] width 25 height 12
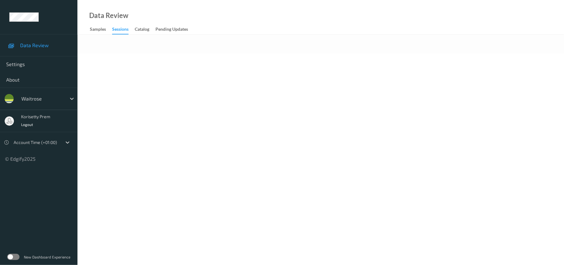
click at [291, 68] on body "Data Review Settings About waitrose korisetty prem Logout Account Time (+01:00)…" at bounding box center [282, 132] width 564 height 265
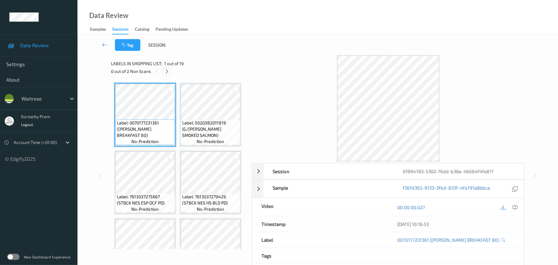
click at [169, 72] on icon at bounding box center [166, 71] width 5 height 6
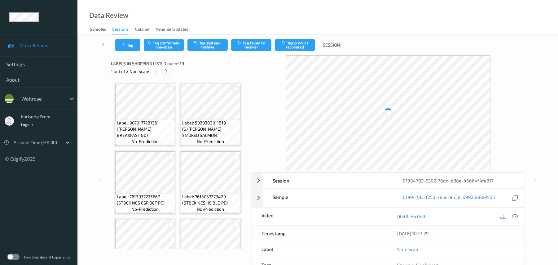
scroll to position [341, 0]
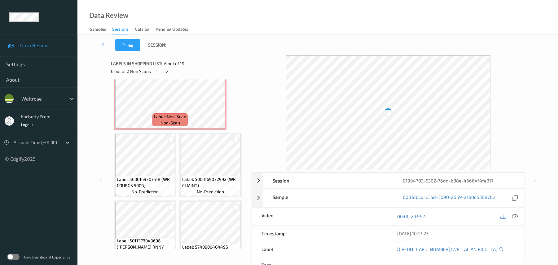
scroll to position [423, 0]
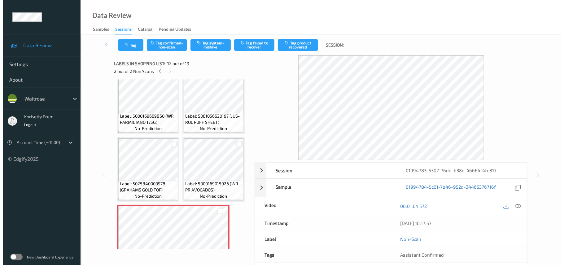
scroll to position [258, 0]
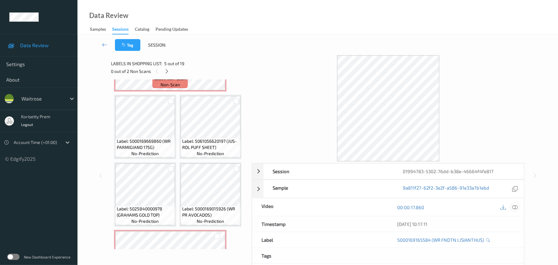
click at [515, 206] on icon at bounding box center [515, 207] width 6 height 6
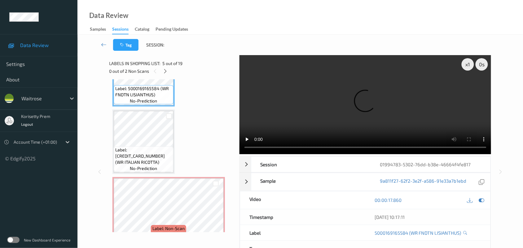
scroll to position [317, 0]
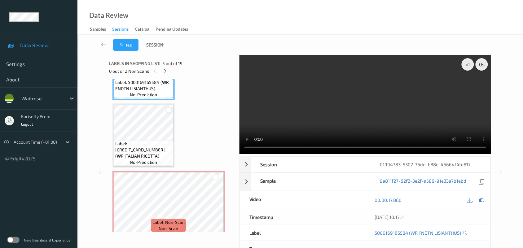
click at [327, 91] on video at bounding box center [366, 104] width 252 height 99
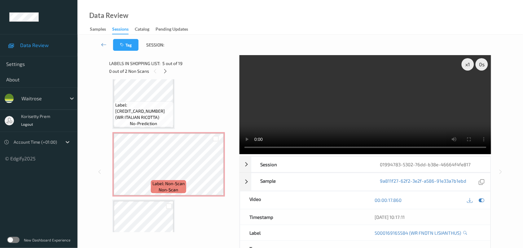
click at [362, 121] on video at bounding box center [366, 104] width 252 height 99
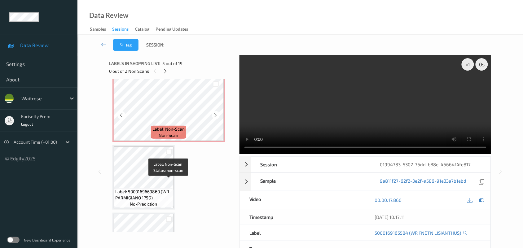
scroll to position [433, 0]
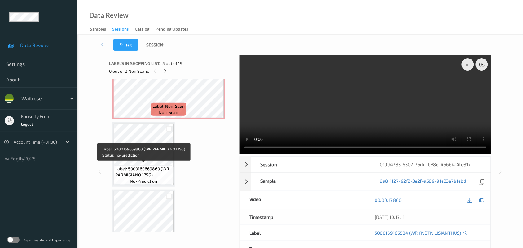
click at [145, 166] on span "Label: 5000169669860 (WR PARMIGIANO 175G)" at bounding box center [143, 172] width 57 height 12
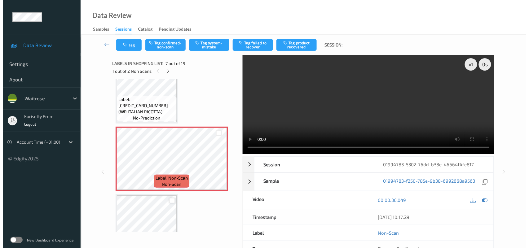
scroll to position [355, 0]
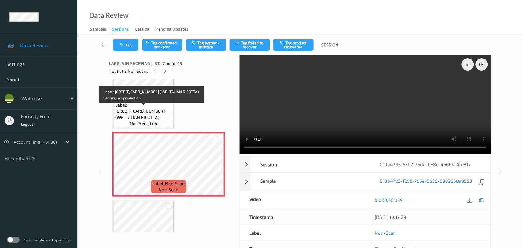
click at [158, 108] on span "Label: [CREDIT_CARD_NUMBER] (WR ITALIAN RICOTTA)" at bounding box center [143, 111] width 57 height 19
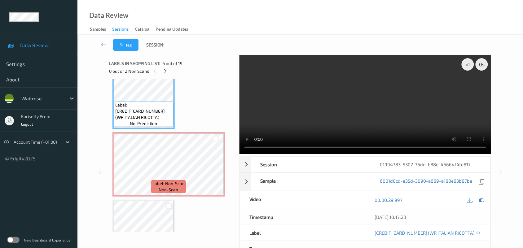
click at [398, 123] on video at bounding box center [366, 104] width 252 height 99
click at [344, 87] on video at bounding box center [366, 104] width 252 height 99
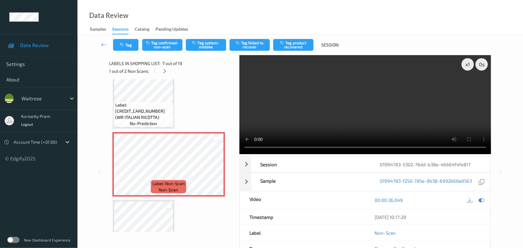
click at [393, 118] on video at bounding box center [366, 104] width 252 height 99
click at [338, 104] on video at bounding box center [366, 104] width 252 height 99
click at [217, 46] on button "Tag system-mistake" at bounding box center [206, 45] width 40 height 12
click at [127, 43] on button "Tag" at bounding box center [125, 45] width 25 height 12
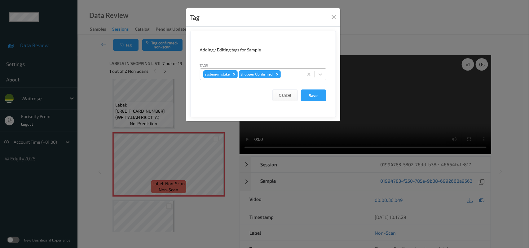
click at [285, 72] on div at bounding box center [291, 74] width 18 height 7
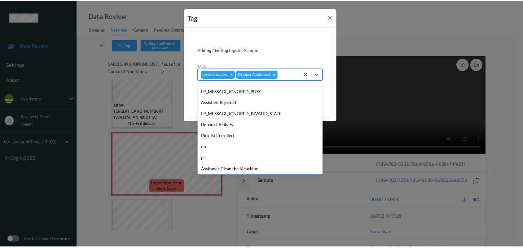
scroll to position [154, 0]
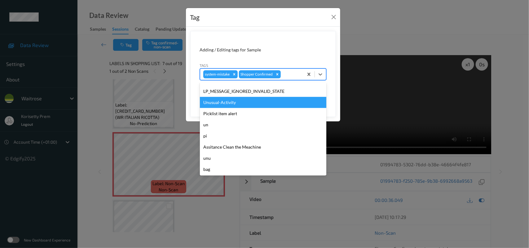
click at [228, 103] on div "Unusual-Activity" at bounding box center [263, 102] width 126 height 11
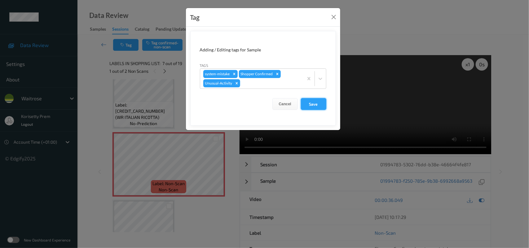
click at [311, 107] on button "Save" at bounding box center [313, 104] width 25 height 12
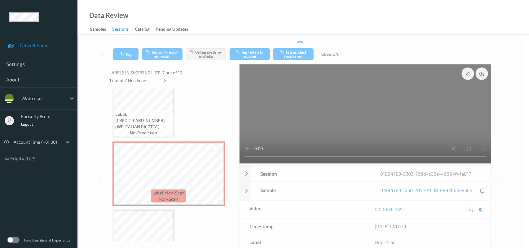
click at [313, 102] on form "Adding / Editing tags for Sample Tags system-mistake Shopper Confirmed Cancel S…" at bounding box center [263, 58] width 146 height 86
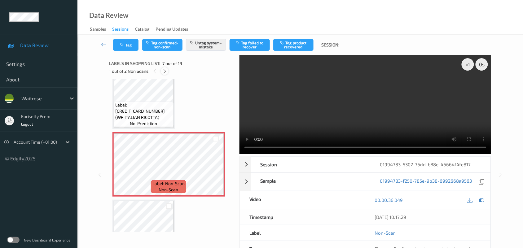
click at [165, 68] on icon at bounding box center [164, 71] width 5 height 6
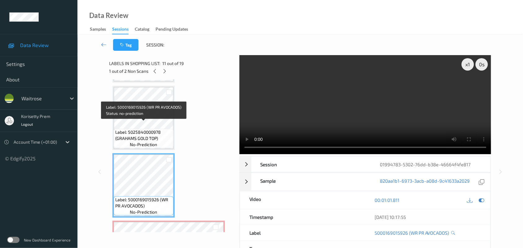
scroll to position [600, 0]
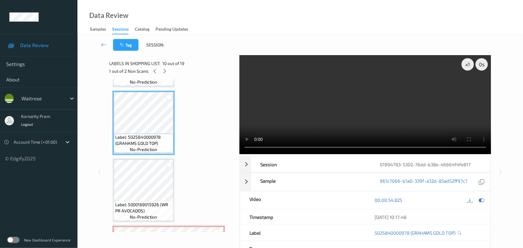
click at [394, 112] on video at bounding box center [366, 104] width 252 height 99
click at [305, 119] on video at bounding box center [366, 104] width 252 height 99
click at [381, 118] on video at bounding box center [366, 104] width 252 height 99
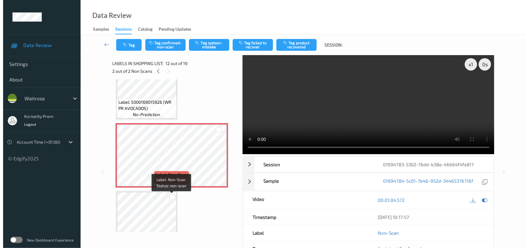
scroll to position [716, 0]
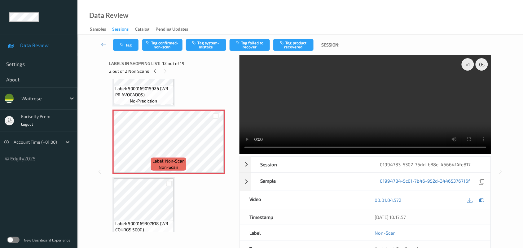
click at [209, 51] on div "Tag Tag confirmed-non-scan Tag system-mistake Tag failed to recover Tag product…" at bounding box center [300, 45] width 420 height 20
click at [212, 45] on button "Tag system-mistake" at bounding box center [206, 45] width 40 height 12
click at [126, 41] on button "Tag" at bounding box center [125, 45] width 25 height 12
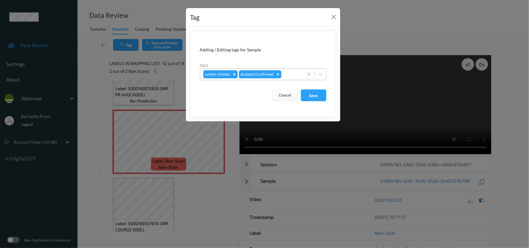
click at [297, 73] on div at bounding box center [292, 74] width 18 height 7
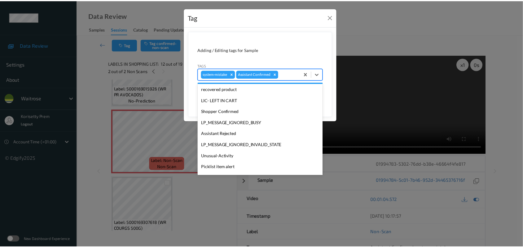
scroll to position [154, 0]
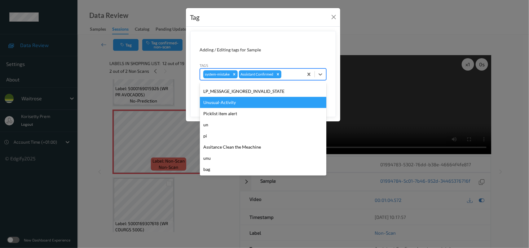
click at [229, 100] on div "Unusual-Activity" at bounding box center [263, 102] width 126 height 11
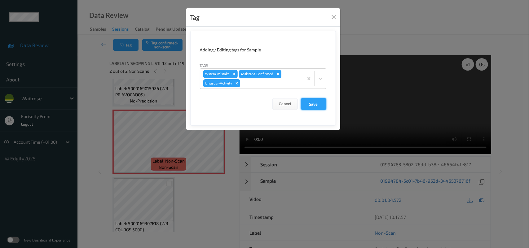
click at [315, 106] on button "Save" at bounding box center [313, 104] width 25 height 12
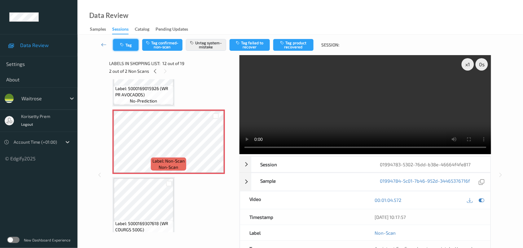
click at [122, 43] on icon "button" at bounding box center [122, 45] width 5 height 4
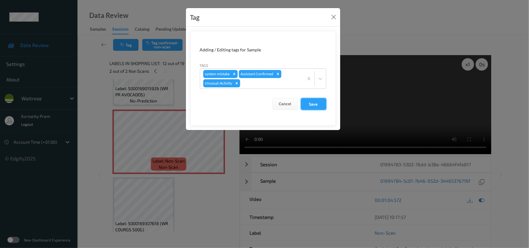
click at [312, 106] on button "Save" at bounding box center [313, 104] width 25 height 12
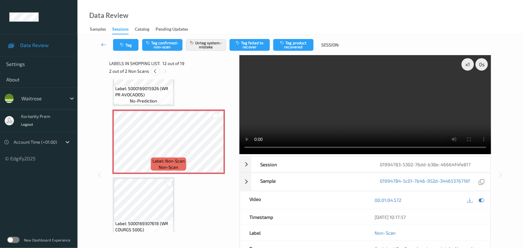
click at [155, 71] on icon at bounding box center [155, 71] width 5 height 6
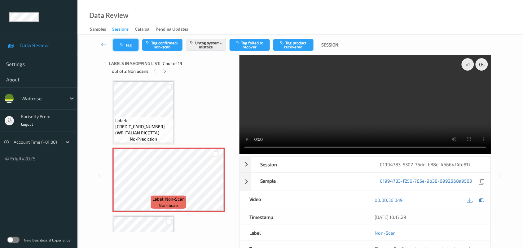
click at [125, 45] on button "Tag" at bounding box center [125, 45] width 25 height 12
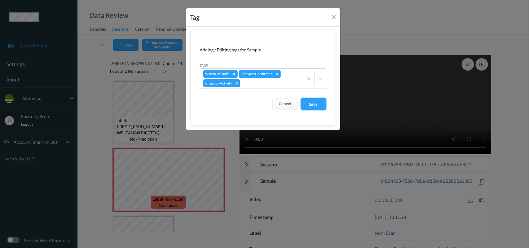
click at [302, 106] on button "Save" at bounding box center [313, 104] width 25 height 12
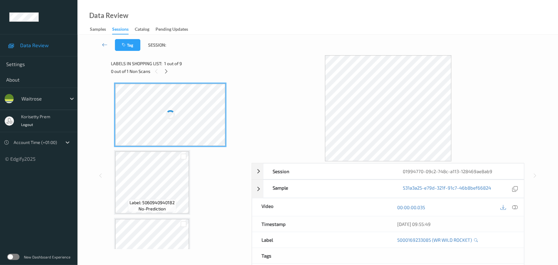
click at [263, 24] on div "Data Review Samples Sessions Catalog Pending Updates" at bounding box center [317, 17] width 481 height 35
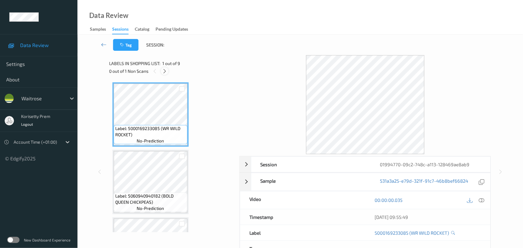
click at [163, 70] on icon at bounding box center [164, 71] width 5 height 6
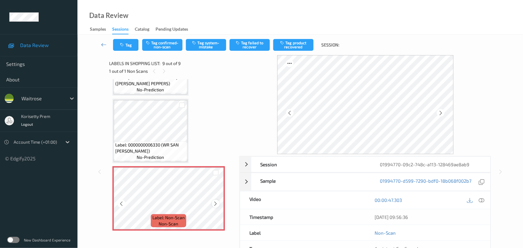
click at [217, 201] on icon at bounding box center [215, 204] width 5 height 6
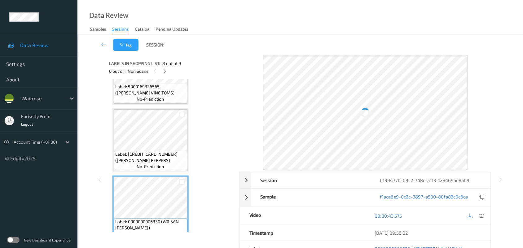
scroll to position [379, 0]
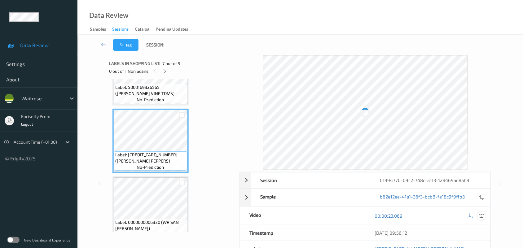
click at [482, 214] on icon at bounding box center [482, 216] width 6 height 6
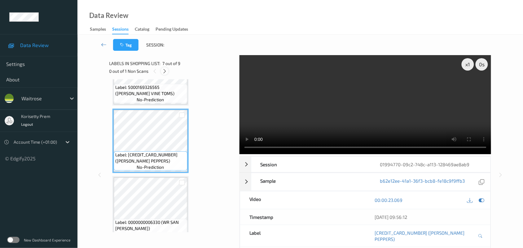
click at [162, 70] on icon at bounding box center [164, 71] width 5 height 6
click at [337, 111] on video at bounding box center [366, 104] width 252 height 99
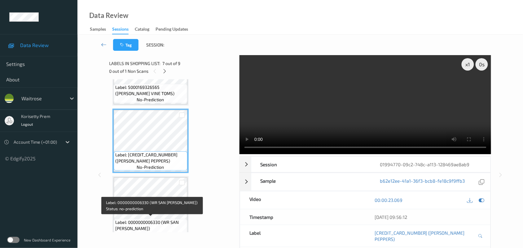
click at [149, 219] on span "Label: 0000000006330 (WR SAN FRAN BLOOMER)" at bounding box center [150, 225] width 71 height 12
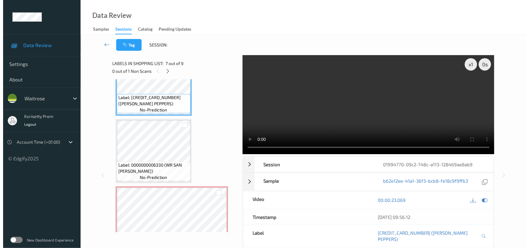
scroll to position [456, 0]
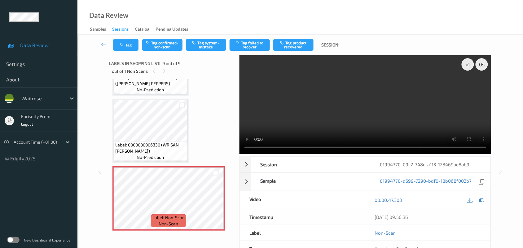
click at [343, 98] on video at bounding box center [366, 104] width 252 height 99
click at [198, 37] on div "Tag Tag confirmed-non-scan Tag system-mistake Tag failed to recover Tag product…" at bounding box center [300, 45] width 420 height 20
click at [202, 42] on button "Tag system-mistake" at bounding box center [206, 45] width 40 height 12
click at [121, 47] on button "Tag" at bounding box center [125, 45] width 25 height 12
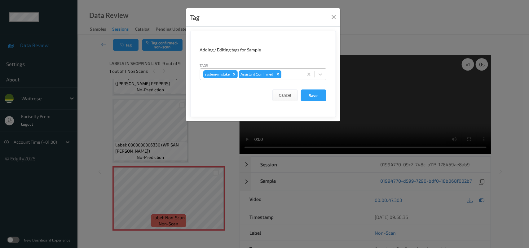
click at [293, 73] on div at bounding box center [292, 74] width 18 height 7
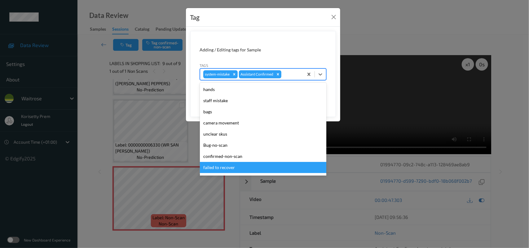
scroll to position [154, 0]
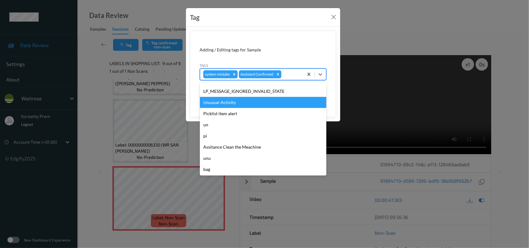
click at [235, 103] on div "Unusual-Activity" at bounding box center [263, 102] width 126 height 11
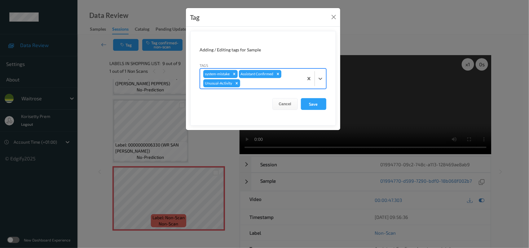
click at [259, 84] on div at bounding box center [270, 83] width 59 height 7
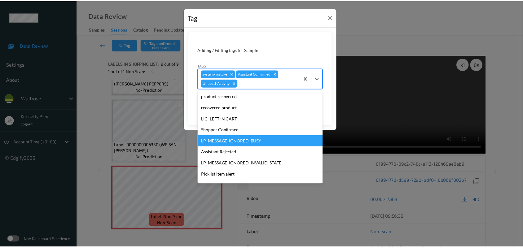
scroll to position [143, 0]
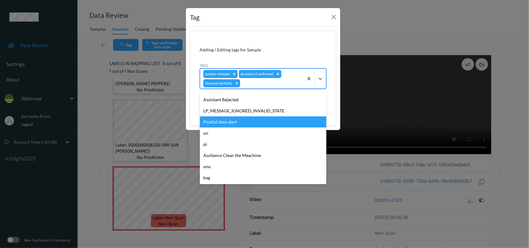
click at [227, 123] on div "Picklist item alert" at bounding box center [263, 122] width 126 height 11
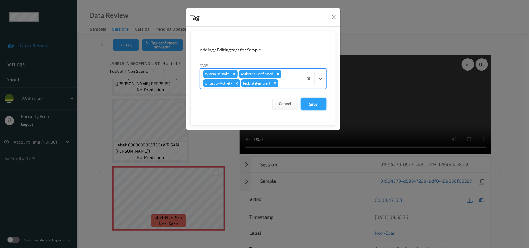
click at [318, 104] on button "Save" at bounding box center [313, 104] width 25 height 12
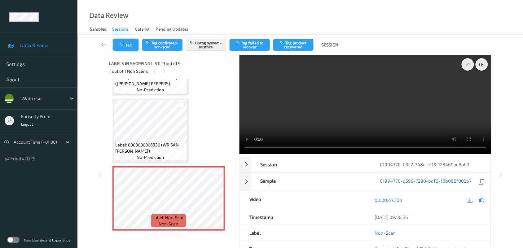
click at [127, 43] on button "Tag" at bounding box center [125, 45] width 25 height 12
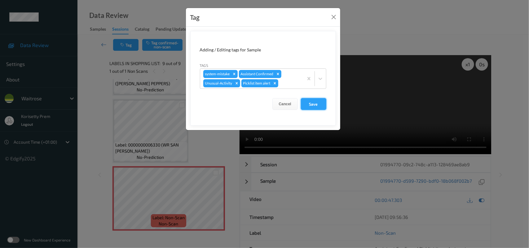
click at [322, 104] on button "Save" at bounding box center [313, 104] width 25 height 12
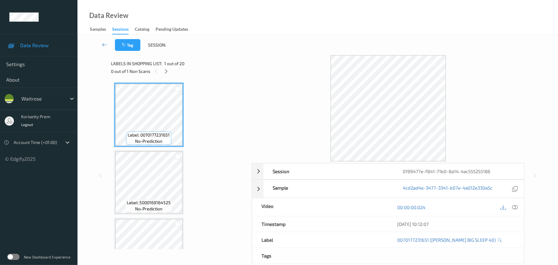
click at [271, 53] on div "Tag Session:" at bounding box center [317, 45] width 455 height 20
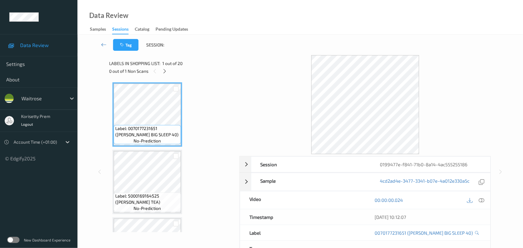
click at [162, 75] on div "0 out of 1 Non Scans" at bounding box center [172, 71] width 126 height 8
click at [170, 69] on div "0 out of 1 Non Scans" at bounding box center [172, 71] width 126 height 8
click at [163, 68] on icon at bounding box center [164, 71] width 5 height 6
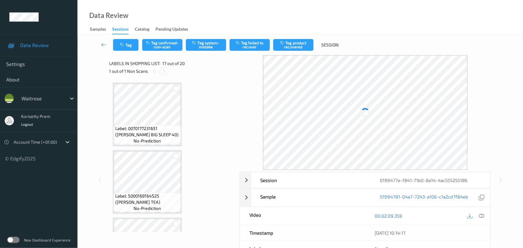
scroll to position [1014, 0]
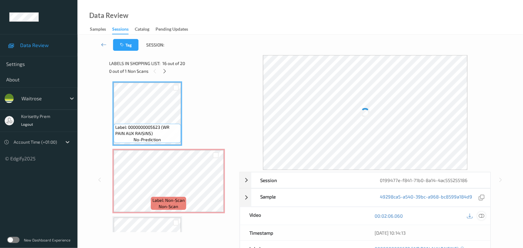
click at [483, 217] on icon at bounding box center [482, 216] width 6 height 6
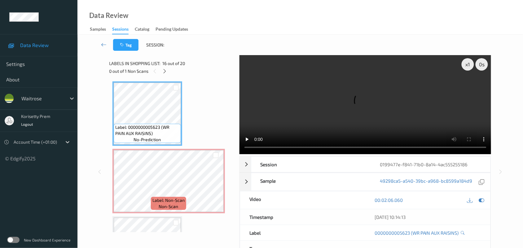
click at [300, 98] on video at bounding box center [366, 104] width 252 height 99
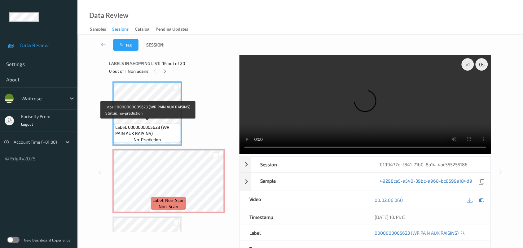
scroll to position [936, 0]
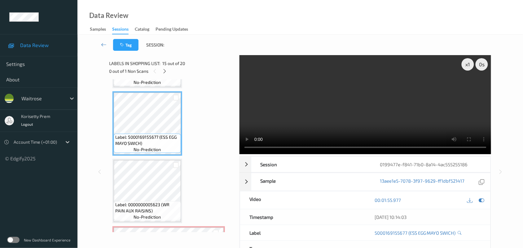
click at [352, 115] on video at bounding box center [366, 104] width 252 height 99
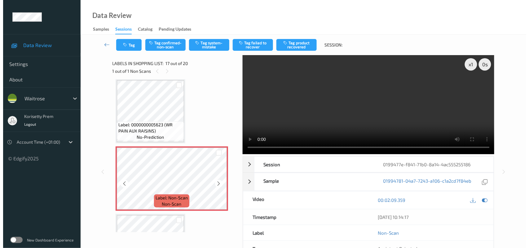
scroll to position [1053, 0]
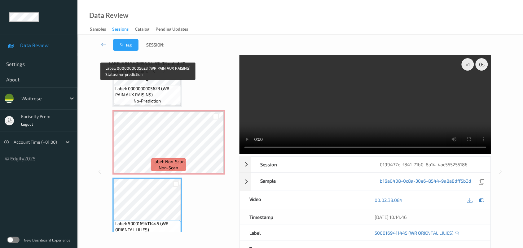
click at [141, 91] on span "Label: 0000000005623 (WR PAIN AUX RAISINS)" at bounding box center [147, 92] width 64 height 12
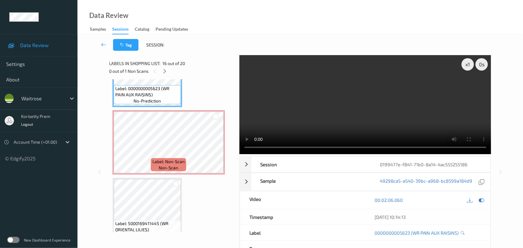
click at [345, 107] on video at bounding box center [366, 104] width 252 height 99
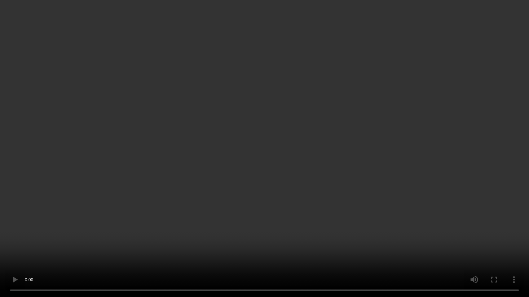
click at [340, 180] on video at bounding box center [264, 148] width 529 height 297
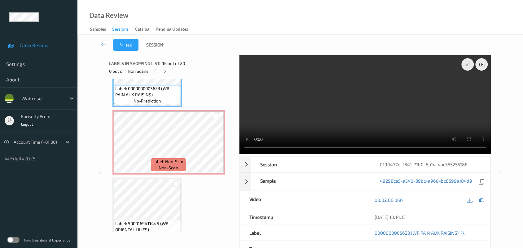
click at [347, 115] on video at bounding box center [366, 104] width 252 height 99
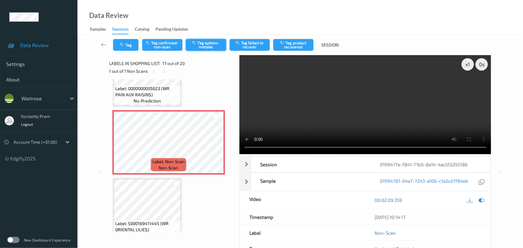
click at [200, 42] on button "Tag system-mistake" at bounding box center [206, 45] width 40 height 12
click at [127, 43] on button "Tag" at bounding box center [125, 45] width 25 height 12
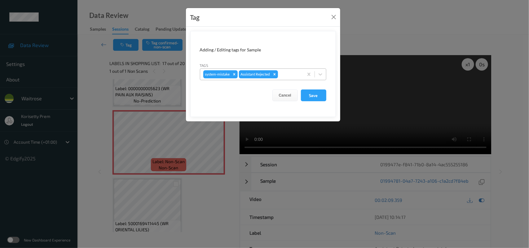
click at [287, 73] on div at bounding box center [289, 74] width 21 height 7
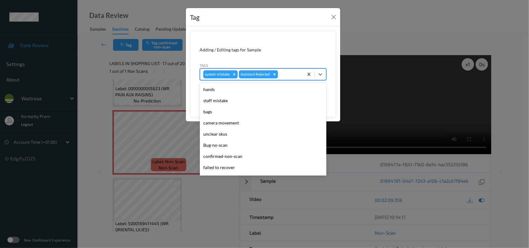
scroll to position [154, 0]
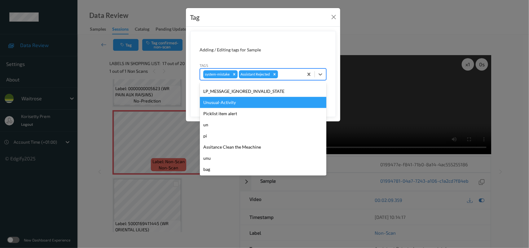
click at [233, 104] on div "Unusual-Activity" at bounding box center [263, 102] width 126 height 11
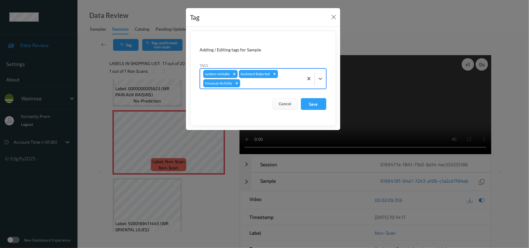
click at [257, 79] on div "system-mistake Assistant Rejected Unusual-Activity" at bounding box center [251, 79] width 103 height 20
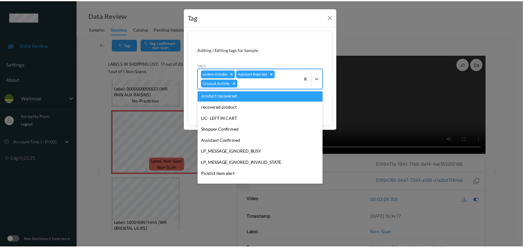
scroll to position [116, 0]
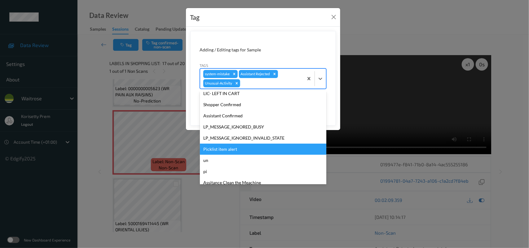
click at [230, 150] on div "Picklist item alert" at bounding box center [263, 149] width 126 height 11
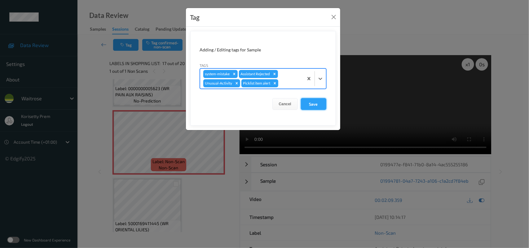
click at [311, 108] on button "Save" at bounding box center [313, 104] width 25 height 12
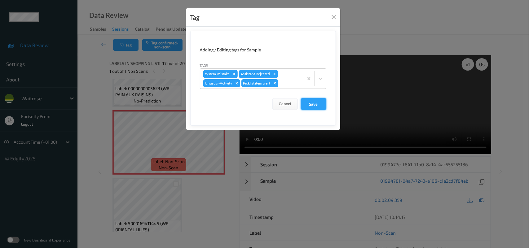
click at [312, 105] on form "Adding / Editing tags for Sample Tags system-mistake Assistant Rejected Unusual…" at bounding box center [263, 78] width 146 height 95
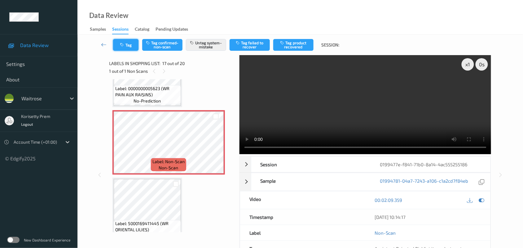
click at [127, 44] on button "Tag" at bounding box center [125, 45] width 25 height 12
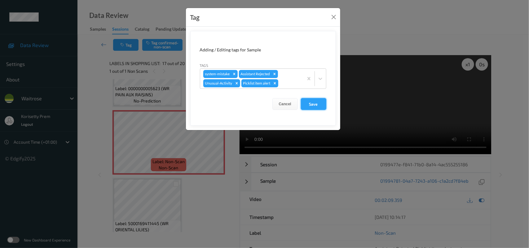
click at [315, 101] on button "Save" at bounding box center [313, 104] width 25 height 12
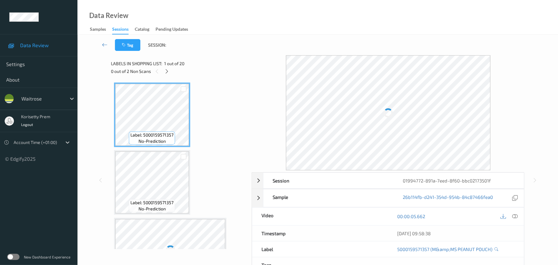
click at [266, 45] on div "Tag Session:" at bounding box center [317, 45] width 455 height 20
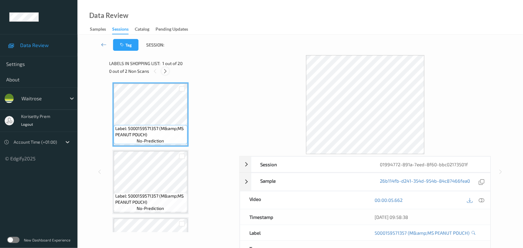
click at [165, 70] on icon at bounding box center [165, 71] width 5 height 6
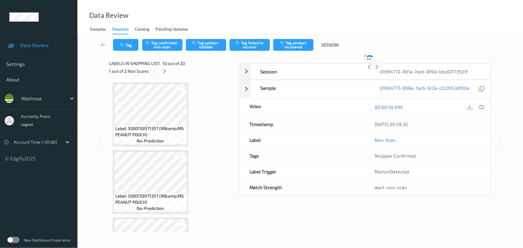
scroll to position [542, 0]
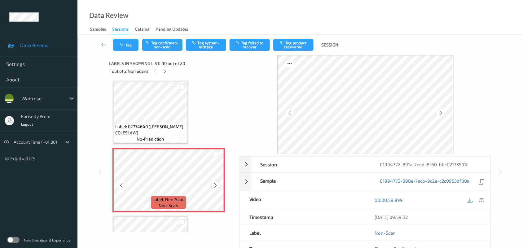
click at [214, 183] on icon at bounding box center [215, 186] width 5 height 6
click at [215, 183] on icon at bounding box center [215, 186] width 5 height 6
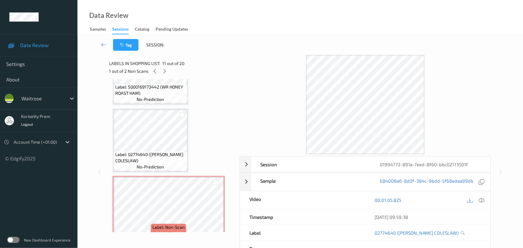
scroll to position [465, 0]
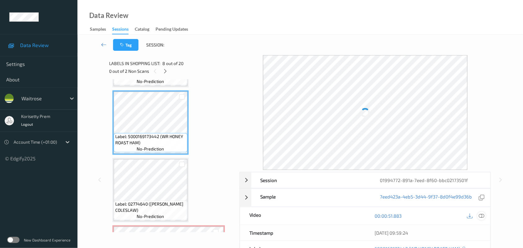
click at [482, 217] on icon at bounding box center [482, 216] width 6 height 6
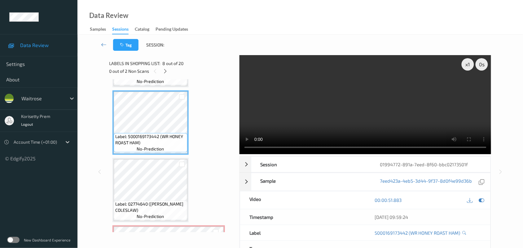
click at [323, 92] on video at bounding box center [366, 104] width 252 height 99
click at [362, 99] on video at bounding box center [366, 104] width 252 height 99
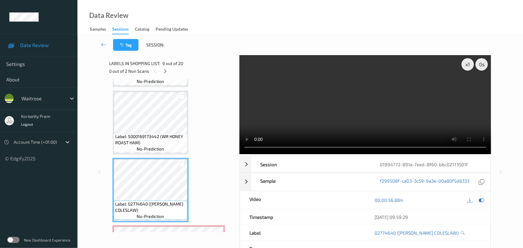
click at [332, 116] on video at bounding box center [366, 104] width 252 height 99
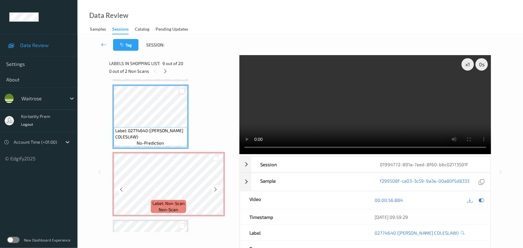
scroll to position [542, 0]
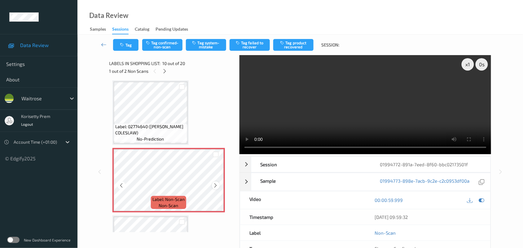
click at [214, 183] on icon at bounding box center [215, 186] width 5 height 6
click at [481, 201] on icon at bounding box center [482, 200] width 6 height 6
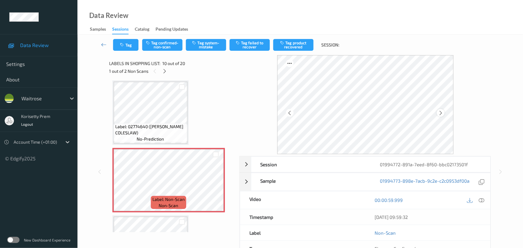
click at [444, 113] on div at bounding box center [441, 113] width 8 height 8
click at [203, 41] on button "Tag system-mistake" at bounding box center [206, 45] width 40 height 12
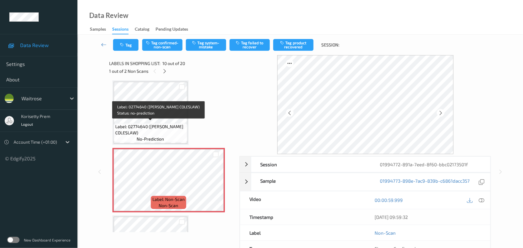
click at [138, 129] on span "Label: 02774640 ([PERSON_NAME] COLESLAW)" at bounding box center [150, 130] width 71 height 12
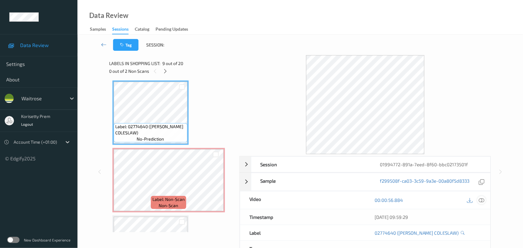
click at [484, 201] on icon at bounding box center [482, 200] width 6 height 6
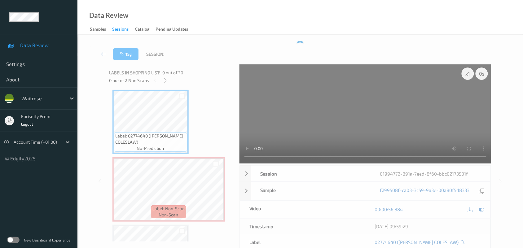
click at [288, 118] on video at bounding box center [366, 113] width 252 height 99
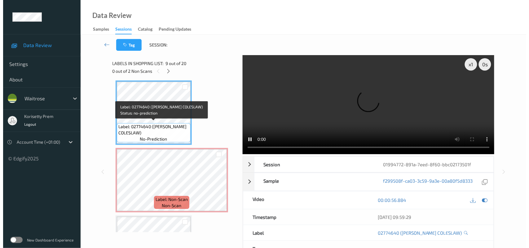
scroll to position [504, 0]
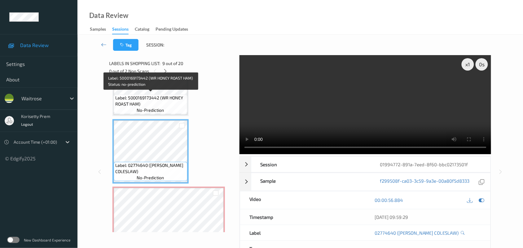
click at [143, 95] on span "Label: 5000169173442 (WR HONEY ROAST HAM)" at bounding box center [150, 101] width 71 height 12
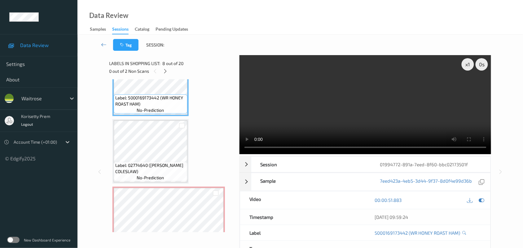
click at [299, 107] on video at bounding box center [366, 104] width 252 height 99
click at [332, 93] on video at bounding box center [366, 104] width 252 height 99
click at [327, 97] on video at bounding box center [366, 104] width 252 height 99
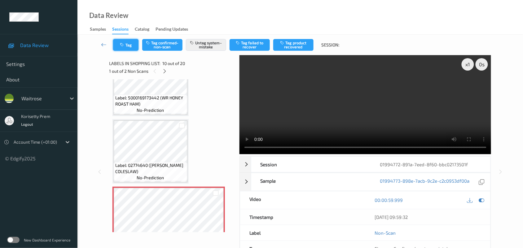
click at [129, 45] on button "Tag" at bounding box center [125, 45] width 25 height 12
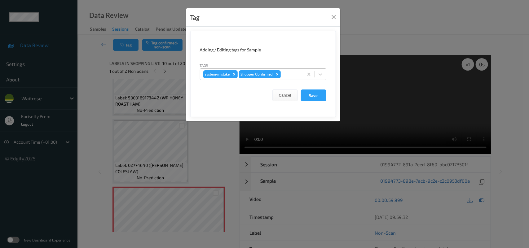
click at [282, 77] on input "text" at bounding box center [282, 74] width 1 height 6
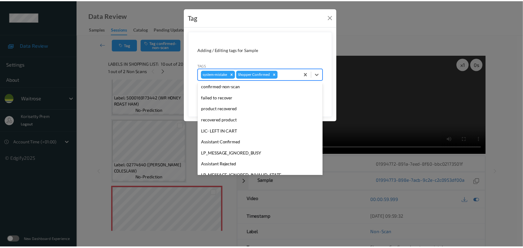
scroll to position [154, 0]
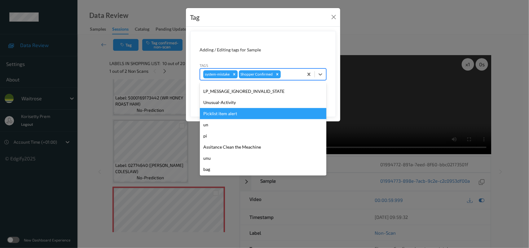
click at [223, 104] on div "Unusual-Activity" at bounding box center [263, 102] width 126 height 11
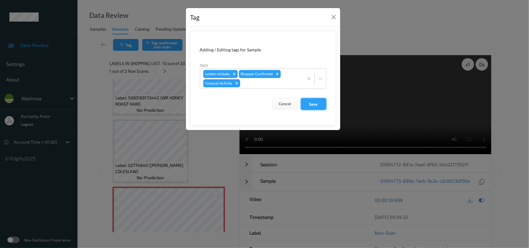
click at [301, 104] on button "Save" at bounding box center [313, 104] width 25 height 12
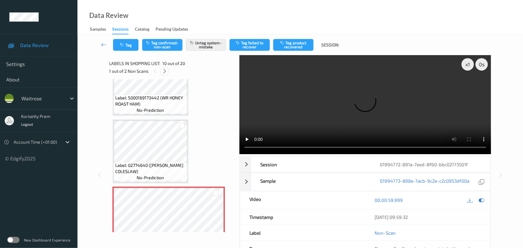
click at [163, 71] on icon at bounding box center [164, 71] width 5 height 6
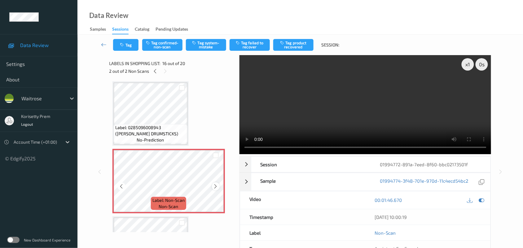
click at [216, 184] on icon at bounding box center [215, 187] width 5 height 6
click at [215, 184] on icon at bounding box center [215, 187] width 5 height 6
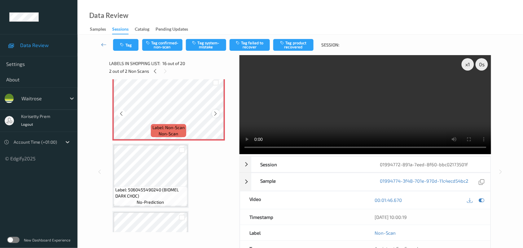
scroll to position [1024, 0]
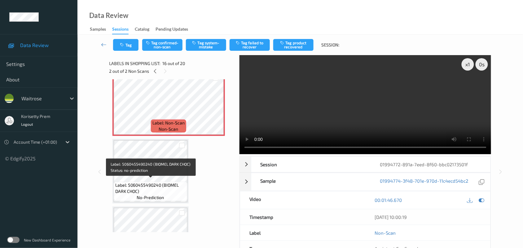
click at [147, 182] on span "Label: 5060455490240 (BIOMEL DARK CHOC)" at bounding box center [150, 188] width 71 height 12
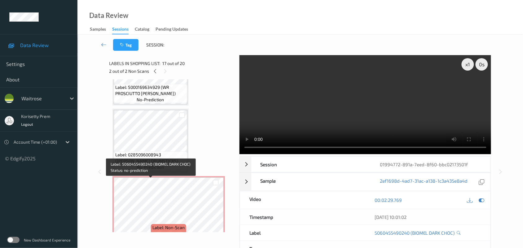
scroll to position [908, 0]
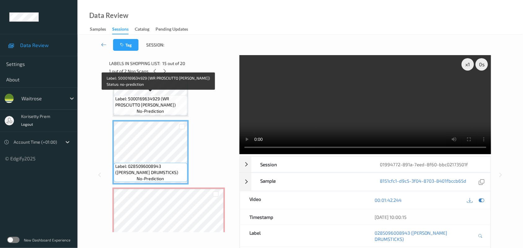
click at [149, 103] on span "Label: 5000169634929 (WR PROSCIUTTO [PERSON_NAME])" at bounding box center [150, 102] width 71 height 12
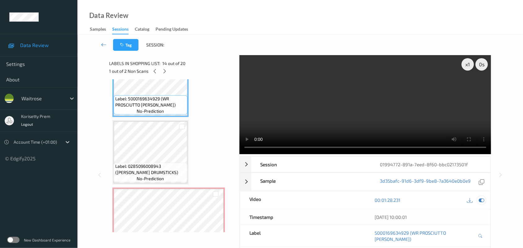
click at [482, 199] on icon at bounding box center [482, 200] width 6 height 6
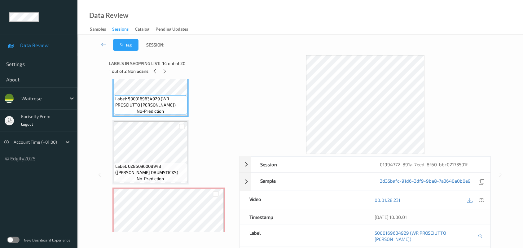
click at [482, 217] on div "[DATE] 10:00:01" at bounding box center [427, 216] width 125 height 15
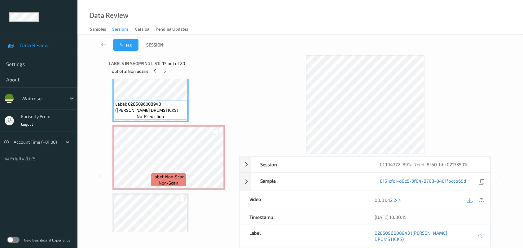
scroll to position [985, 0]
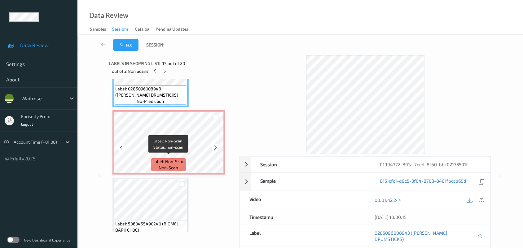
click at [165, 158] on div "Label: Non-Scan non-scan" at bounding box center [168, 164] width 35 height 13
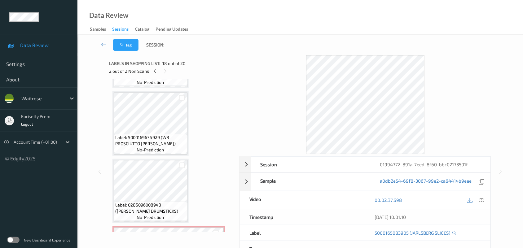
scroll to position [830, 0]
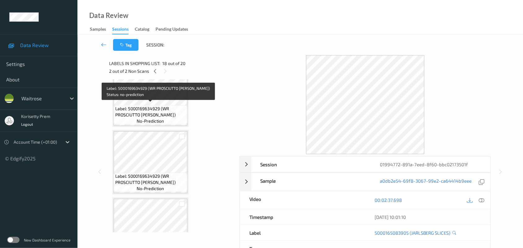
click at [141, 106] on span "Label: 5000169634929 (WR PROSCIUTTO [PERSON_NAME])" at bounding box center [150, 112] width 71 height 12
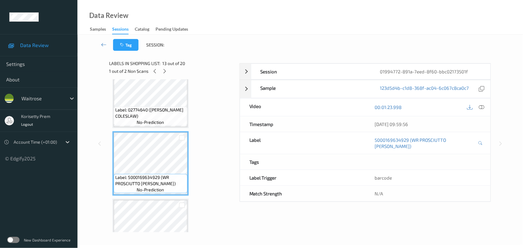
scroll to position [753, 0]
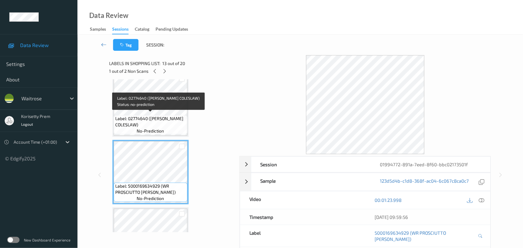
click at [141, 128] on span "no-prediction" at bounding box center [150, 131] width 27 height 6
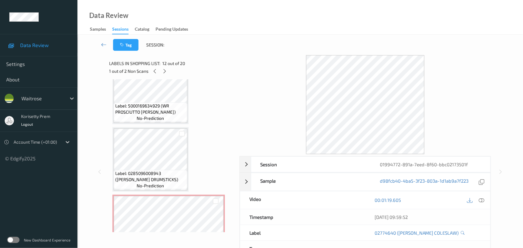
scroll to position [947, 0]
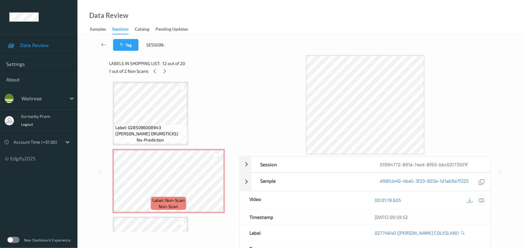
click at [482, 202] on icon at bounding box center [482, 200] width 6 height 6
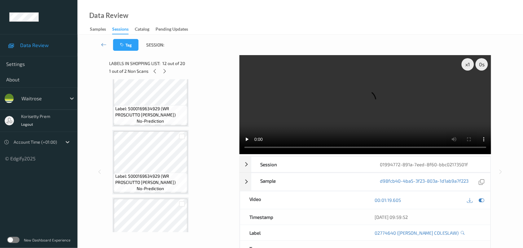
scroll to position [792, 0]
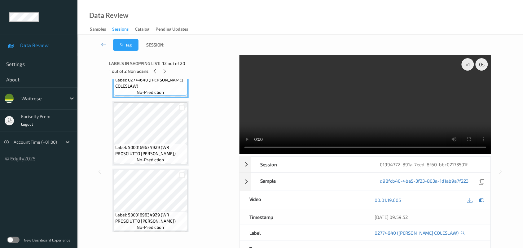
click at [354, 99] on video at bounding box center [366, 104] width 252 height 99
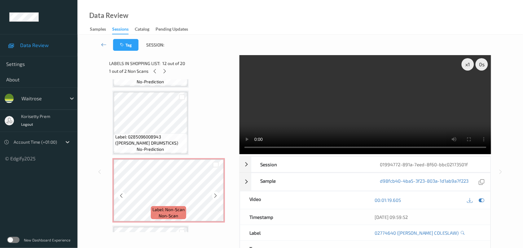
scroll to position [985, 0]
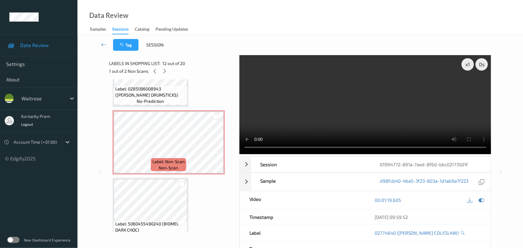
click at [343, 109] on video at bounding box center [366, 104] width 252 height 99
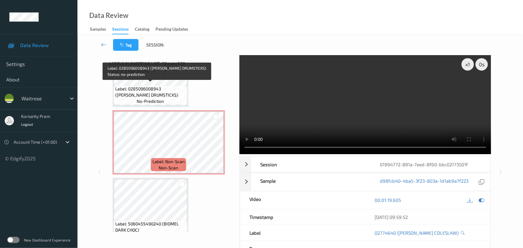
click at [133, 91] on span "Label: 0285096008943 (WR DORG DRUMSTICKS)" at bounding box center [150, 92] width 71 height 12
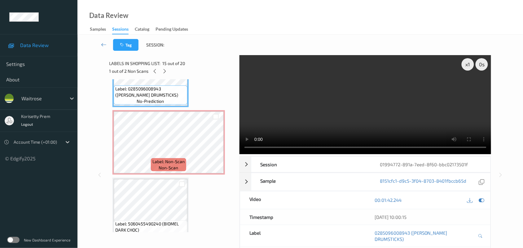
click at [278, 109] on video at bounding box center [366, 104] width 252 height 99
click at [378, 116] on video at bounding box center [366, 104] width 252 height 99
click at [214, 145] on icon at bounding box center [215, 148] width 5 height 6
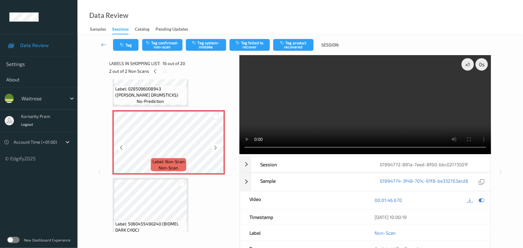
click at [214, 145] on icon at bounding box center [215, 148] width 5 height 6
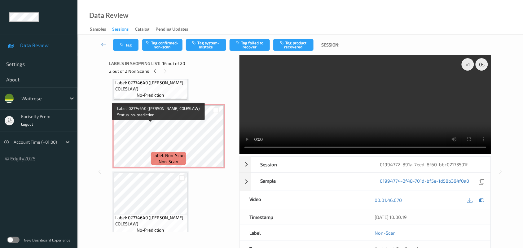
scroll to position [559, 0]
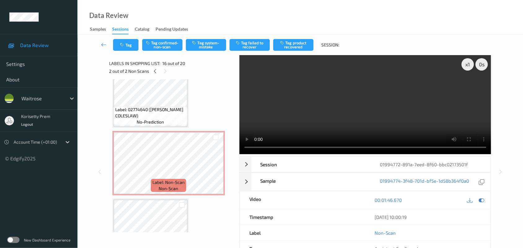
click at [149, 107] on span "Label: 02774640 (WR ESS COLESLAW)" at bounding box center [150, 113] width 71 height 12
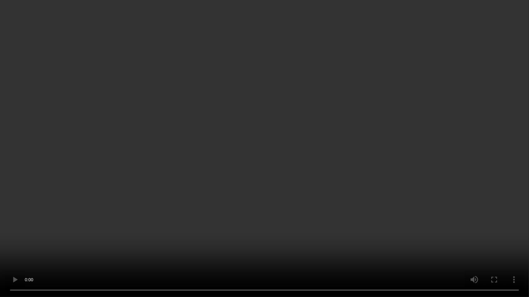
click at [424, 219] on video at bounding box center [264, 148] width 529 height 297
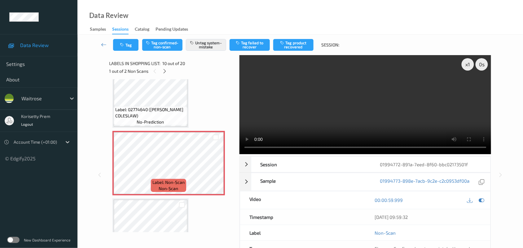
click at [148, 119] on span "no-prediction" at bounding box center [150, 122] width 27 height 6
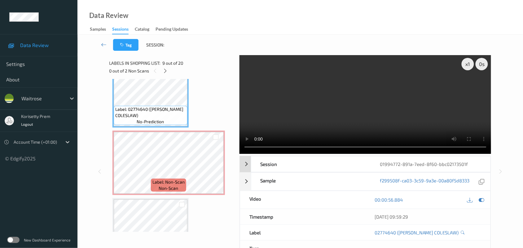
scroll to position [0, 0]
click at [374, 111] on video at bounding box center [366, 104] width 252 height 99
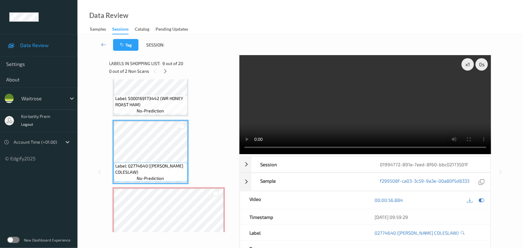
scroll to position [504, 0]
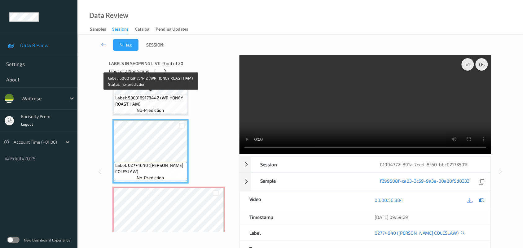
click at [139, 97] on span "Label: 5000169173442 (WR HONEY ROAST HAM)" at bounding box center [150, 101] width 71 height 12
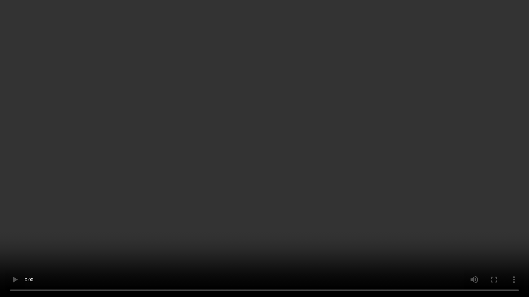
click at [345, 196] on video at bounding box center [264, 148] width 529 height 297
click at [309, 214] on video at bounding box center [264, 148] width 529 height 297
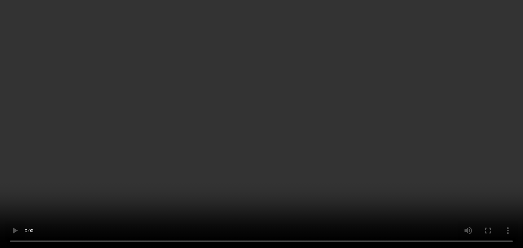
scroll to position [581, 0]
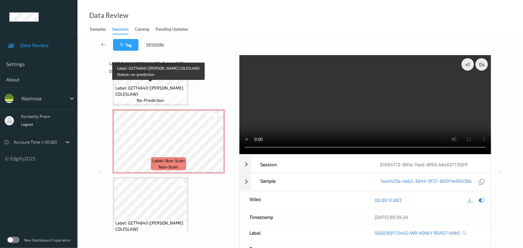
click at [143, 91] on span "Label: 02774640 (WR ESS COLESLAW)" at bounding box center [150, 91] width 71 height 12
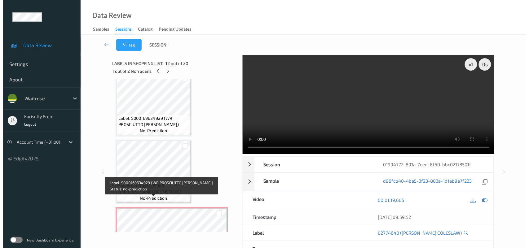
scroll to position [930, 0]
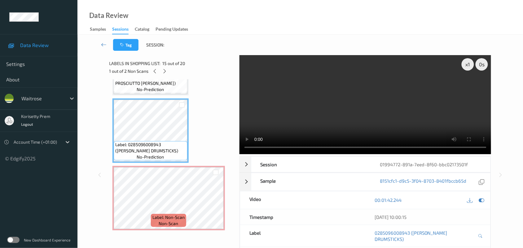
click at [357, 109] on video at bounding box center [366, 104] width 252 height 99
click at [394, 87] on video at bounding box center [366, 104] width 252 height 99
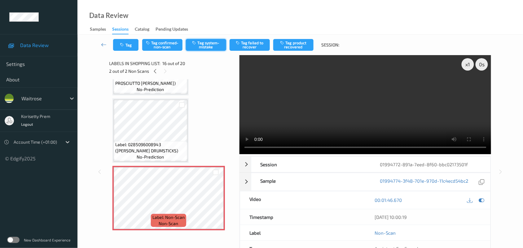
click at [208, 39] on button "Tag system-mistake" at bounding box center [206, 45] width 40 height 12
click at [130, 43] on button "Tag" at bounding box center [125, 45] width 25 height 12
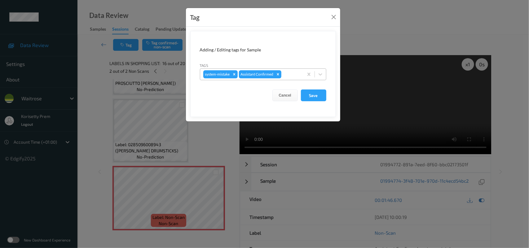
click at [288, 72] on div at bounding box center [292, 74] width 18 height 7
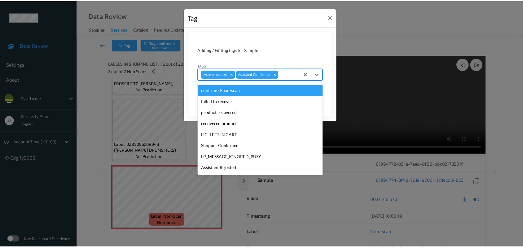
scroll to position [116, 0]
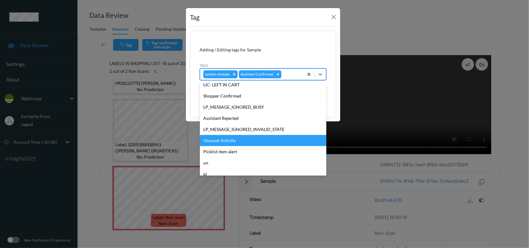
click at [223, 143] on div "Unusual-Activity" at bounding box center [263, 140] width 126 height 11
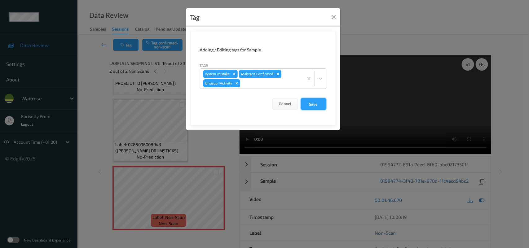
click at [320, 99] on button "Save" at bounding box center [313, 104] width 25 height 12
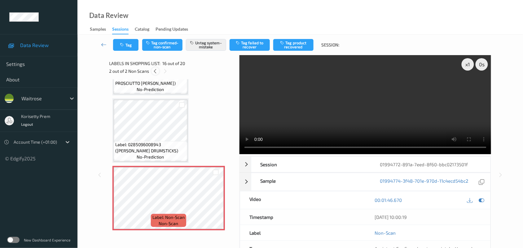
click at [155, 70] on icon at bounding box center [155, 71] width 5 height 6
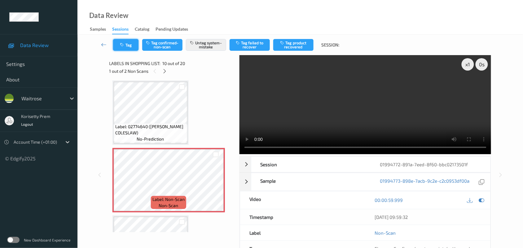
click at [124, 48] on button "Tag" at bounding box center [125, 45] width 25 height 12
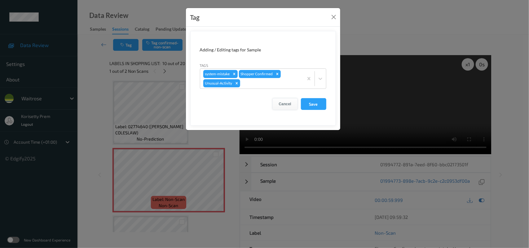
click at [285, 102] on button "Cancel" at bounding box center [284, 104] width 25 height 12
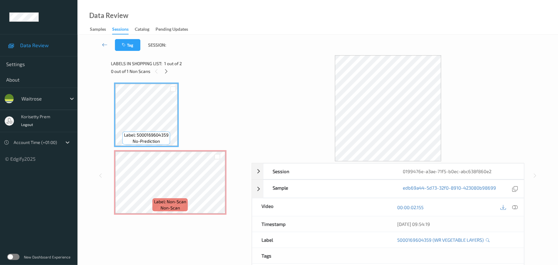
click at [248, 67] on div "Session 0199476e-a3ae-71f5-b0ec-abc638f860e2 Session ID 0199476e-a3ae-71f5-b0ec…" at bounding box center [318, 175] width 414 height 240
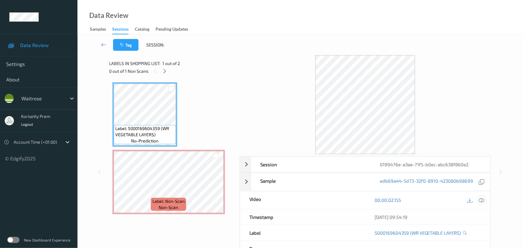
click at [482, 200] on icon at bounding box center [482, 200] width 6 height 6
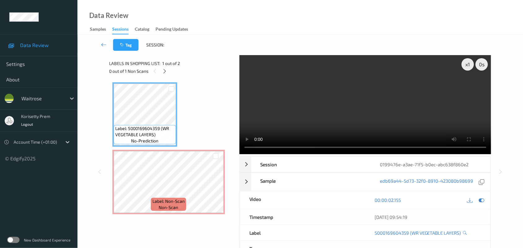
click at [309, 124] on video at bounding box center [366, 104] width 252 height 99
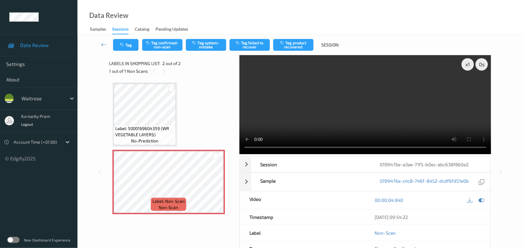
click at [331, 114] on video at bounding box center [366, 104] width 252 height 99
click at [328, 113] on video at bounding box center [366, 104] width 252 height 99
click at [321, 90] on video at bounding box center [366, 104] width 252 height 99
click at [201, 36] on div "Tag Tag confirmed-non-scan Tag system-mistake Tag failed to recover Tag product…" at bounding box center [300, 45] width 420 height 20
click at [205, 41] on button "Tag system-mistake" at bounding box center [206, 45] width 40 height 12
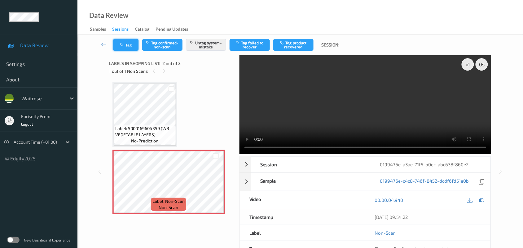
click at [125, 44] on icon "button" at bounding box center [122, 45] width 5 height 4
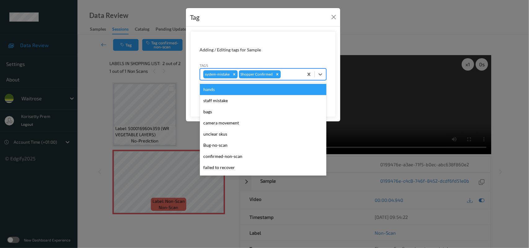
click at [293, 73] on div at bounding box center [291, 74] width 18 height 7
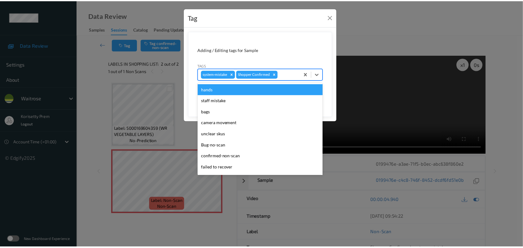
scroll to position [154, 0]
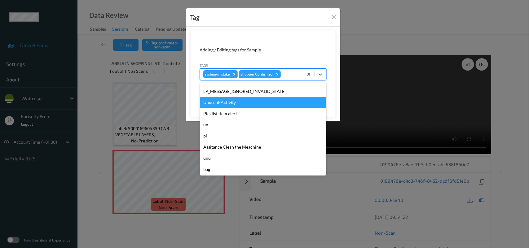
click at [227, 105] on div "Unusual-Activity" at bounding box center [263, 102] width 126 height 11
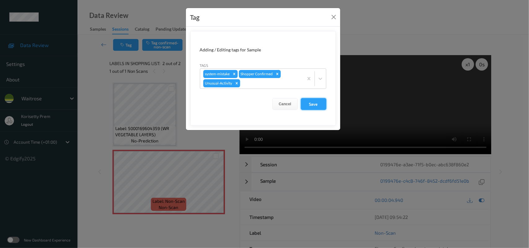
click at [318, 102] on button "Save" at bounding box center [313, 104] width 25 height 12
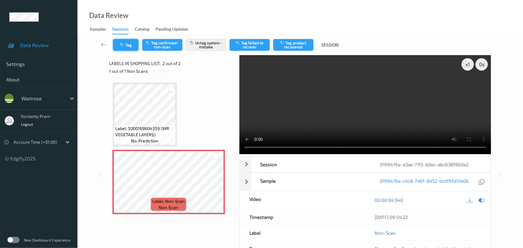
click at [121, 46] on icon "button" at bounding box center [122, 45] width 5 height 4
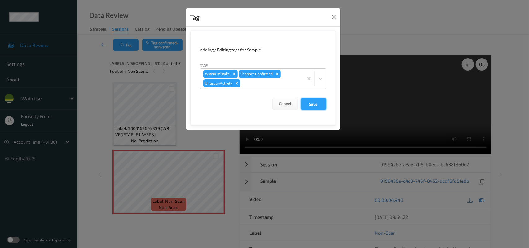
click at [311, 102] on button "Save" at bounding box center [313, 104] width 25 height 12
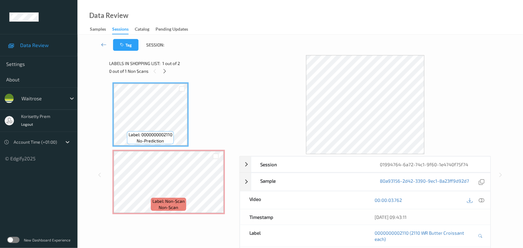
click at [222, 66] on div "Labels in shopping list: 1 out of 2" at bounding box center [172, 63] width 126 height 8
click at [482, 200] on icon at bounding box center [482, 200] width 6 height 6
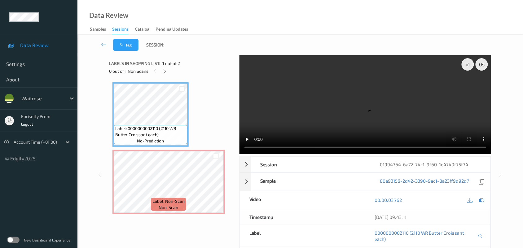
click at [369, 103] on video at bounding box center [366, 104] width 252 height 99
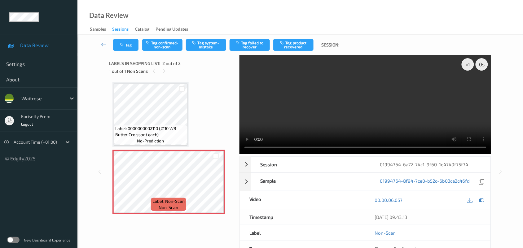
click at [328, 86] on video at bounding box center [366, 104] width 252 height 99
click at [216, 43] on button "Tag system-mistake" at bounding box center [206, 45] width 40 height 12
click at [197, 46] on button "Tag system-mistake" at bounding box center [206, 45] width 40 height 12
click at [130, 40] on button "Tag" at bounding box center [125, 45] width 25 height 12
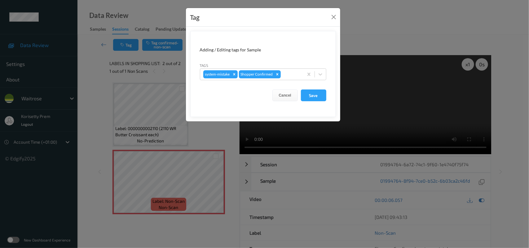
click at [296, 66] on div "Tags system-mistake Shopper Confirmed" at bounding box center [263, 71] width 126 height 18
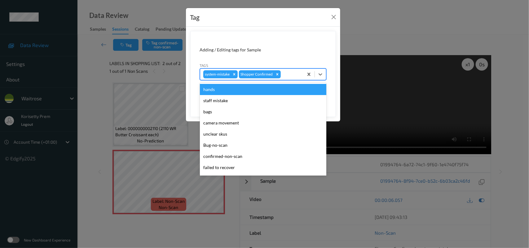
click at [292, 79] on div "system-mistake Shopper Confirmed" at bounding box center [251, 74] width 103 height 11
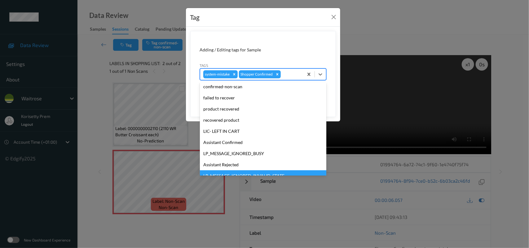
scroll to position [154, 0]
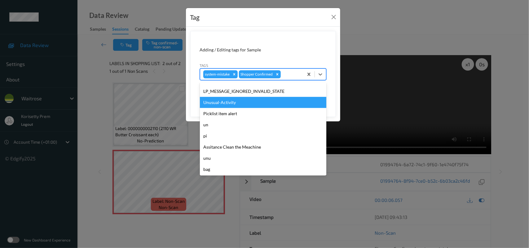
click at [231, 104] on div "Unusual-Activity" at bounding box center [263, 102] width 126 height 11
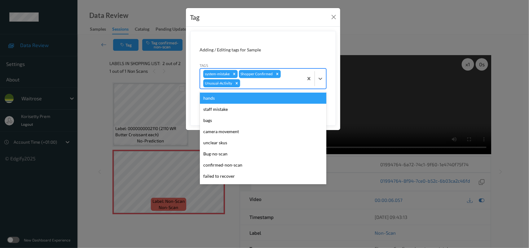
click at [259, 84] on div at bounding box center [270, 83] width 59 height 7
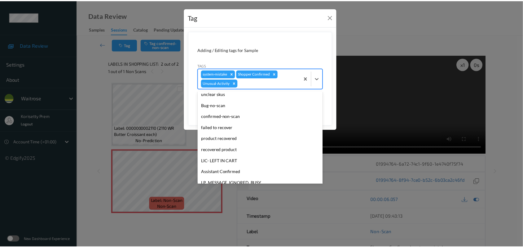
scroll to position [143, 0]
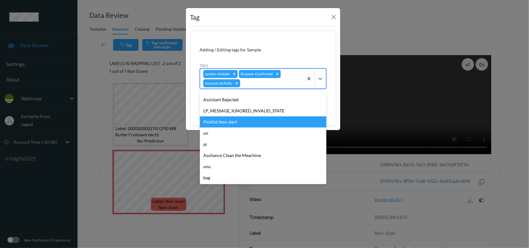
click at [226, 120] on div "Picklist item alert" at bounding box center [263, 122] width 126 height 11
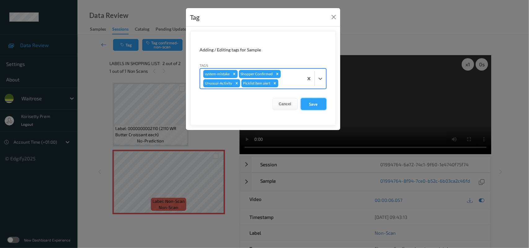
click at [303, 104] on button "Save" at bounding box center [313, 104] width 25 height 12
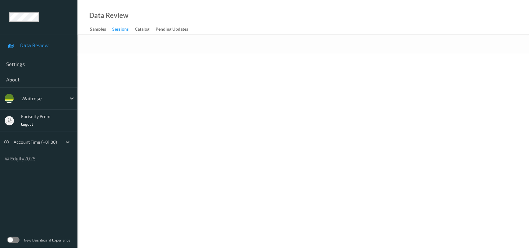
click at [236, 79] on body "Data Review Settings About waitrose korisetty prem Logout Account Time (+01:00)…" at bounding box center [264, 124] width 529 height 248
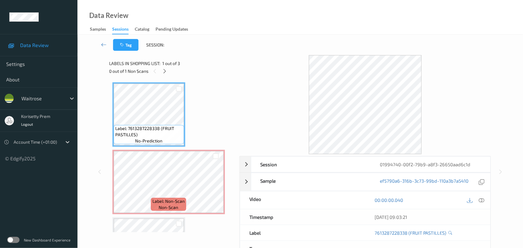
click at [481, 200] on icon at bounding box center [482, 200] width 6 height 6
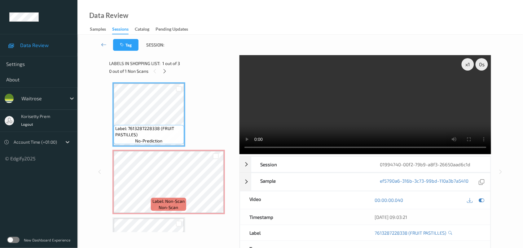
click at [389, 89] on video at bounding box center [366, 104] width 252 height 99
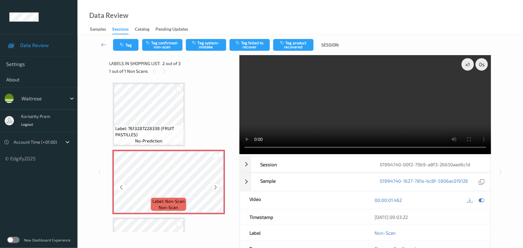
click at [218, 185] on icon at bounding box center [215, 188] width 5 height 6
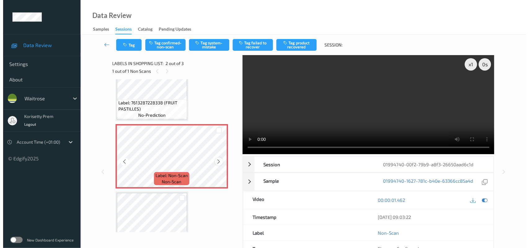
scroll to position [52, 0]
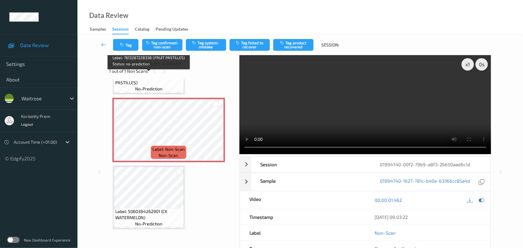
click at [136, 85] on span "Label: 7613287228338 (FRUIT PASTILLES)" at bounding box center [148, 79] width 67 height 12
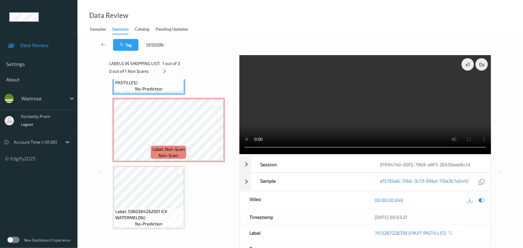
click at [313, 114] on video at bounding box center [366, 104] width 252 height 99
click at [335, 108] on video at bounding box center [366, 104] width 252 height 99
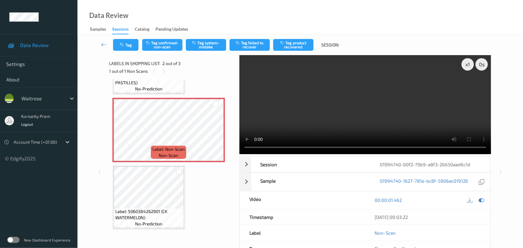
click at [365, 114] on video at bounding box center [366, 104] width 252 height 99
click at [365, 119] on video at bounding box center [366, 104] width 252 height 99
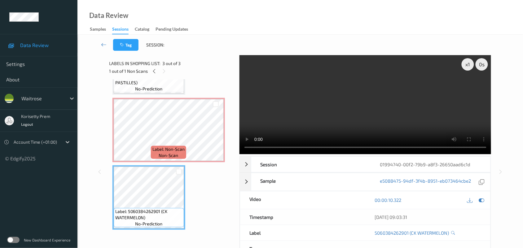
click at [350, 121] on video at bounding box center [366, 104] width 252 height 99
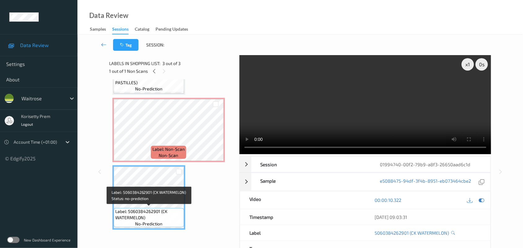
click at [156, 211] on span "Label: 5060384262901 (CK WATERMELON)" at bounding box center [148, 215] width 67 height 12
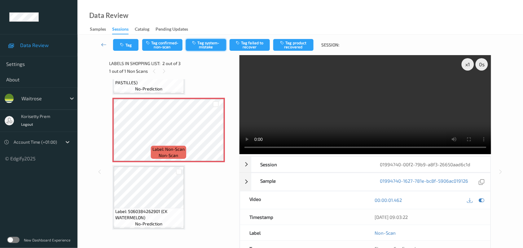
click at [202, 45] on button "Tag system-mistake" at bounding box center [206, 45] width 40 height 12
click at [126, 46] on button "Tag" at bounding box center [125, 45] width 25 height 12
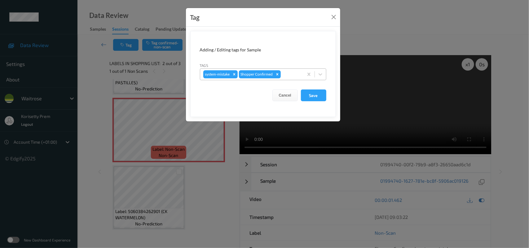
click at [301, 74] on div "system-mistake Shopper Confirmed" at bounding box center [251, 74] width 103 height 11
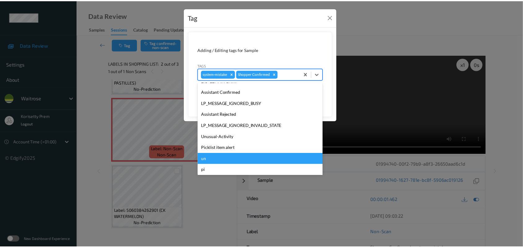
scroll to position [154, 0]
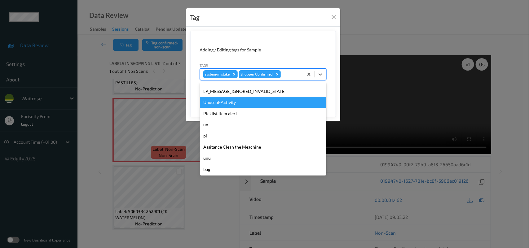
click at [230, 104] on div "Unusual-Activity" at bounding box center [263, 102] width 126 height 11
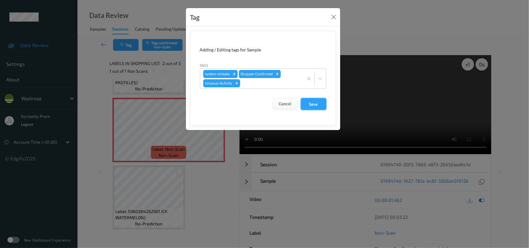
click at [309, 103] on button "Save" at bounding box center [313, 104] width 25 height 12
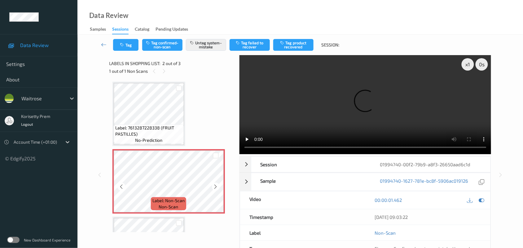
scroll to position [0, 0]
click at [126, 46] on button "Tag" at bounding box center [125, 45] width 25 height 12
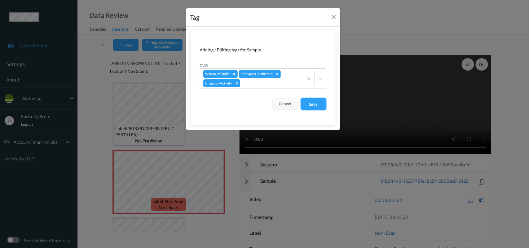
click at [301, 102] on button "Save" at bounding box center [313, 104] width 25 height 12
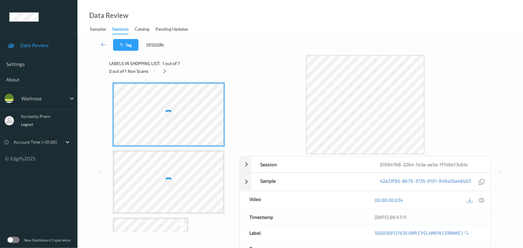
click at [250, 24] on div "Data Review Samples Sessions Catalog Pending Updates" at bounding box center [300, 17] width 446 height 35
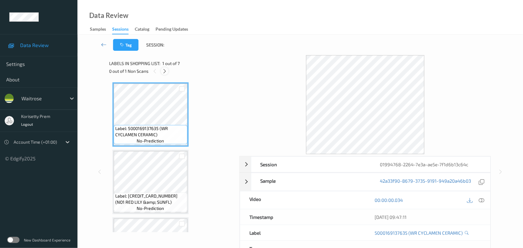
click at [162, 70] on icon at bounding box center [164, 71] width 5 height 6
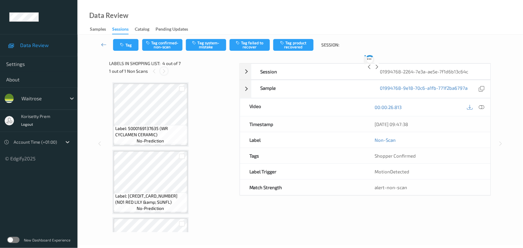
scroll to position [138, 0]
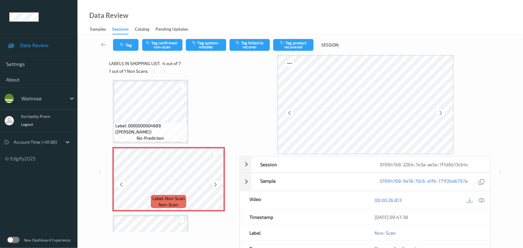
click at [217, 183] on icon at bounding box center [215, 185] width 5 height 6
click at [216, 183] on icon at bounding box center [215, 185] width 5 height 6
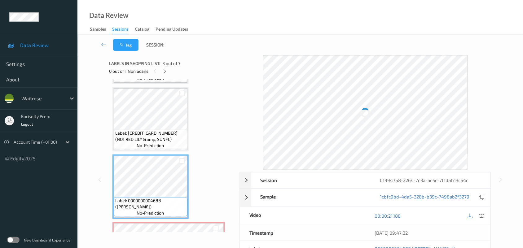
scroll to position [60, 0]
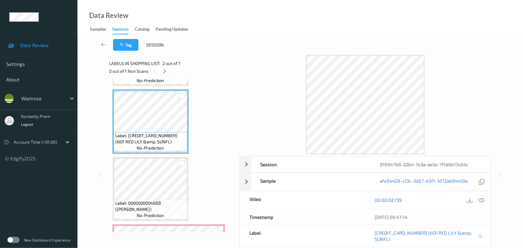
click at [479, 199] on icon at bounding box center [482, 200] width 6 height 6
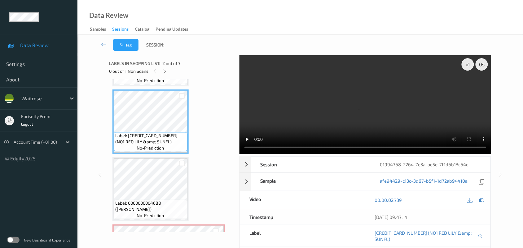
click at [273, 98] on video at bounding box center [366, 104] width 252 height 99
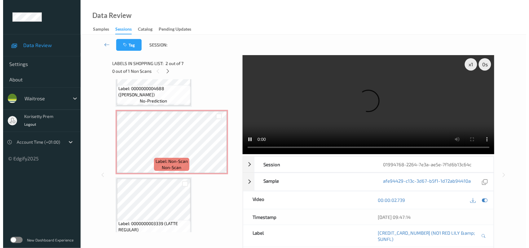
scroll to position [177, 0]
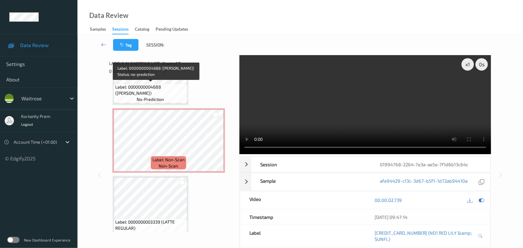
click at [152, 84] on span "Label: 0000000004688 ([PERSON_NAME])" at bounding box center [150, 90] width 71 height 12
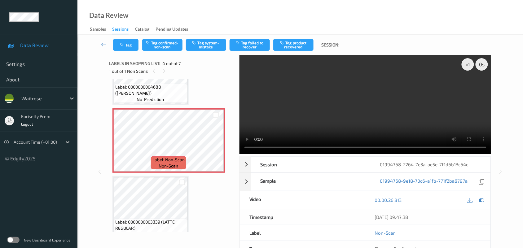
click at [344, 92] on video at bounding box center [366, 104] width 252 height 99
click at [213, 50] on button "Tag system-mistake" at bounding box center [206, 45] width 40 height 12
click at [130, 47] on button "Tag" at bounding box center [125, 45] width 25 height 12
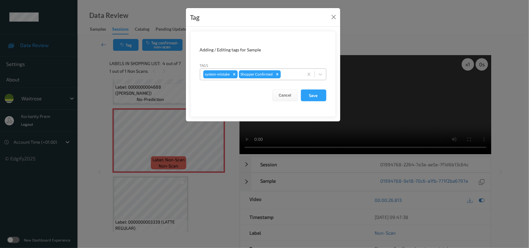
click at [301, 77] on div "system-mistake Shopper Confirmed" at bounding box center [251, 74] width 103 height 11
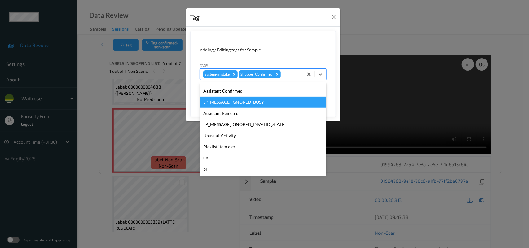
scroll to position [154, 0]
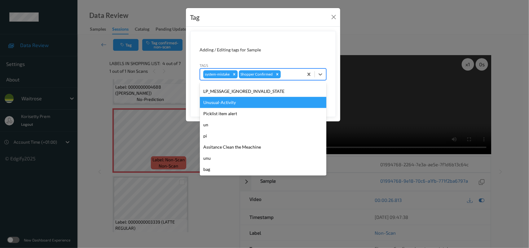
click at [233, 106] on div "Unusual-Activity" at bounding box center [263, 102] width 126 height 11
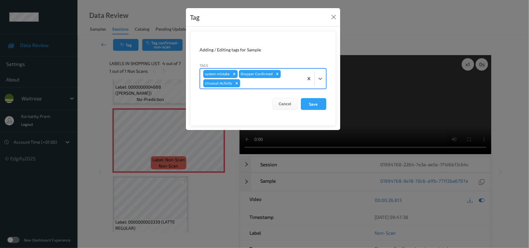
click at [267, 80] on div at bounding box center [270, 83] width 59 height 7
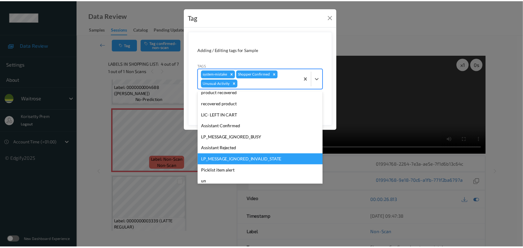
scroll to position [143, 0]
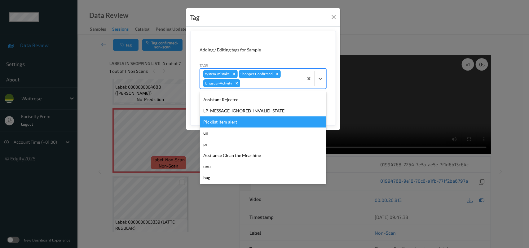
click at [217, 122] on div "Picklist item alert" at bounding box center [263, 122] width 126 height 11
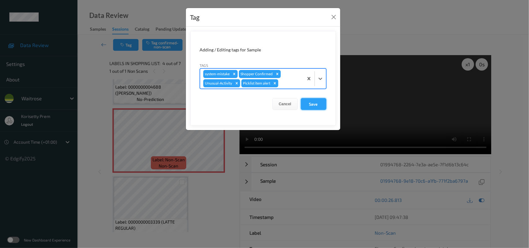
click at [315, 106] on button "Save" at bounding box center [313, 104] width 25 height 12
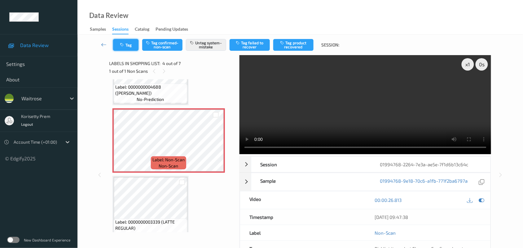
click at [124, 42] on button "Tag" at bounding box center [125, 45] width 25 height 12
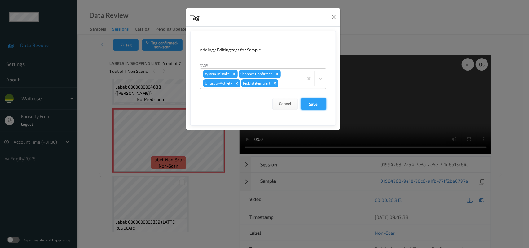
click at [319, 104] on button "Save" at bounding box center [313, 104] width 25 height 12
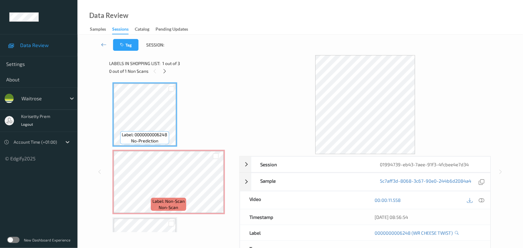
click at [276, 64] on div at bounding box center [366, 104] width 252 height 99
click at [483, 202] on icon at bounding box center [482, 200] width 6 height 6
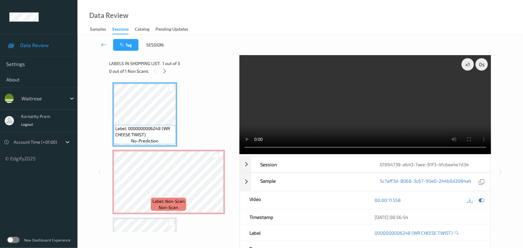
click at [331, 101] on video at bounding box center [366, 104] width 252 height 99
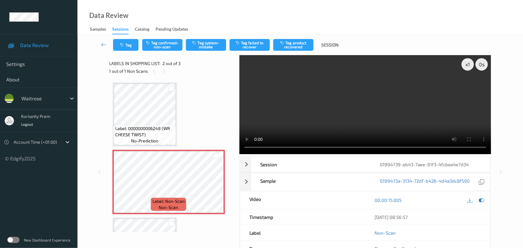
click at [340, 104] on video at bounding box center [366, 104] width 252 height 99
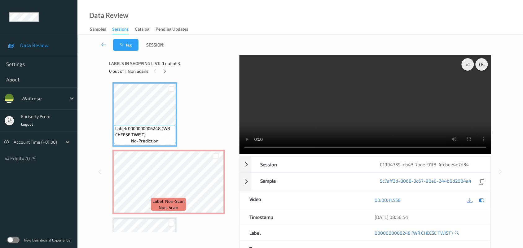
click at [334, 124] on video at bounding box center [366, 104] width 252 height 99
click at [372, 100] on video at bounding box center [366, 104] width 252 height 99
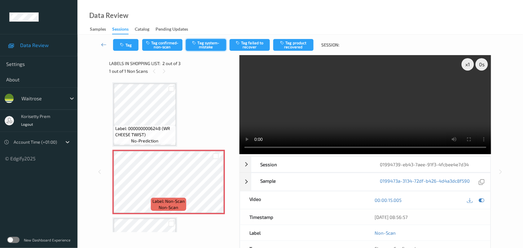
click at [205, 43] on button "Tag system-mistake" at bounding box center [206, 45] width 40 height 12
click at [128, 45] on button "Tag" at bounding box center [125, 45] width 25 height 12
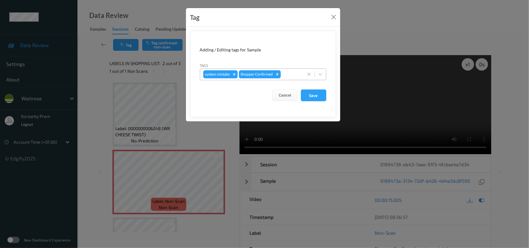
click at [283, 74] on div at bounding box center [291, 74] width 18 height 7
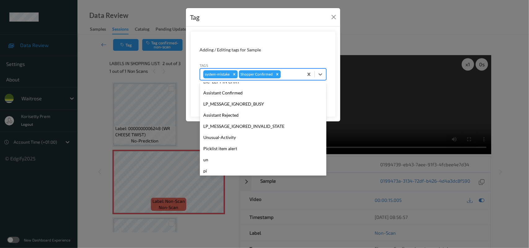
scroll to position [154, 0]
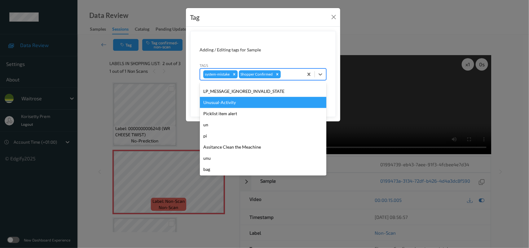
click at [226, 107] on div "Unusual-Activity" at bounding box center [263, 102] width 126 height 11
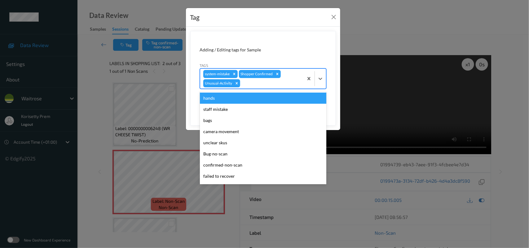
click at [257, 86] on div at bounding box center [270, 83] width 59 height 7
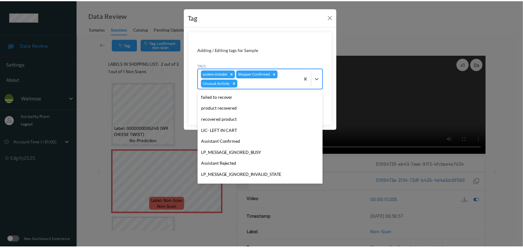
scroll to position [116, 0]
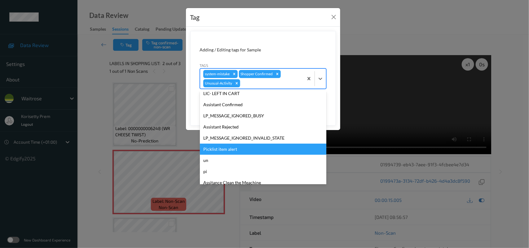
click at [228, 146] on div "Picklist item alert" at bounding box center [263, 149] width 126 height 11
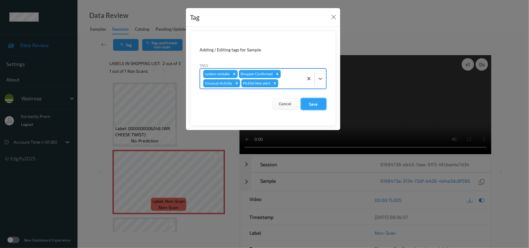
click at [312, 101] on button "Save" at bounding box center [313, 104] width 25 height 12
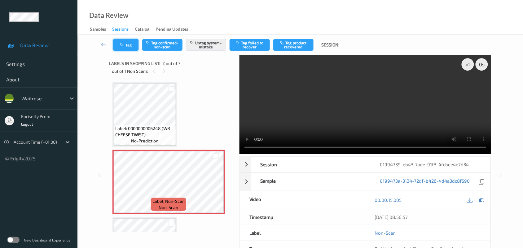
click at [118, 42] on button "Tag" at bounding box center [125, 45] width 25 height 12
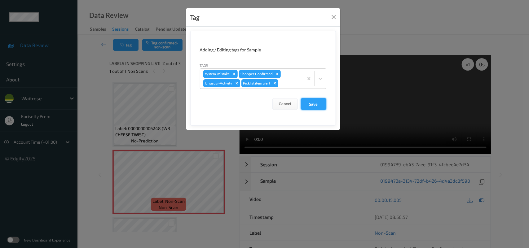
click at [313, 109] on button "Save" at bounding box center [313, 104] width 25 height 12
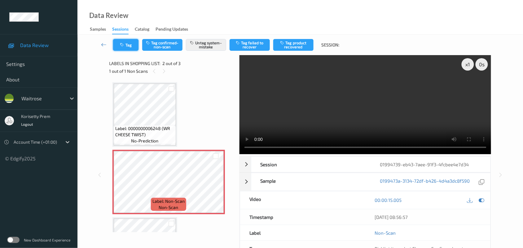
click at [124, 50] on button "Tag" at bounding box center [125, 45] width 25 height 12
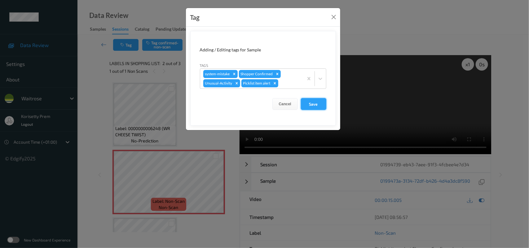
click at [307, 104] on button "Save" at bounding box center [313, 104] width 25 height 12
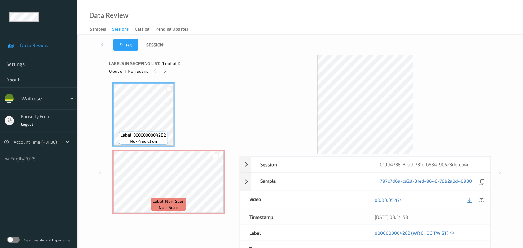
click at [245, 61] on div at bounding box center [366, 104] width 252 height 99
click at [480, 199] on icon at bounding box center [482, 200] width 6 height 6
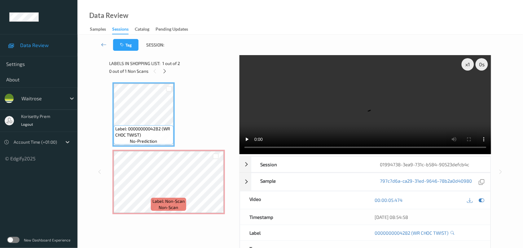
click at [326, 93] on video at bounding box center [366, 104] width 252 height 99
click at [386, 92] on video at bounding box center [366, 104] width 252 height 99
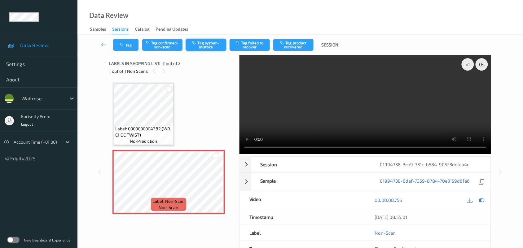
click at [216, 44] on button "Tag system-mistake" at bounding box center [206, 45] width 40 height 12
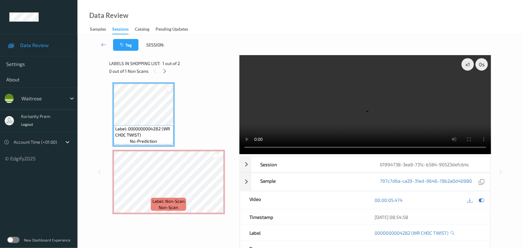
click at [340, 101] on video at bounding box center [366, 104] width 252 height 99
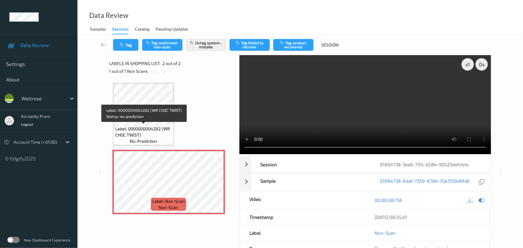
click at [152, 126] on span "Label: 0000000004282 (WR CHOC TWIST)" at bounding box center [143, 132] width 57 height 12
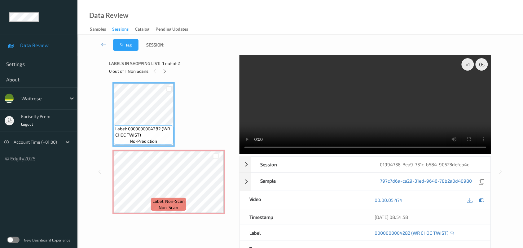
click at [323, 102] on video at bounding box center [366, 104] width 252 height 99
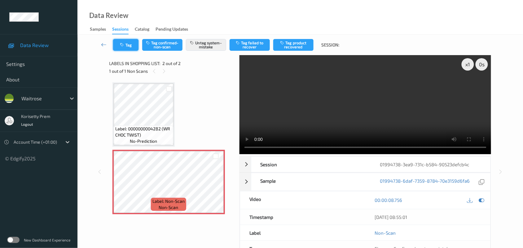
click at [125, 44] on button "Tag" at bounding box center [125, 45] width 25 height 12
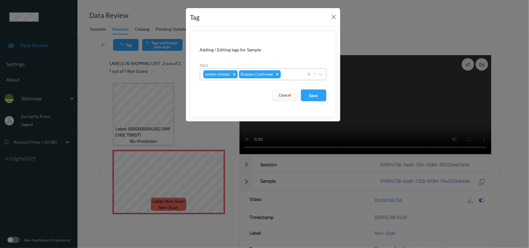
click at [287, 74] on div at bounding box center [291, 74] width 18 height 7
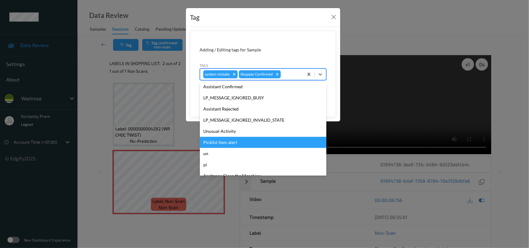
scroll to position [154, 0]
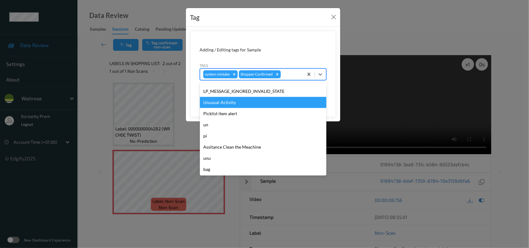
click at [229, 106] on div "Unusual-Activity" at bounding box center [263, 102] width 126 height 11
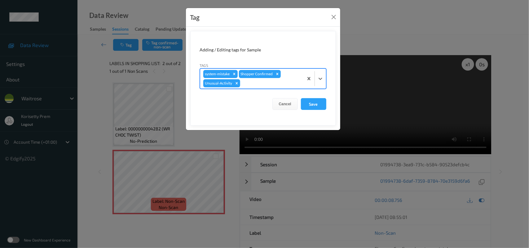
click at [255, 78] on div "Shopper Confirmed" at bounding box center [256, 74] width 35 height 8
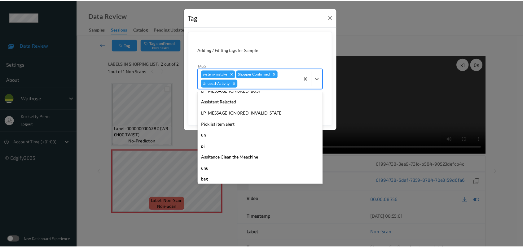
scroll to position [143, 0]
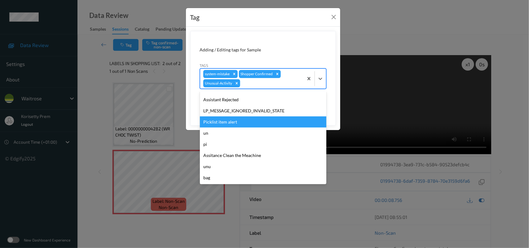
click at [215, 122] on div "Picklist item alert" at bounding box center [263, 122] width 126 height 11
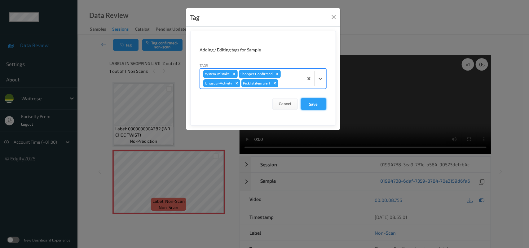
click at [304, 102] on button "Save" at bounding box center [313, 104] width 25 height 12
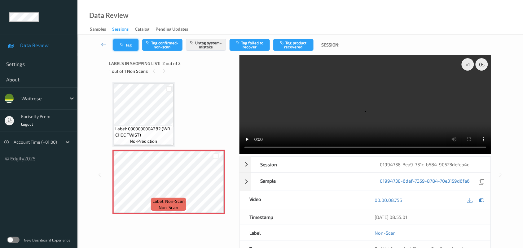
click at [129, 44] on button "Tag" at bounding box center [125, 45] width 25 height 12
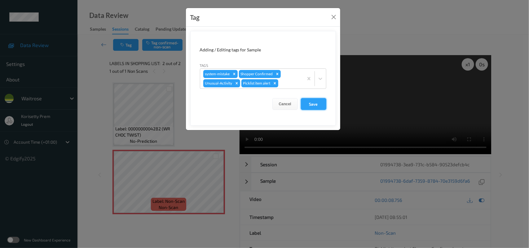
click at [309, 106] on button "Save" at bounding box center [313, 104] width 25 height 12
